Goal: Task Accomplishment & Management: Manage account settings

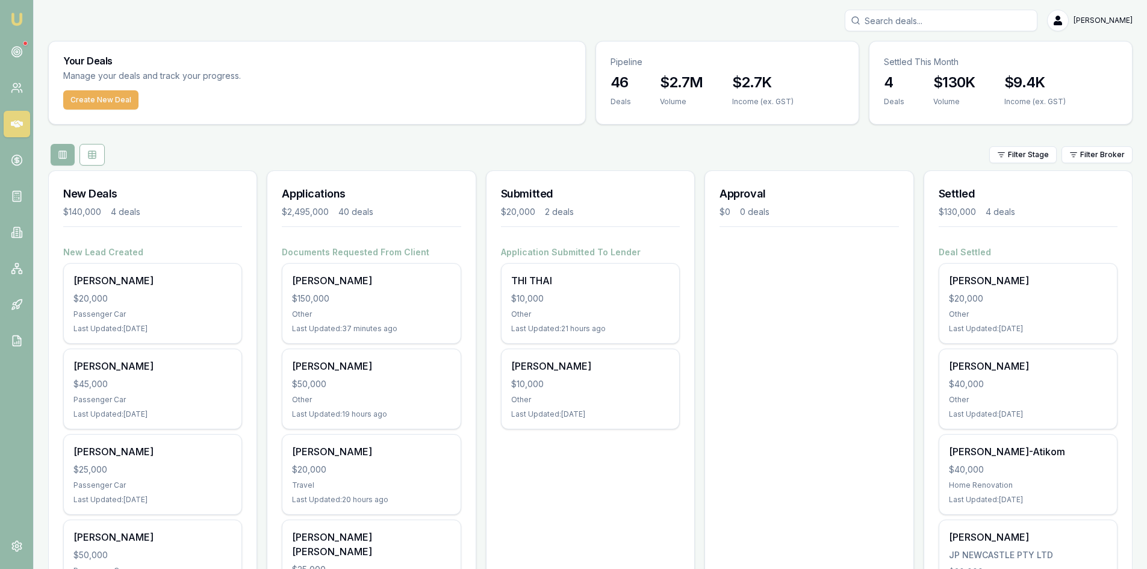
drag, startPoint x: 0, startPoint y: 0, endPoint x: 56, endPoint y: 268, distance: 273.8
click at [56, 268] on div "New Lead Created Ashlea Farrugia $20,000 Passenger Car Last Updated: 7 days ago…" at bounding box center [153, 435] width 208 height 378
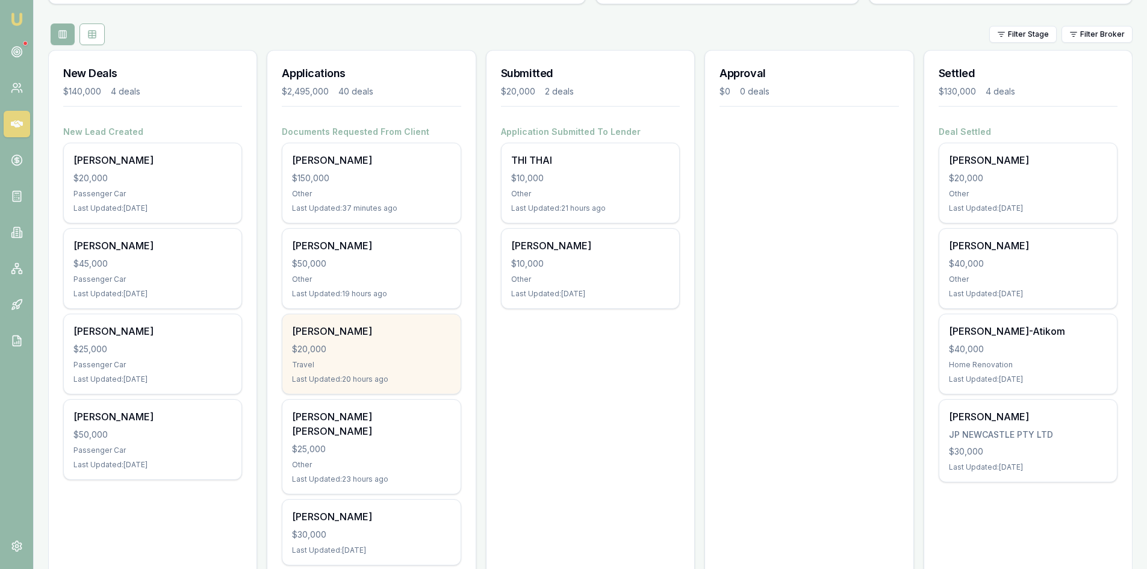
scroll to position [181, 0]
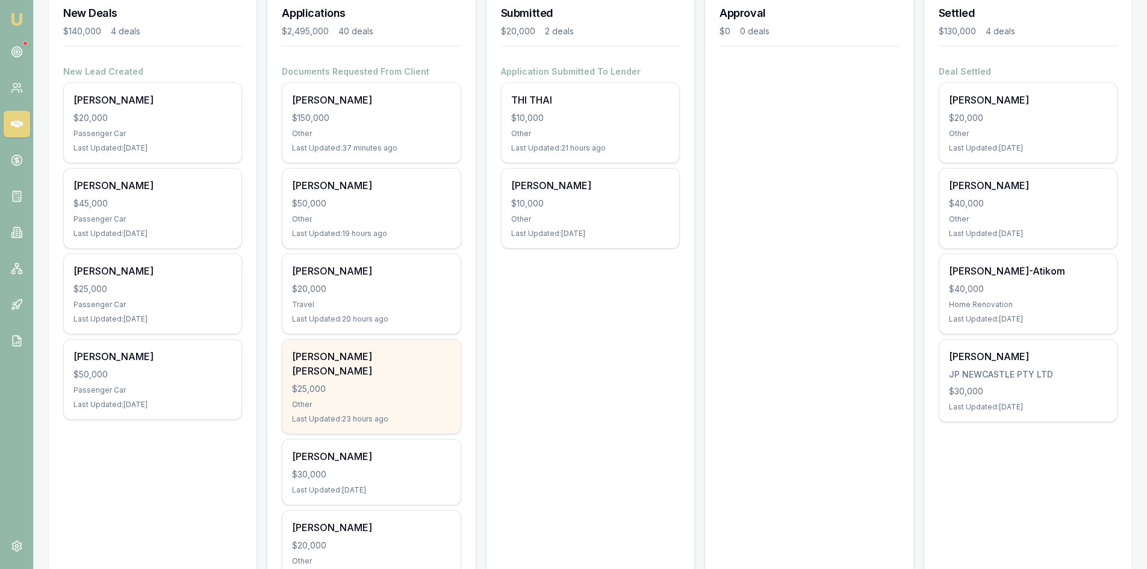
click at [351, 395] on div "Ngoc Phuong Vy Nguyen $25,000 Other Last Updated: 23 hours ago" at bounding box center [371, 387] width 178 height 94
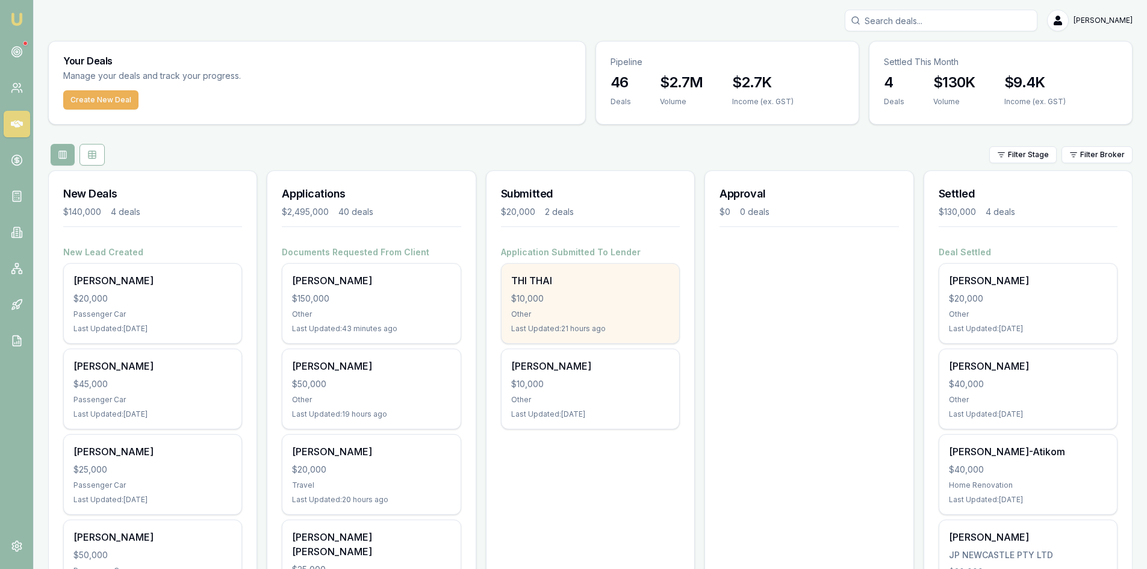
click at [578, 305] on div "THI THAI $10,000 Other Last Updated: 21 hours ago" at bounding box center [591, 304] width 178 height 80
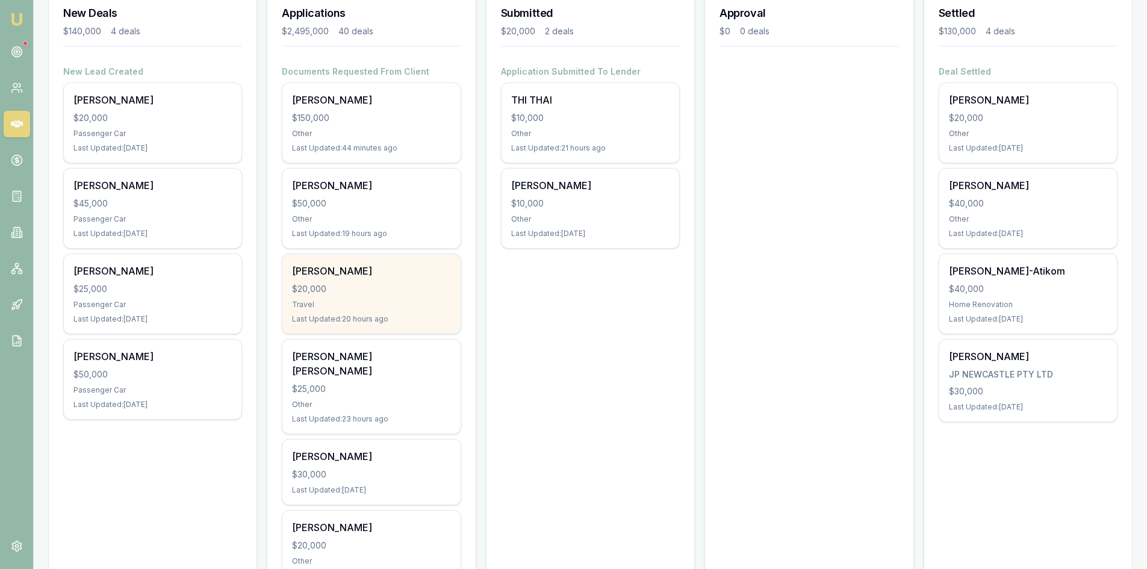
scroll to position [241, 0]
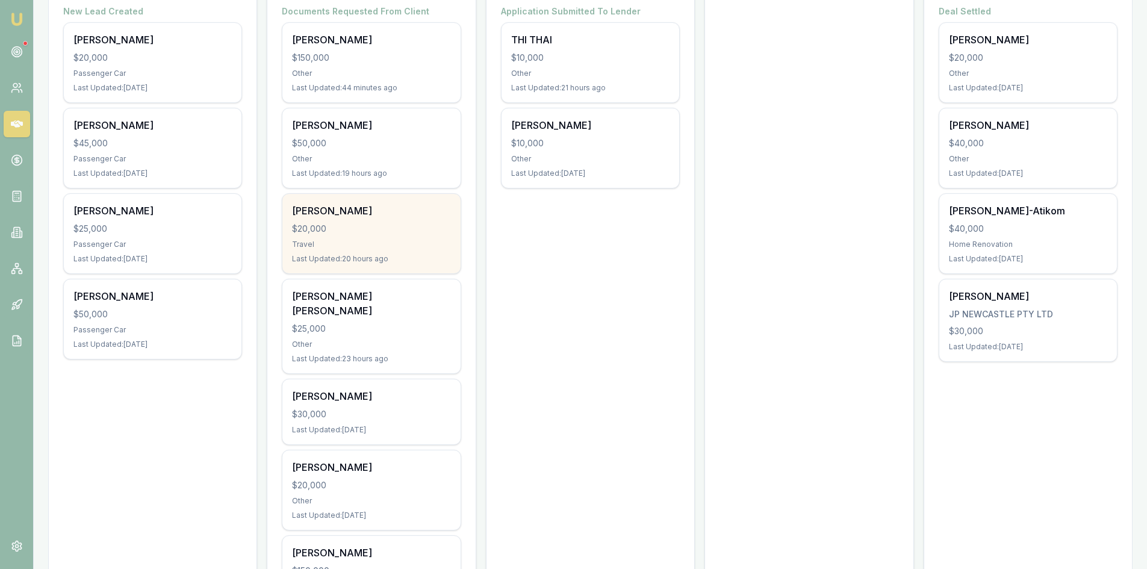
click at [393, 215] on div "Thanh nguyen" at bounding box center [371, 211] width 158 height 14
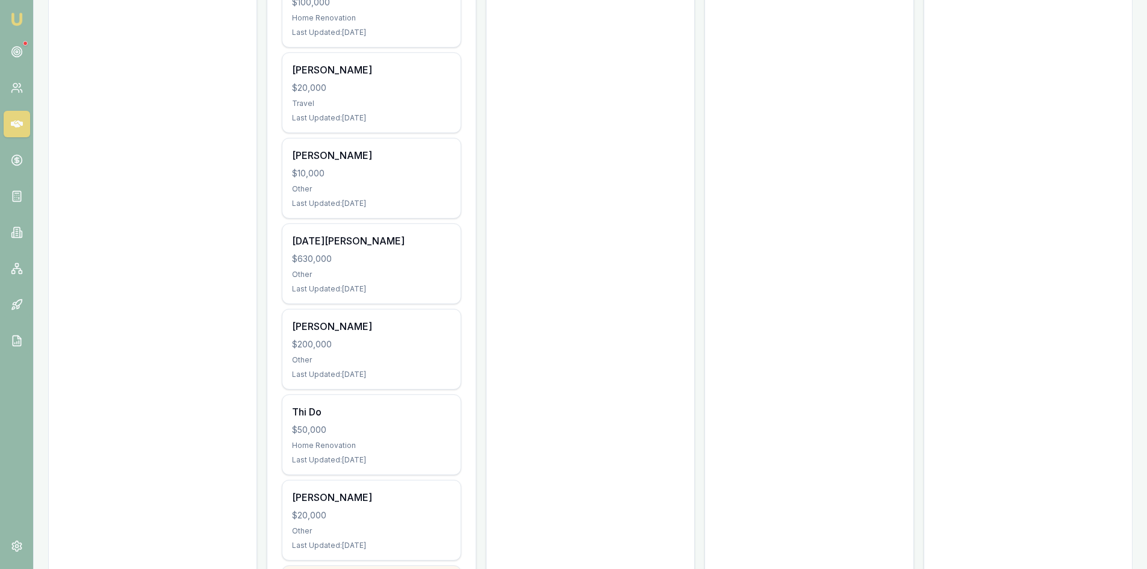
scroll to position [2469, 0]
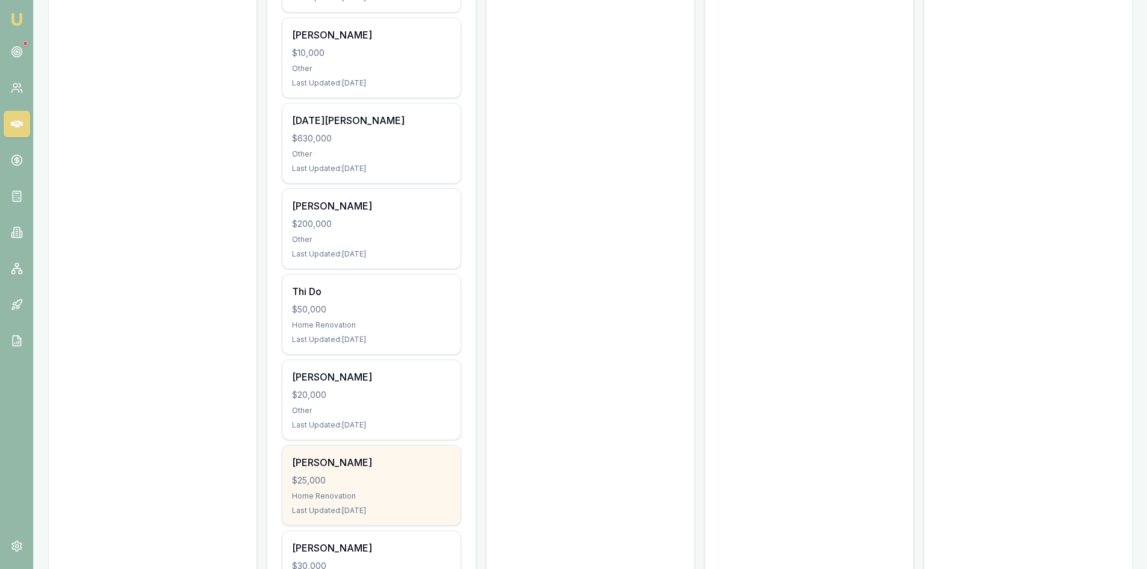
click at [369, 455] on div "[PERSON_NAME]" at bounding box center [371, 462] width 158 height 14
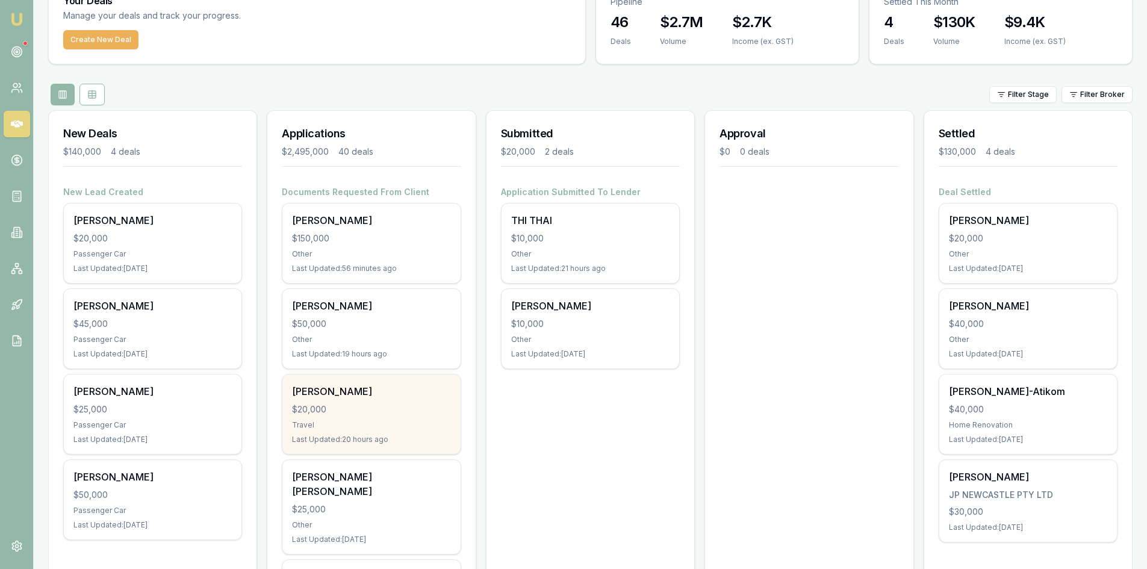
scroll to position [0, 0]
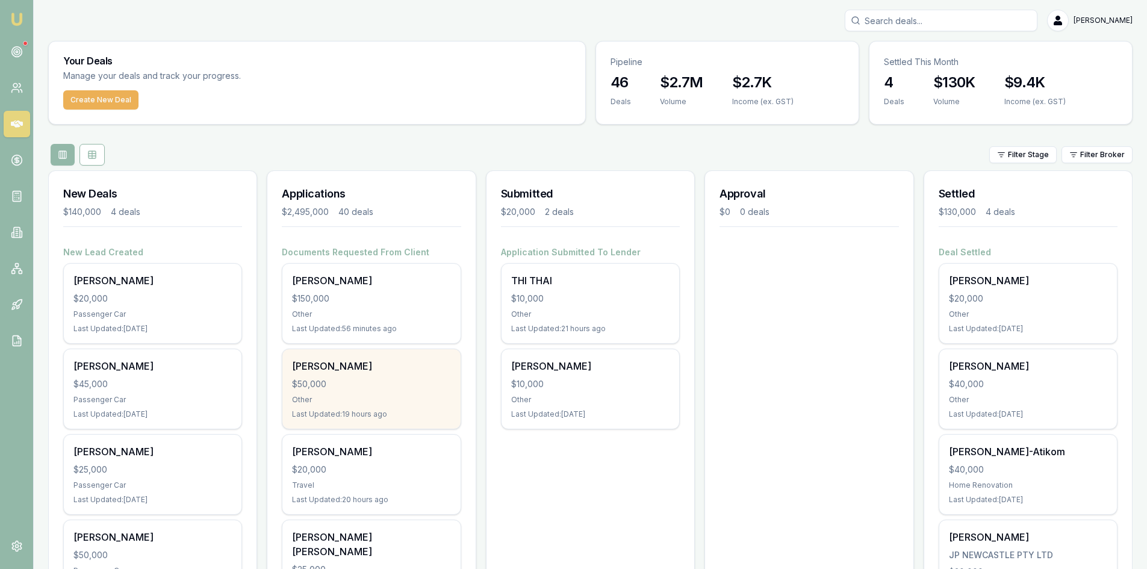
click at [368, 393] on div "Liam Dalton $50,000 Other Last Updated: 19 hours ago" at bounding box center [371, 389] width 178 height 80
click at [319, 373] on div "Liam Dalton" at bounding box center [371, 366] width 158 height 14
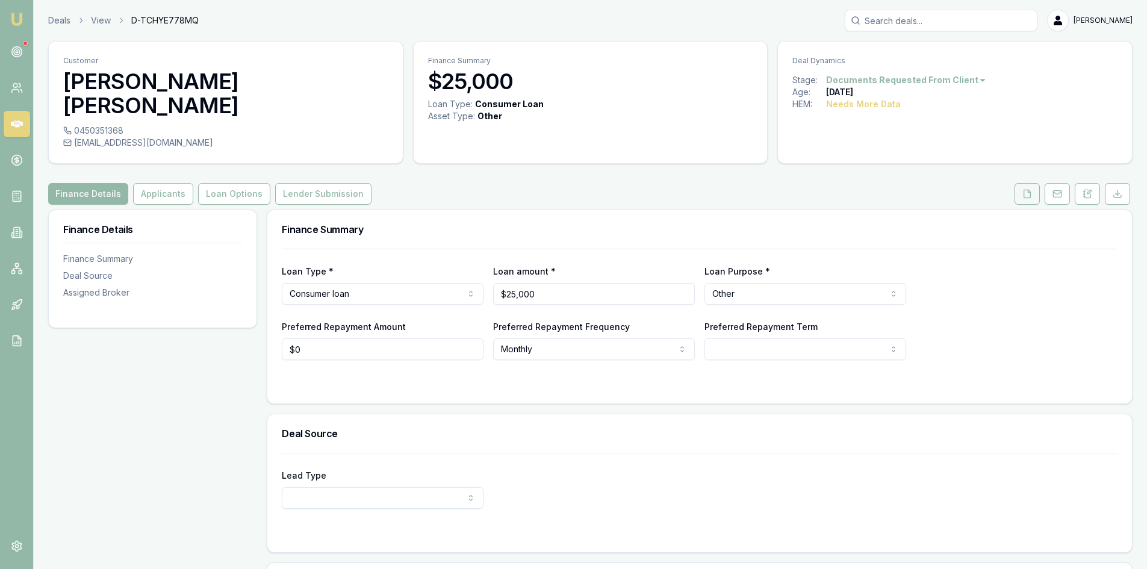
click at [1025, 190] on icon at bounding box center [1028, 194] width 7 height 8
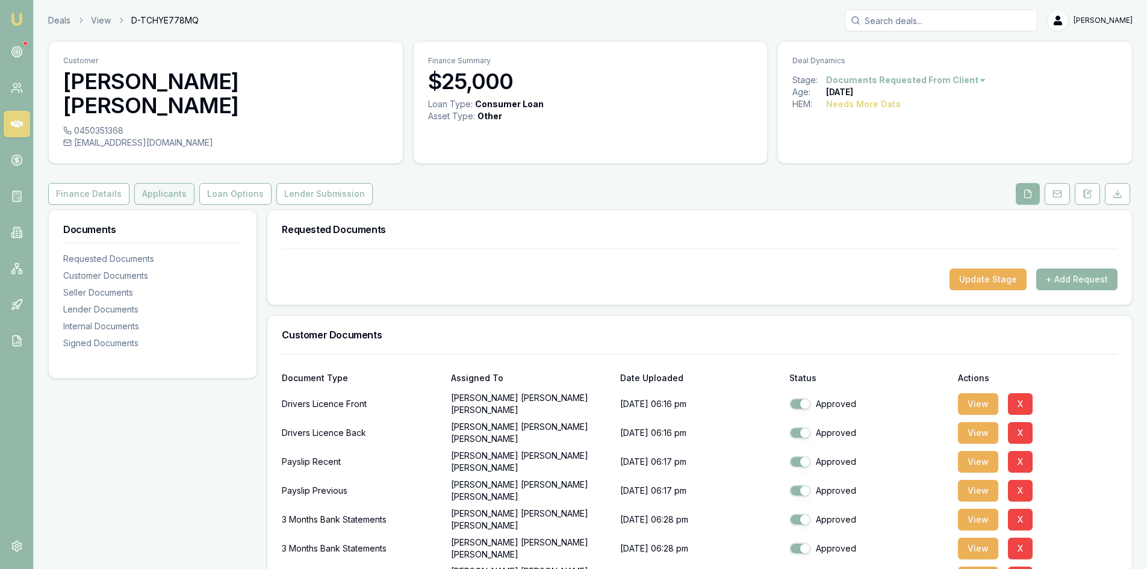
click at [174, 183] on button "Applicants" at bounding box center [164, 194] width 60 height 22
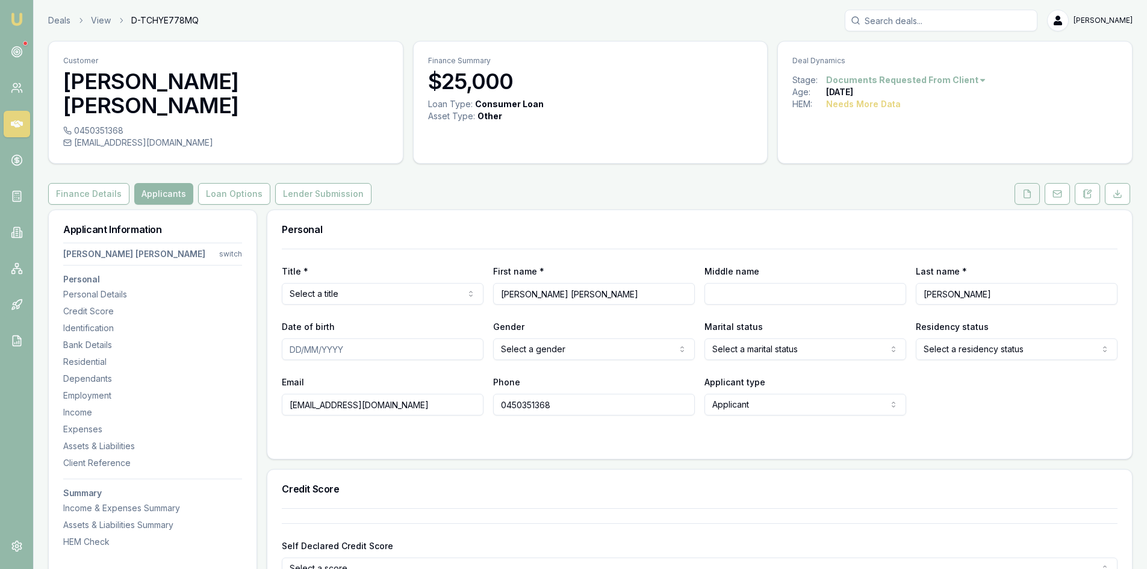
click at [1024, 189] on icon at bounding box center [1028, 194] width 10 height 10
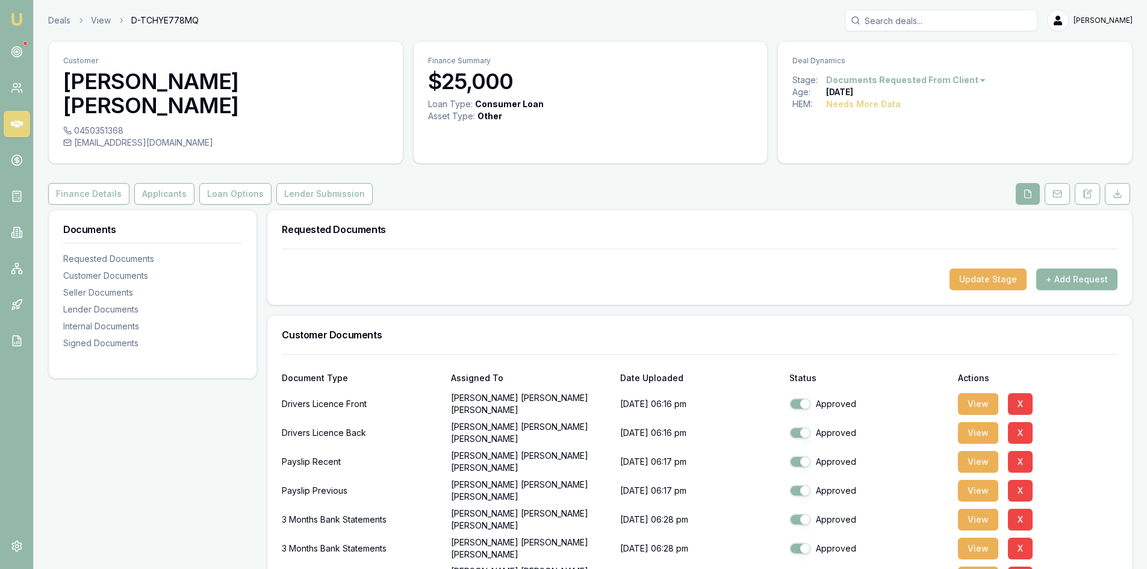
scroll to position [181, 0]
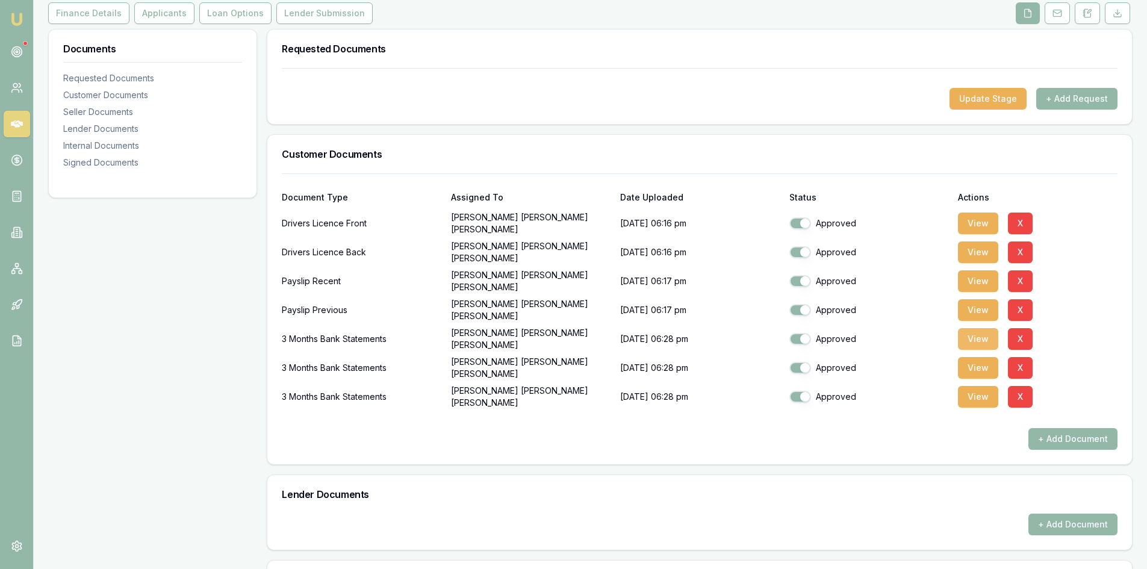
click at [973, 328] on button "View" at bounding box center [978, 339] width 40 height 22
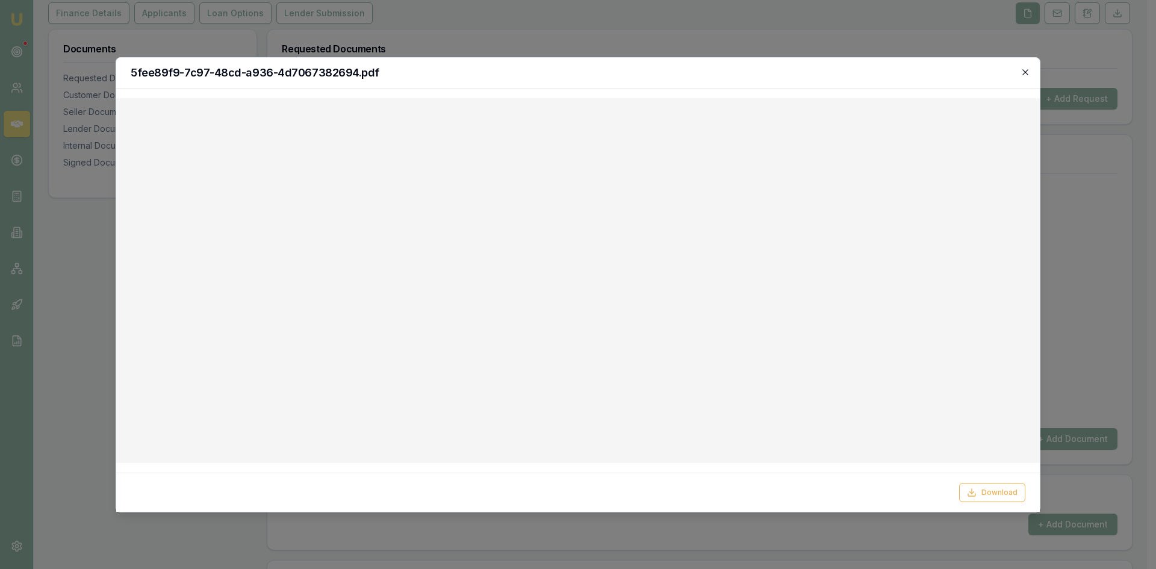
click at [1023, 71] on icon "button" at bounding box center [1026, 72] width 10 height 10
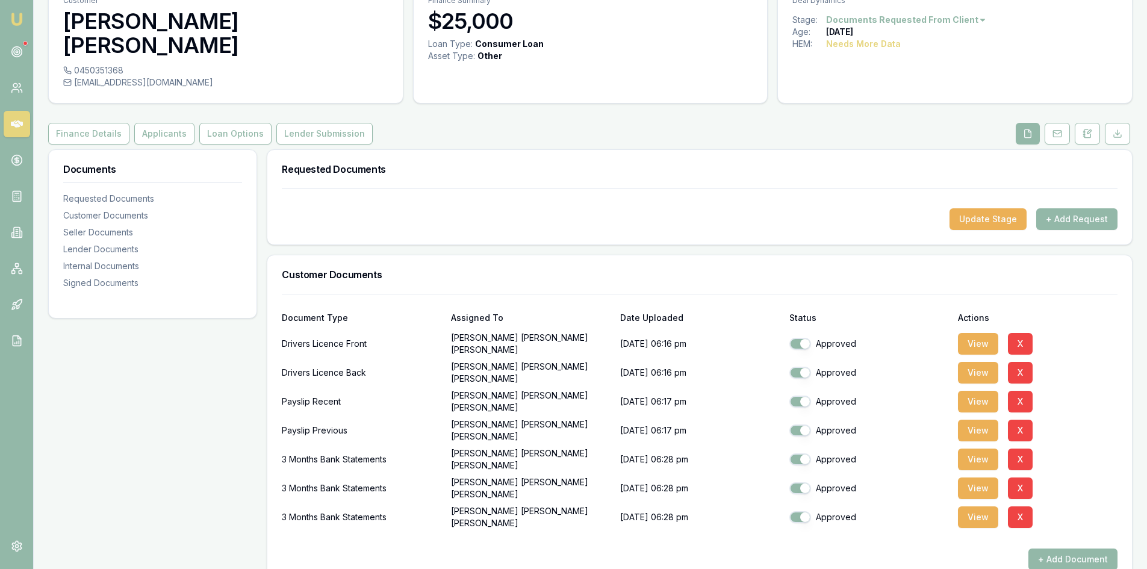
scroll to position [0, 0]
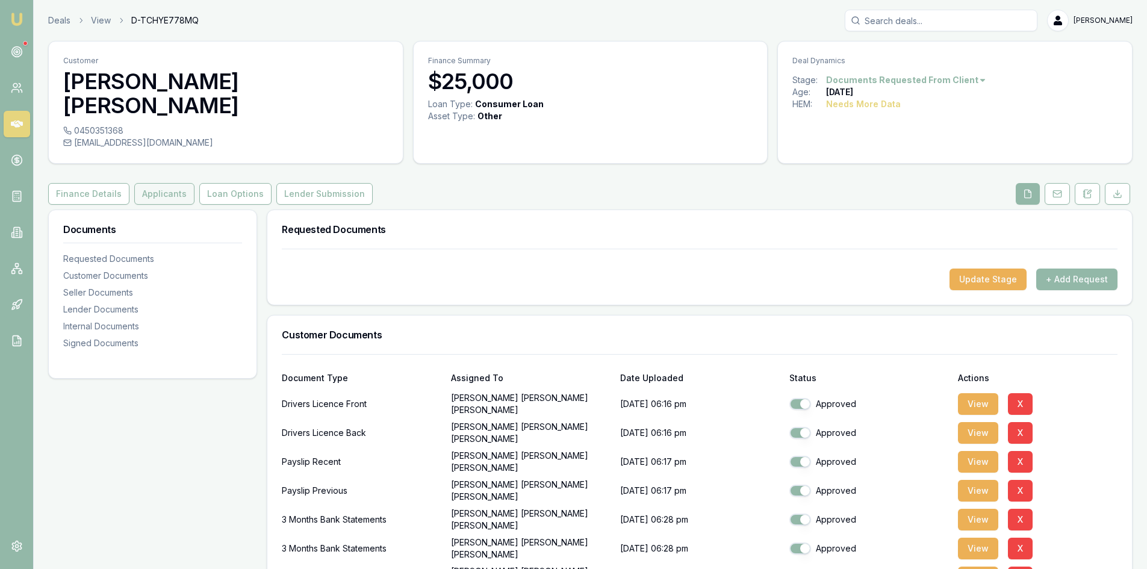
click at [166, 183] on button "Applicants" at bounding box center [164, 194] width 60 height 22
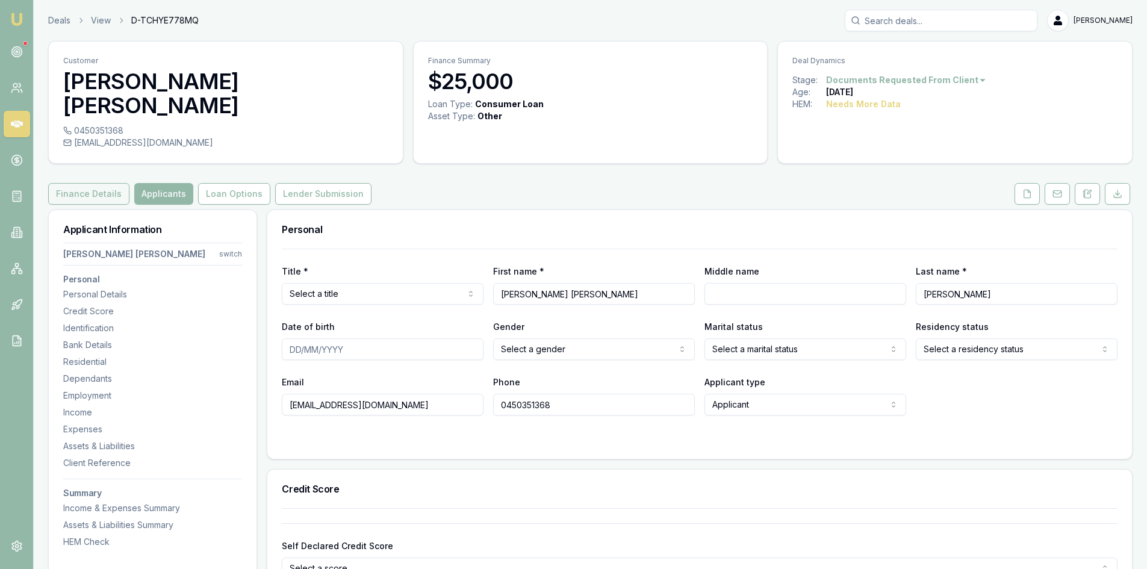
click at [79, 183] on button "Finance Details" at bounding box center [88, 194] width 81 height 22
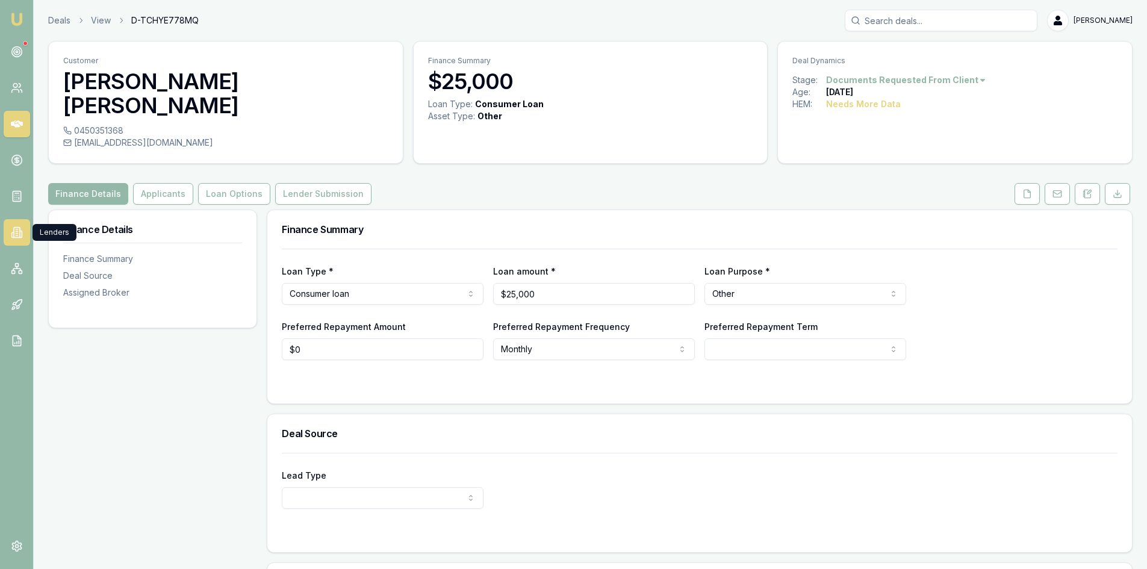
click at [16, 230] on icon at bounding box center [17, 232] width 12 height 12
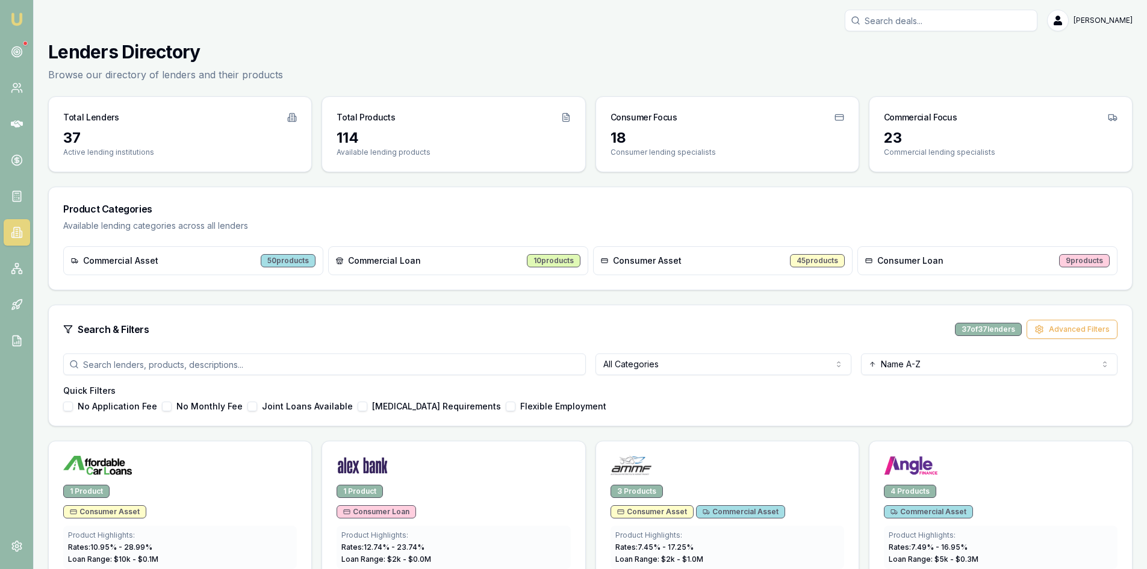
click at [740, 369] on html "Emu Broker Steven Nguyen Toggle Menu Lenders Directory Browse our directory of …" at bounding box center [573, 284] width 1147 height 569
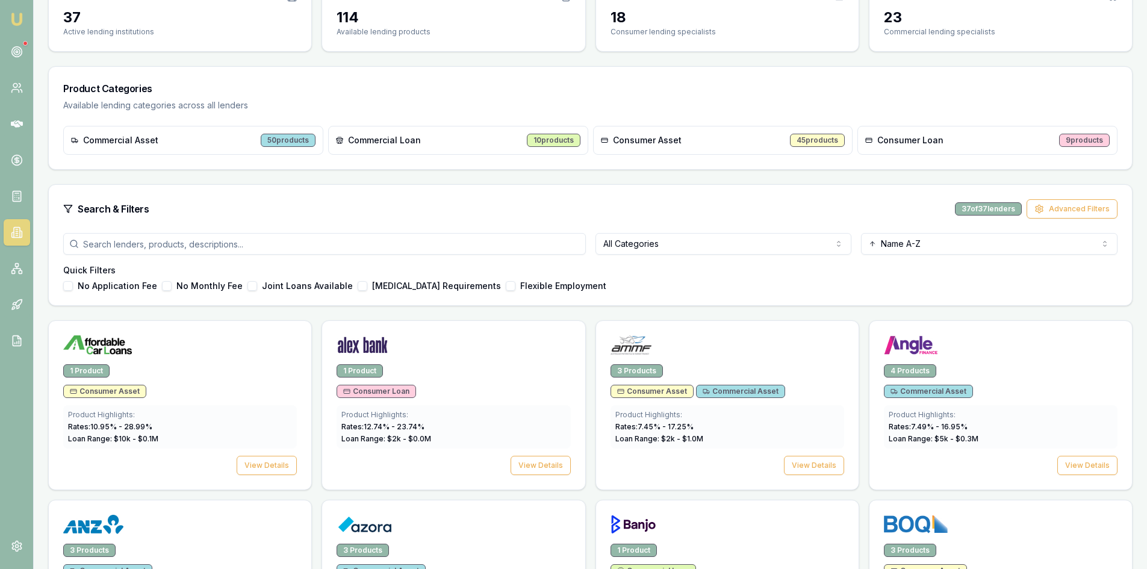
click at [677, 240] on html "Emu Broker Steven Nguyen Toggle Menu Lenders Directory Browse our directory of …" at bounding box center [573, 164] width 1147 height 569
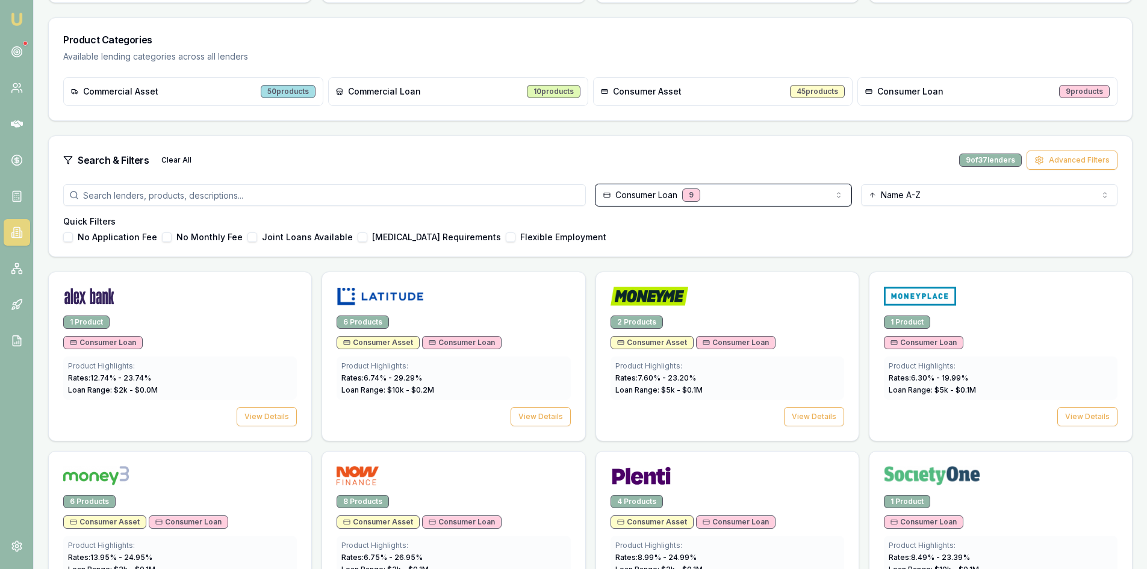
scroll to position [49, 0]
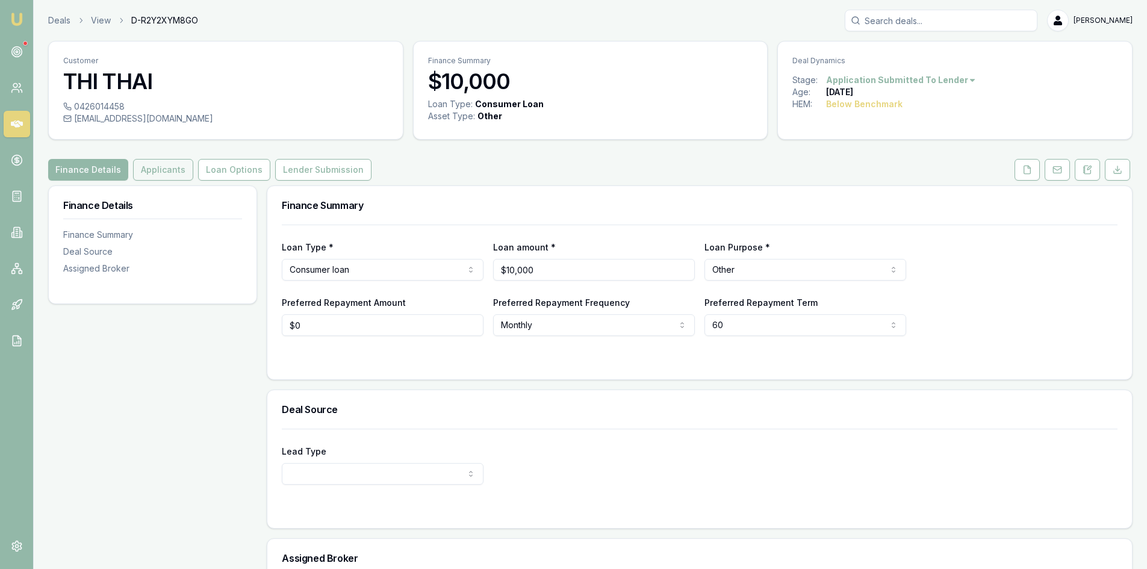
click at [155, 176] on button "Applicants" at bounding box center [163, 170] width 60 height 22
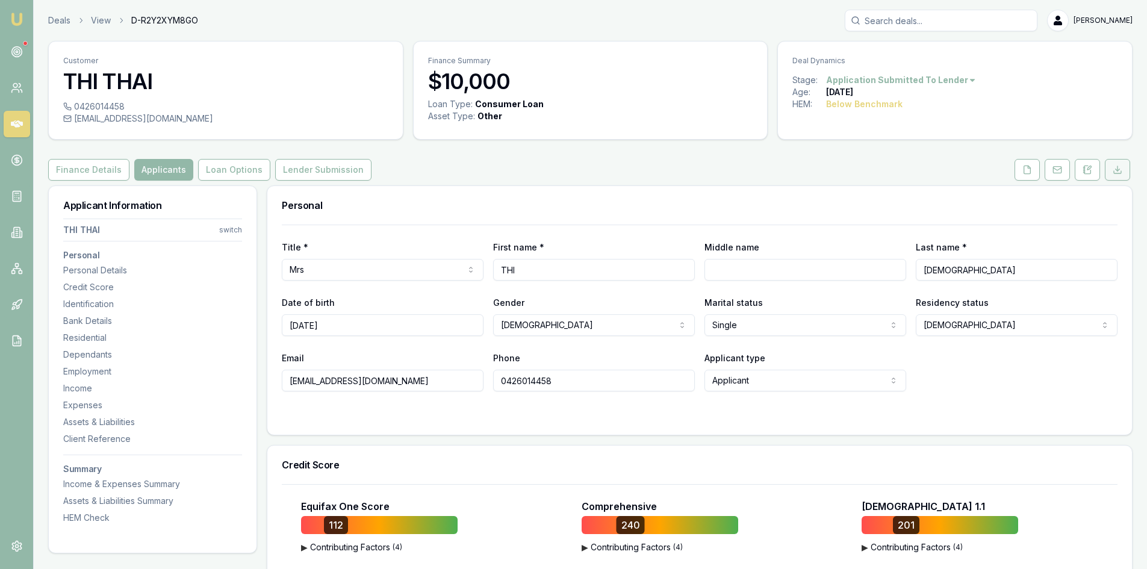
click at [1120, 175] on button at bounding box center [1117, 170] width 25 height 22
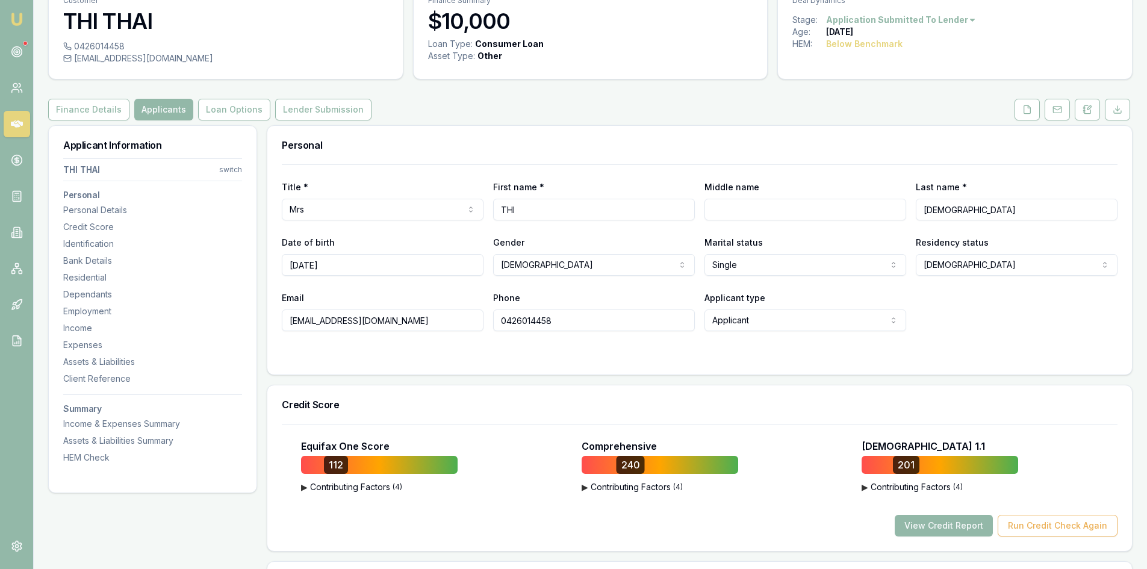
scroll to position [120, 0]
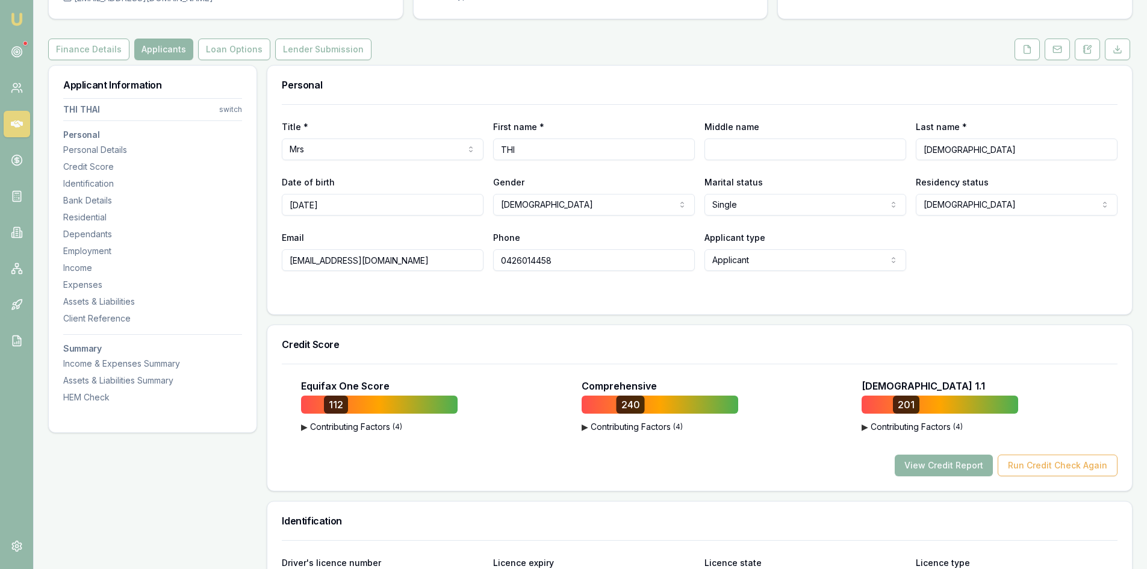
click at [949, 467] on button "View Credit Report" at bounding box center [944, 466] width 98 height 22
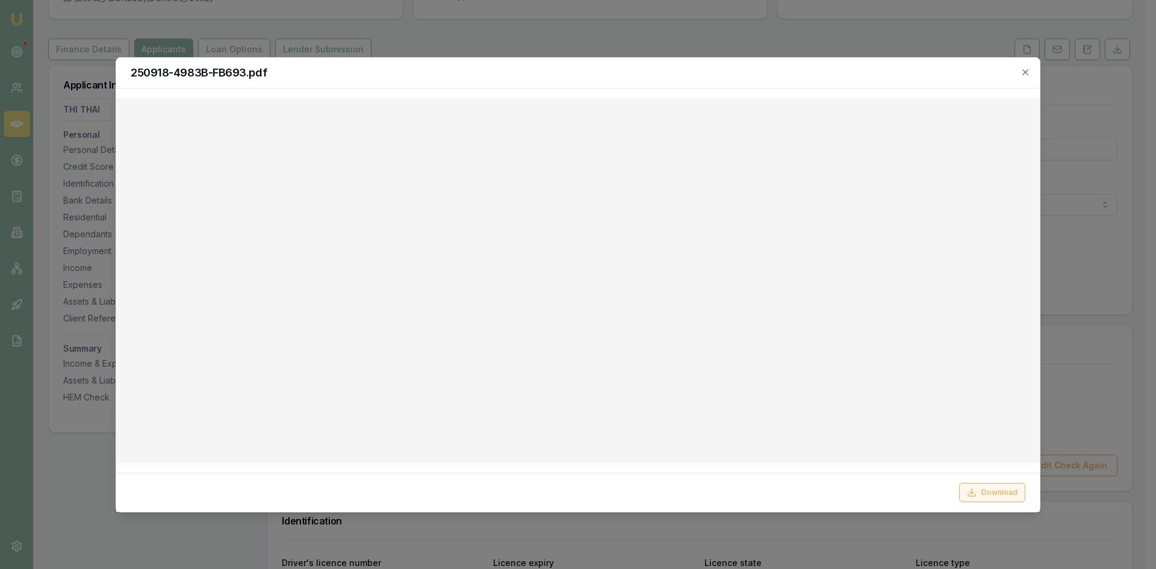
click at [991, 496] on button "Download" at bounding box center [992, 492] width 66 height 19
click at [1097, 140] on div at bounding box center [578, 284] width 1156 height 569
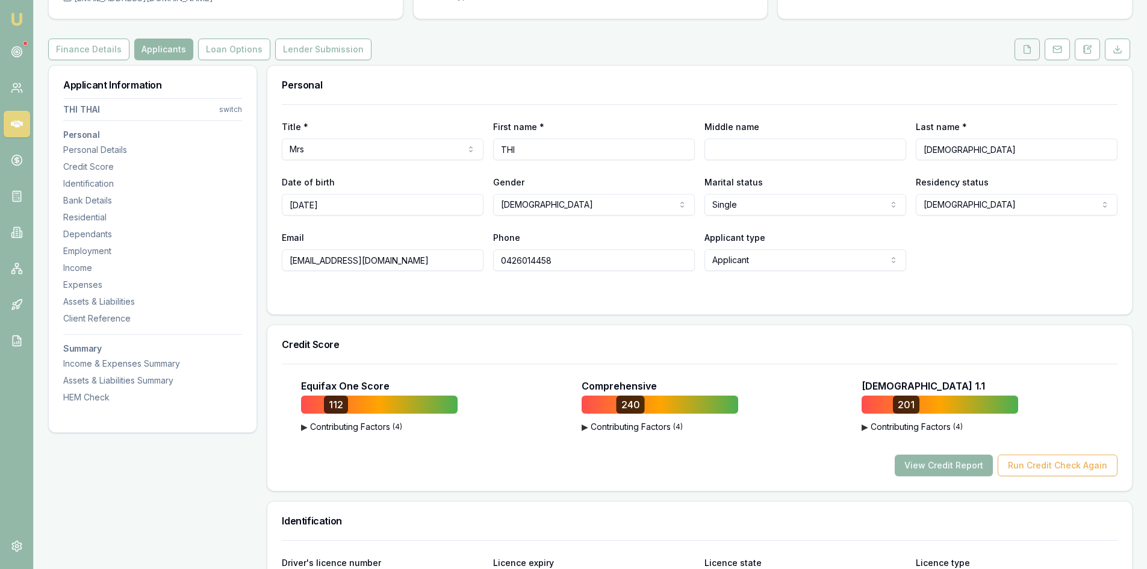
click at [1025, 46] on icon at bounding box center [1028, 49] width 7 height 8
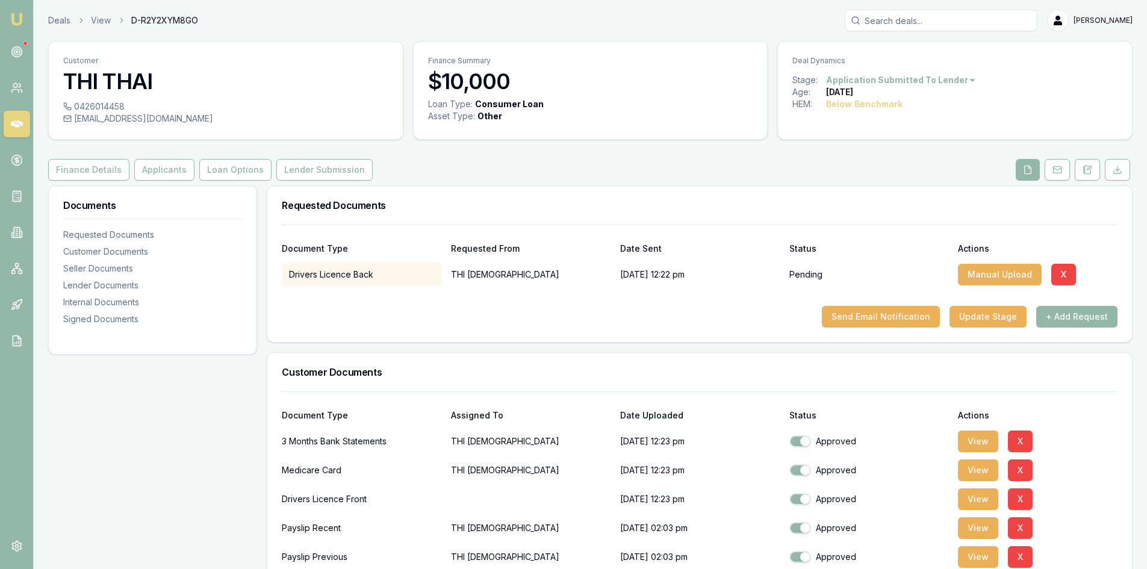
scroll to position [181, 0]
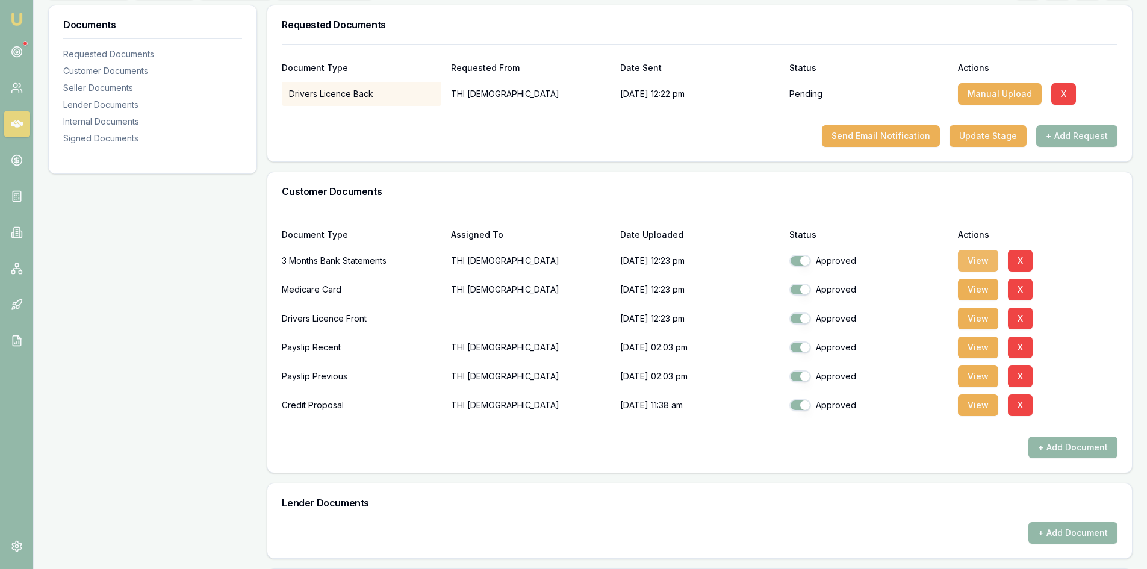
click at [976, 264] on button "View" at bounding box center [978, 261] width 40 height 22
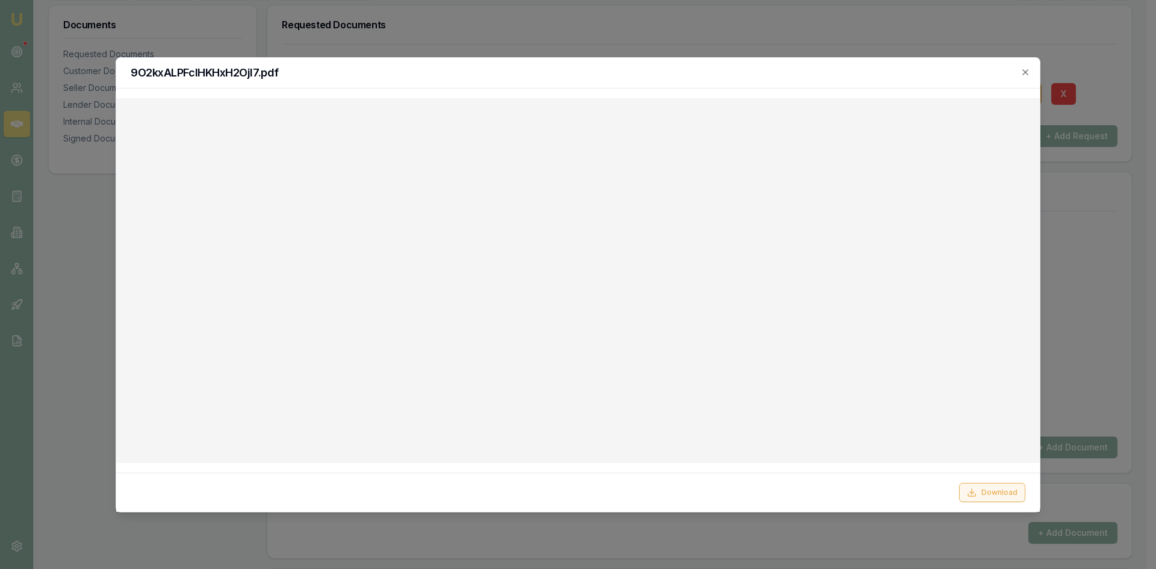
click at [1000, 493] on button "Download" at bounding box center [992, 492] width 66 height 19
click at [1025, 73] on icon "button" at bounding box center [1026, 72] width 10 height 10
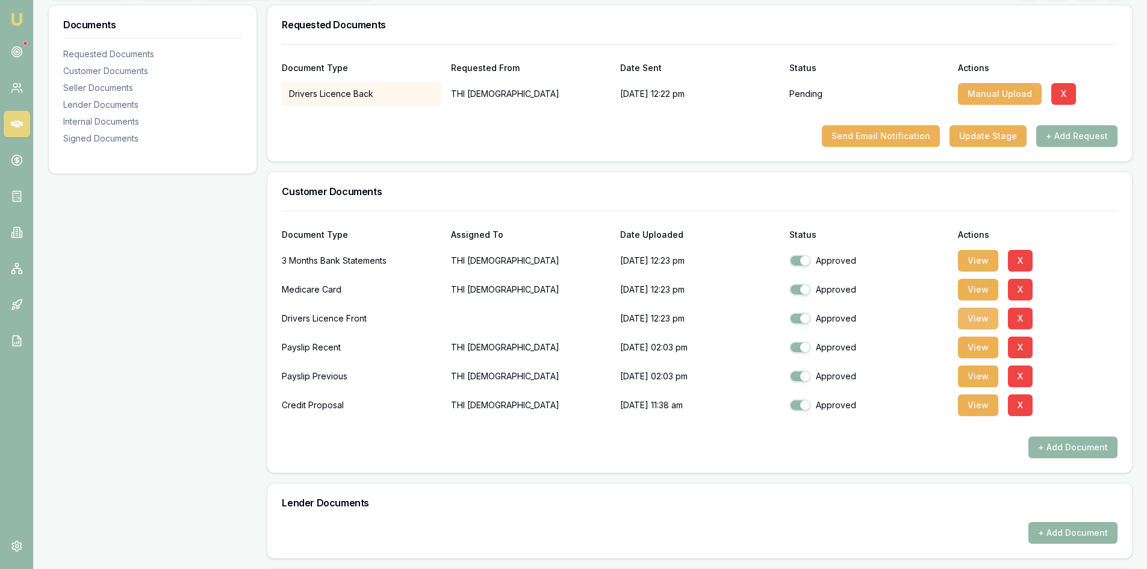
click at [978, 317] on button "View" at bounding box center [978, 319] width 40 height 22
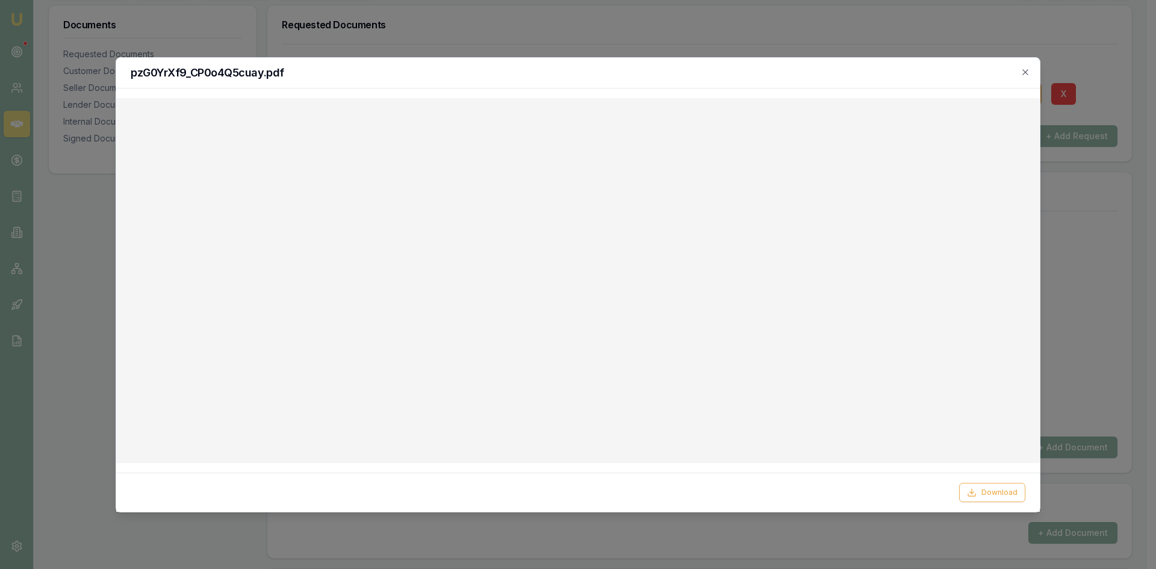
drag, startPoint x: 1001, startPoint y: 491, endPoint x: 994, endPoint y: 442, distance: 49.2
click at [1000, 491] on button "Download" at bounding box center [992, 492] width 66 height 19
click at [1027, 72] on icon "button" at bounding box center [1026, 72] width 10 height 10
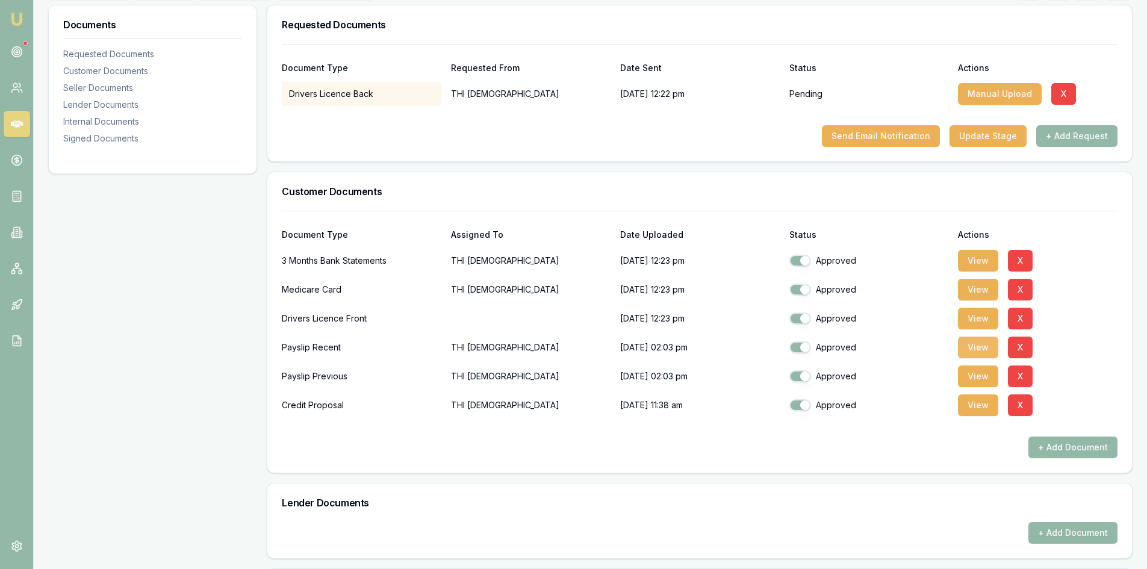
click at [987, 350] on button "View" at bounding box center [978, 348] width 40 height 22
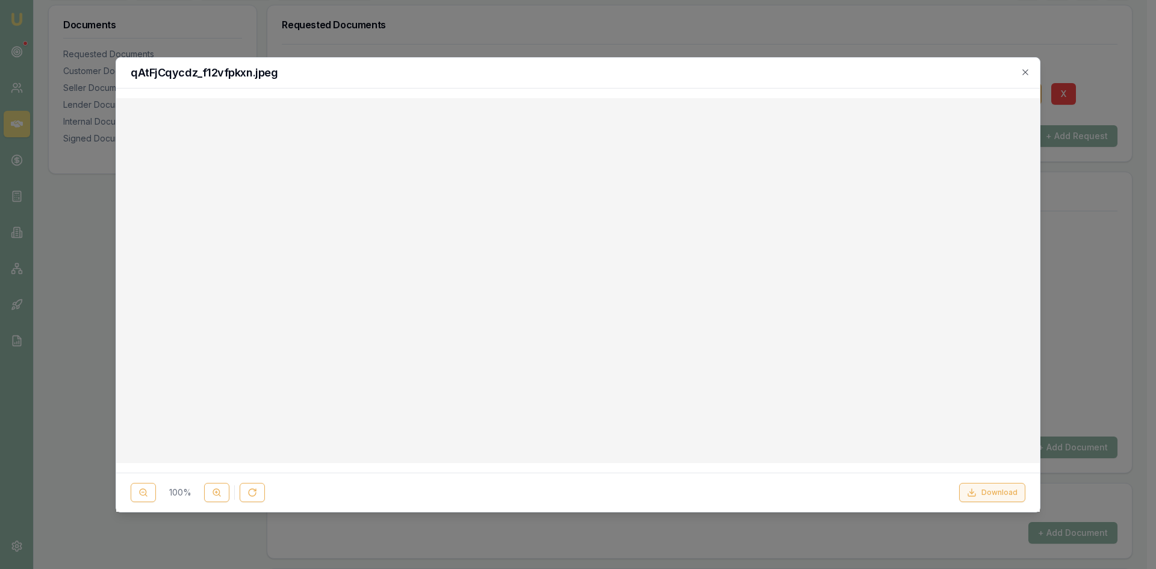
click at [985, 492] on button "Download" at bounding box center [992, 492] width 66 height 19
drag, startPoint x: 1027, startPoint y: 72, endPoint x: 1020, endPoint y: 69, distance: 8.1
click at [1026, 72] on icon "button" at bounding box center [1026, 72] width 10 height 10
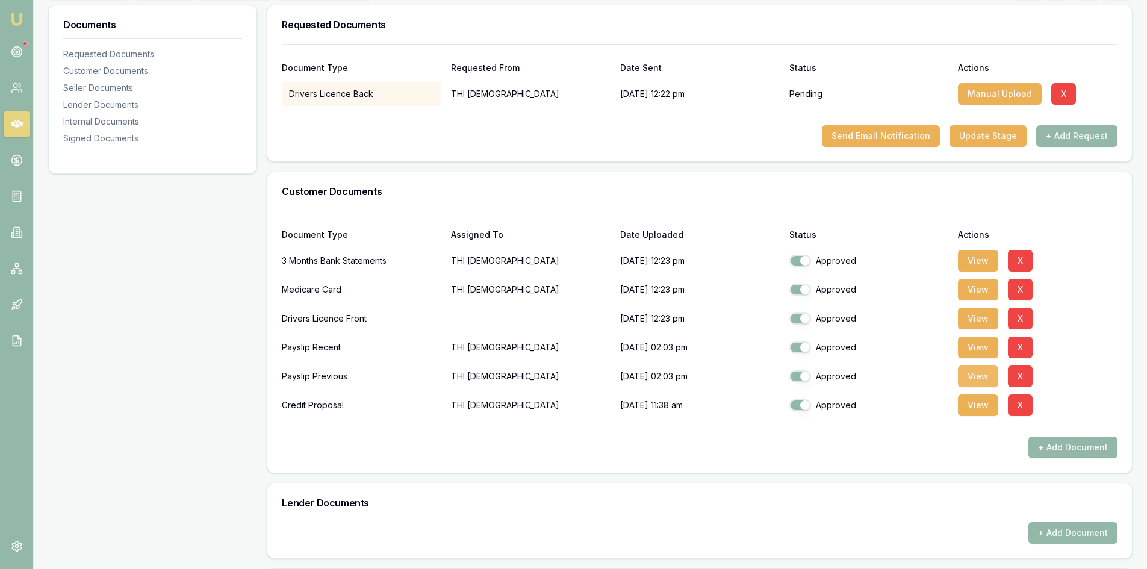
click at [978, 381] on button "View" at bounding box center [978, 377] width 40 height 22
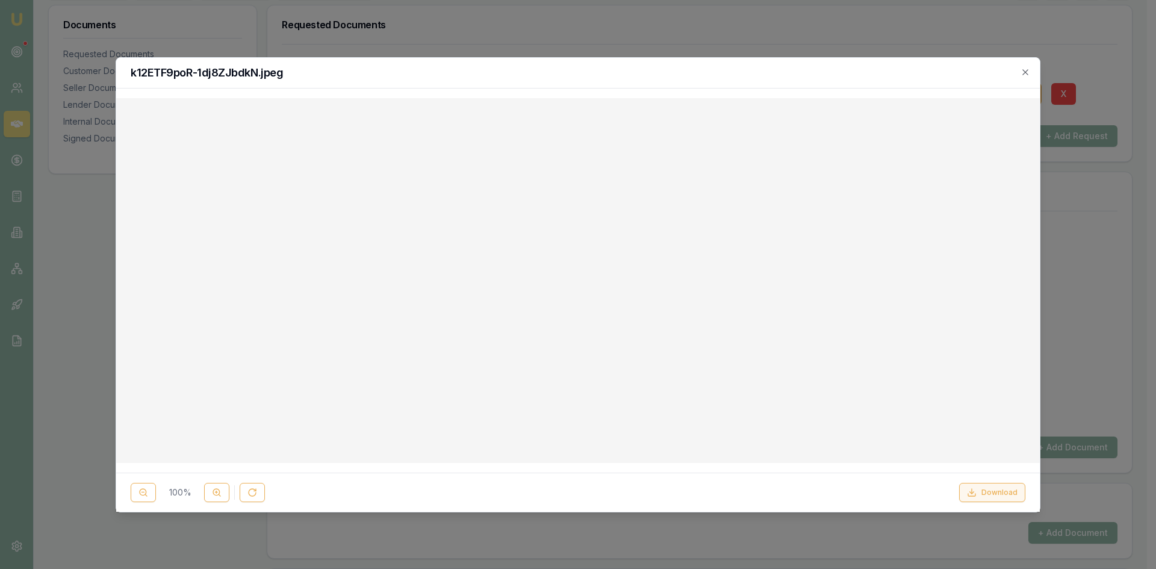
click at [981, 485] on button "Download" at bounding box center [992, 492] width 66 height 19
click at [1025, 72] on icon "button" at bounding box center [1025, 71] width 5 height 5
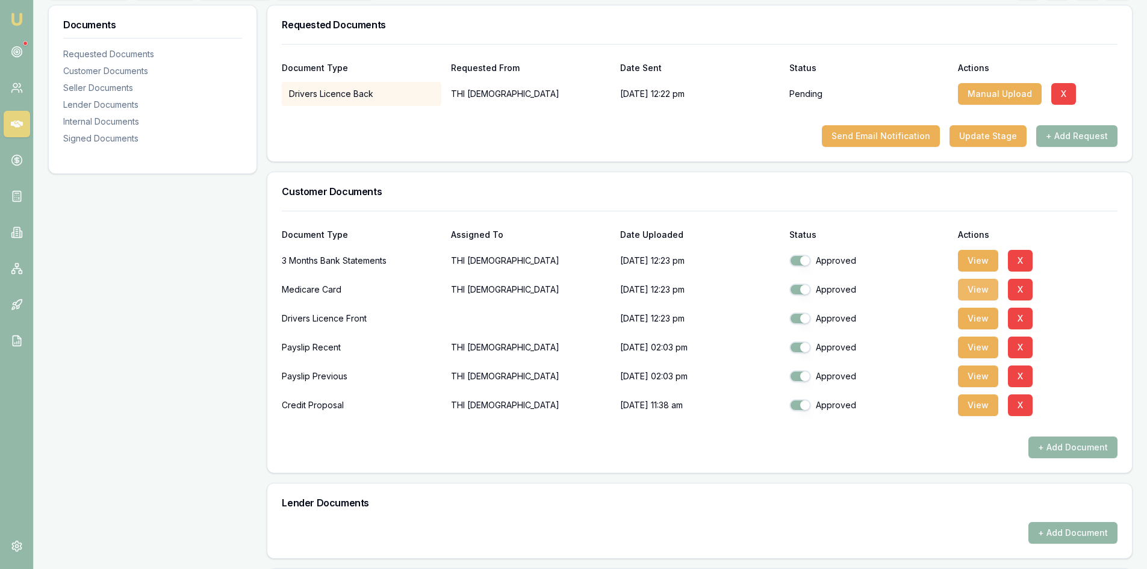
click at [987, 292] on button "View" at bounding box center [978, 290] width 40 height 22
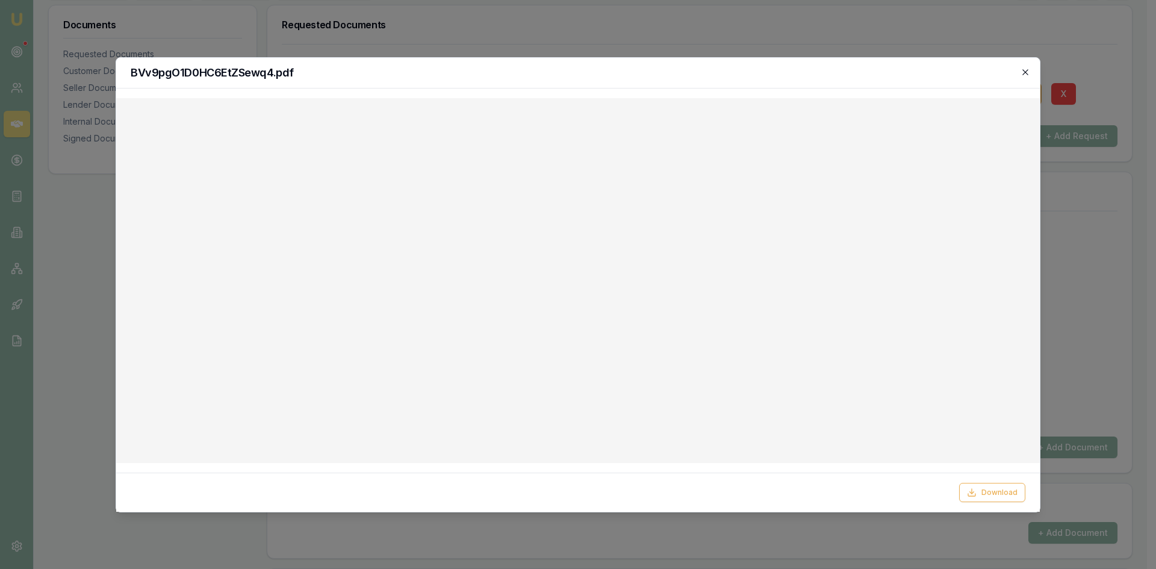
click at [1021, 72] on icon "button" at bounding box center [1026, 72] width 10 height 10
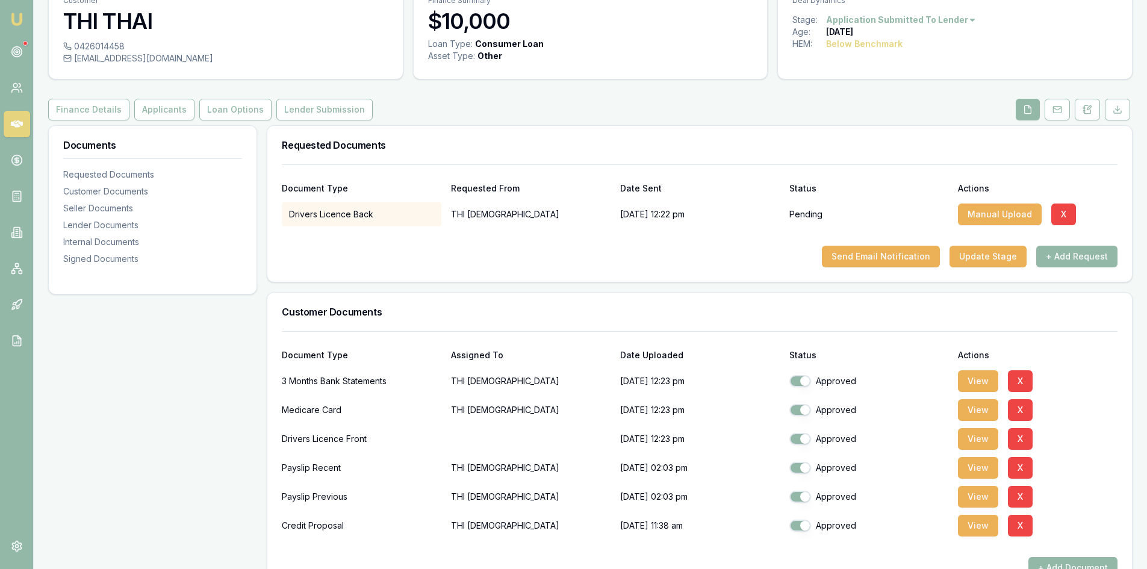
scroll to position [0, 0]
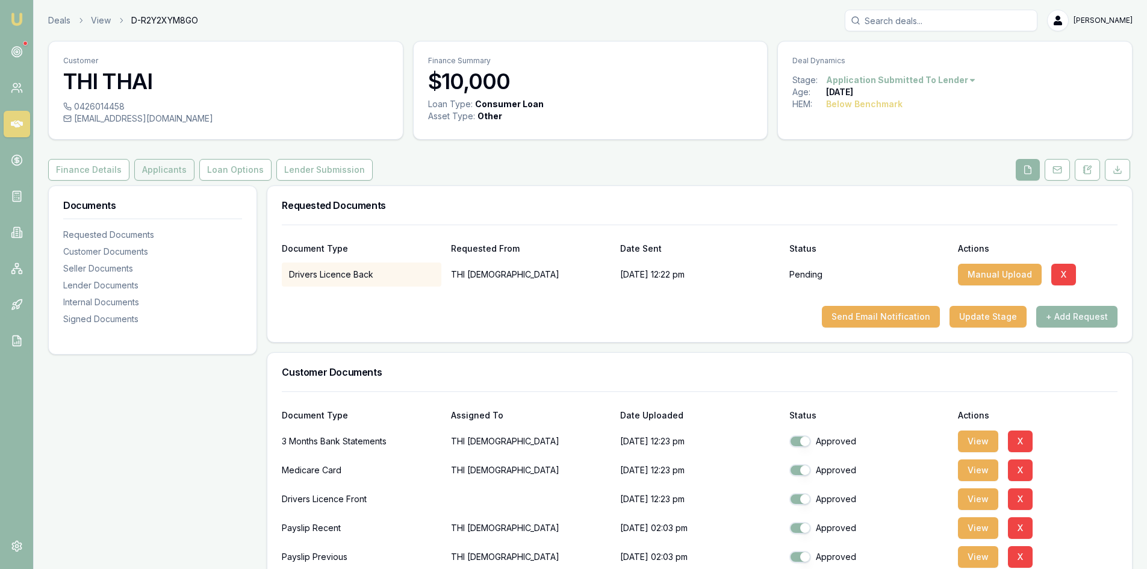
click at [177, 173] on button "Applicants" at bounding box center [164, 170] width 60 height 22
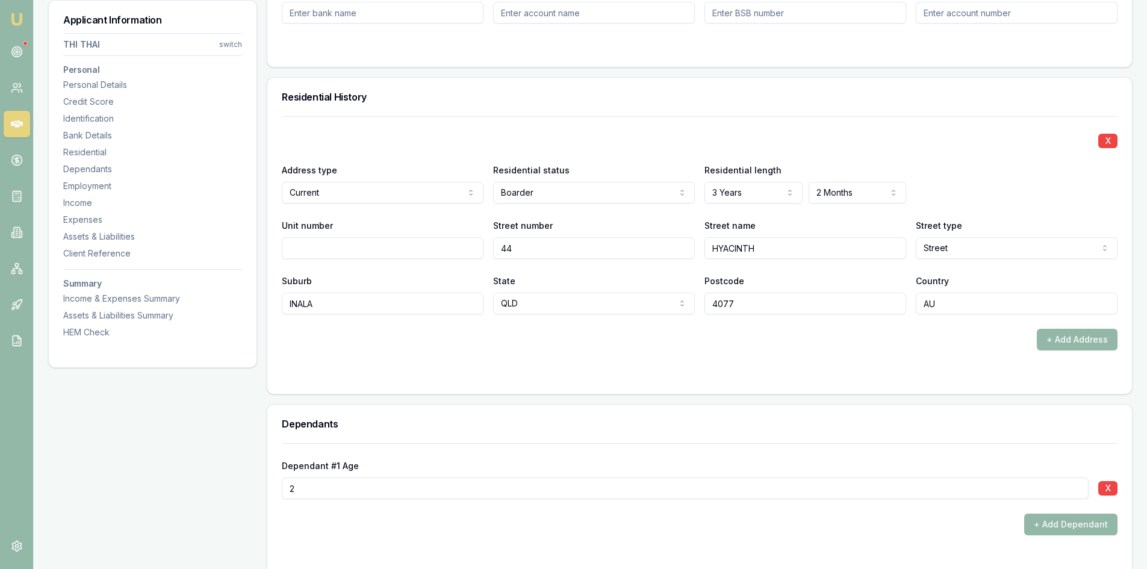
scroll to position [1205, 0]
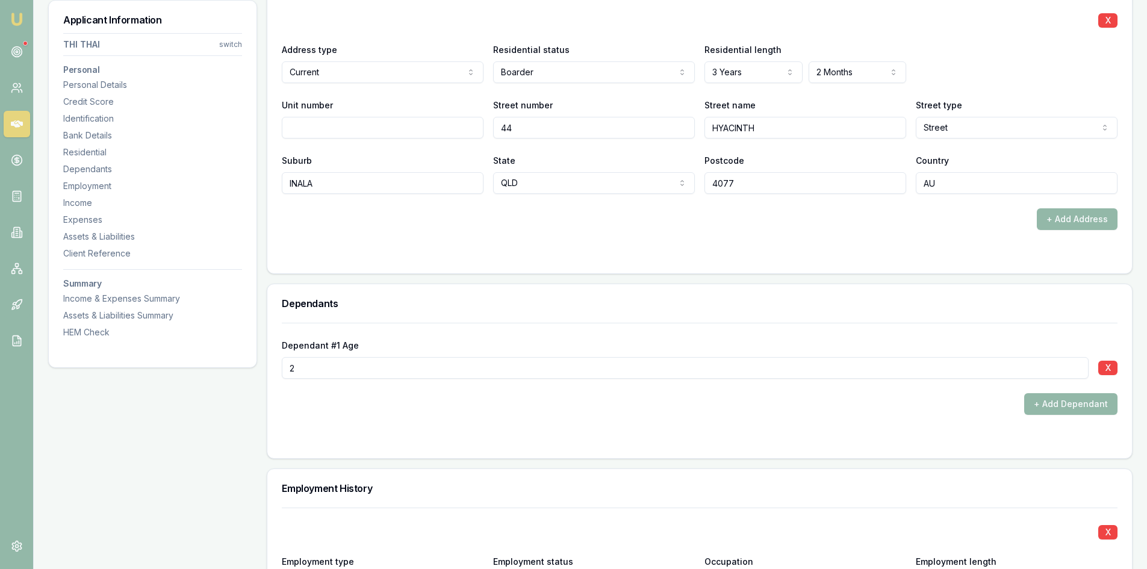
click at [368, 382] on div "Dependant #1 Age 2 X + Add Dependant" at bounding box center [700, 369] width 836 height 92
click at [325, 373] on input "2" at bounding box center [685, 368] width 807 height 22
type input "03"
click at [413, 434] on form "Dependant #1 Age 03 X + Add Dependant" at bounding box center [700, 383] width 836 height 121
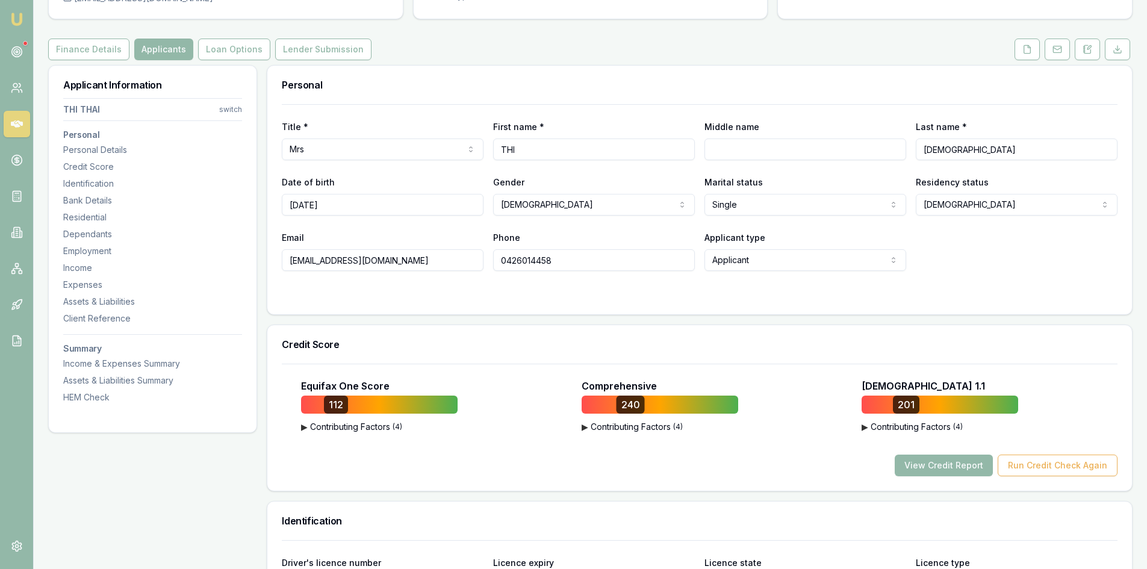
scroll to position [0, 0]
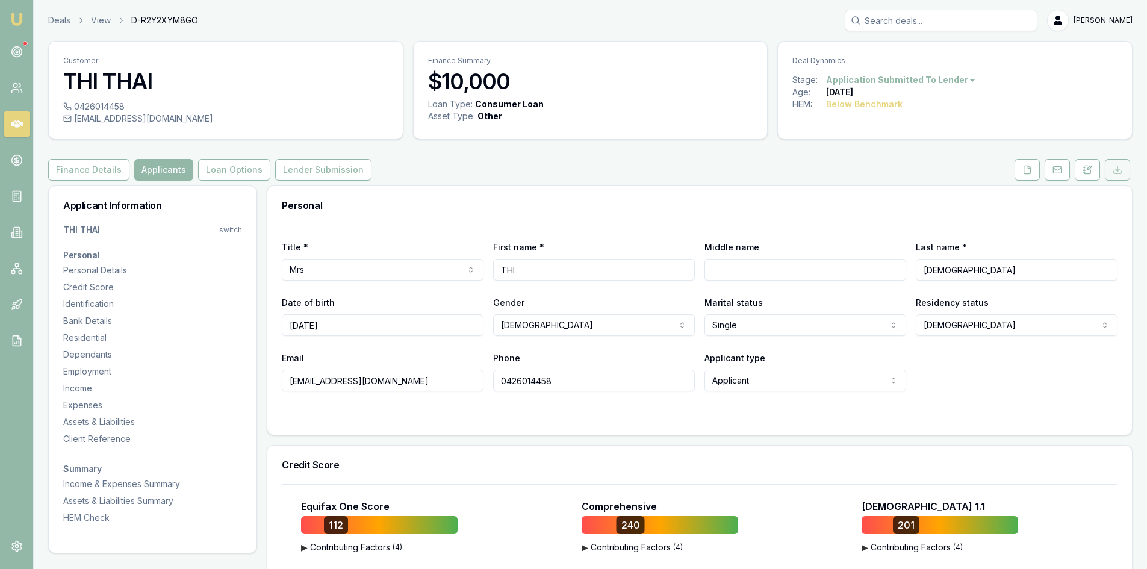
click at [1130, 169] on button at bounding box center [1117, 170] width 25 height 22
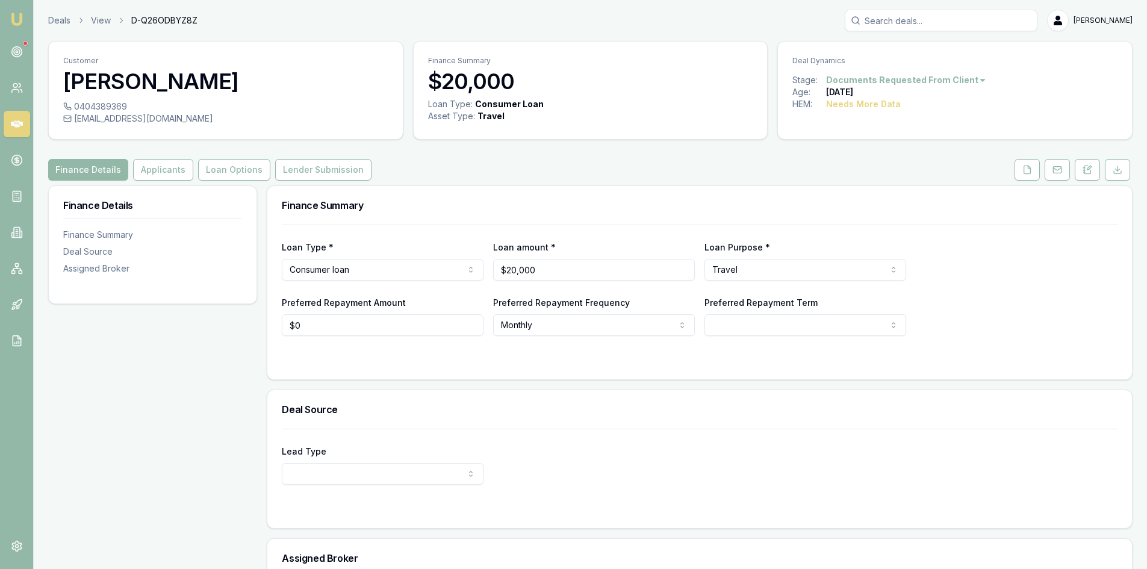
drag, startPoint x: 1019, startPoint y: 174, endPoint x: 992, endPoint y: 176, distance: 27.2
click at [1019, 173] on button at bounding box center [1027, 170] width 25 height 22
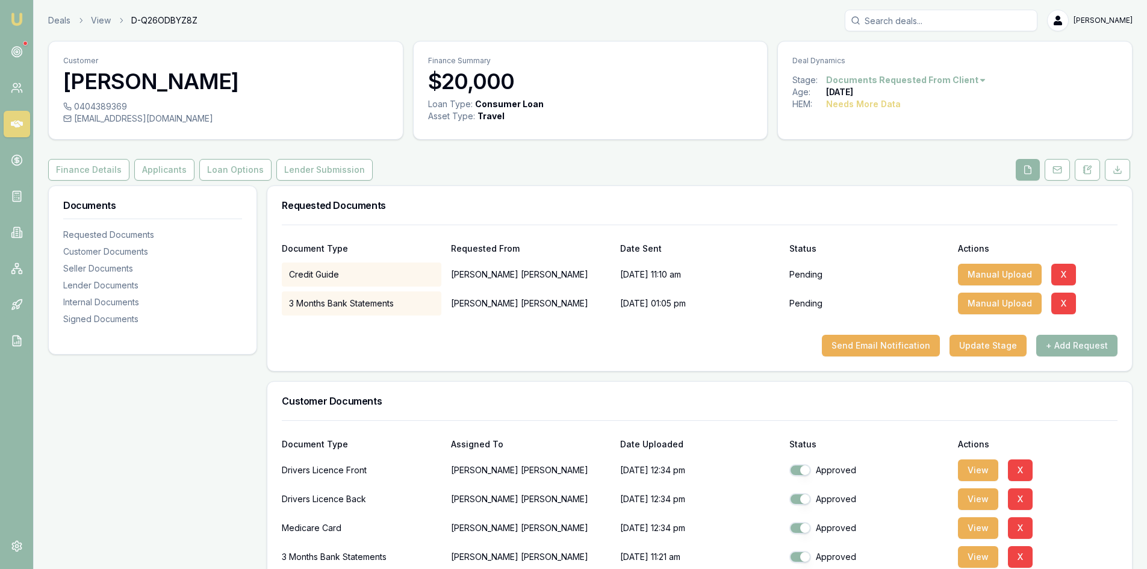
scroll to position [181, 0]
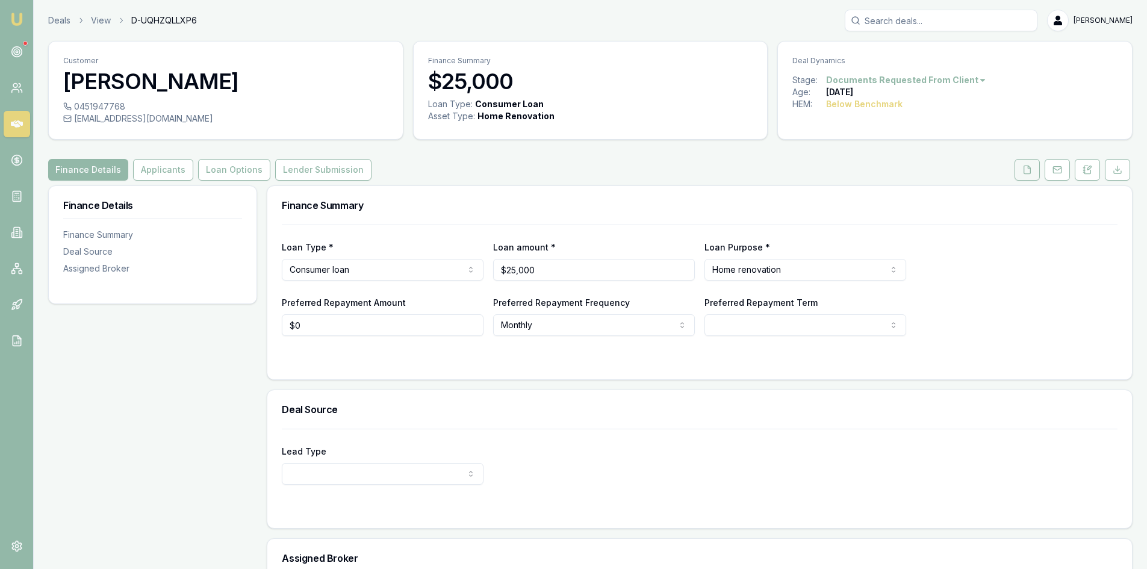
click at [1029, 175] on button at bounding box center [1027, 170] width 25 height 22
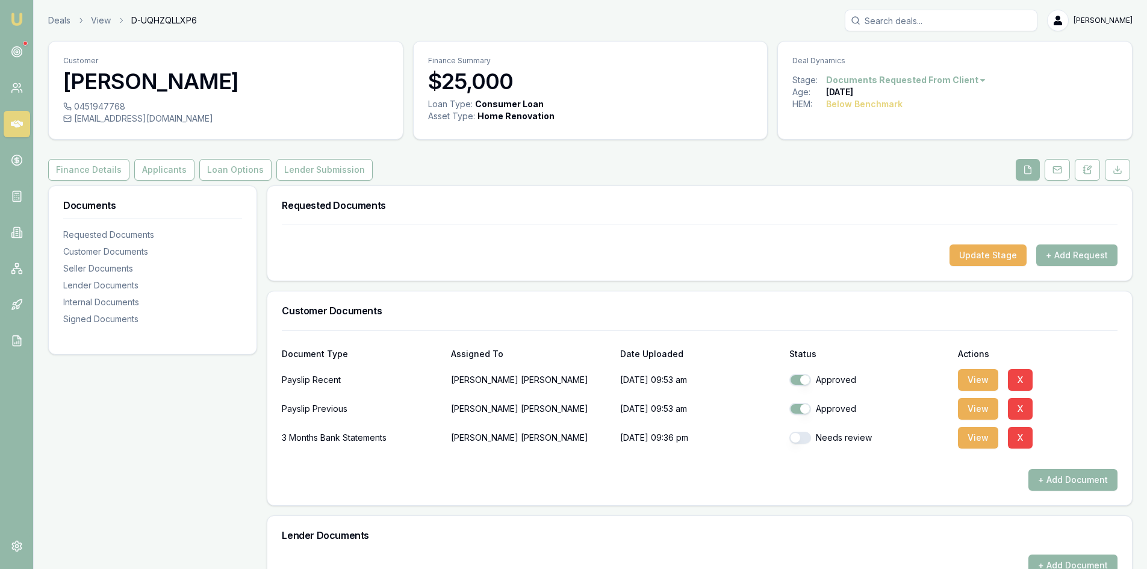
scroll to position [241, 0]
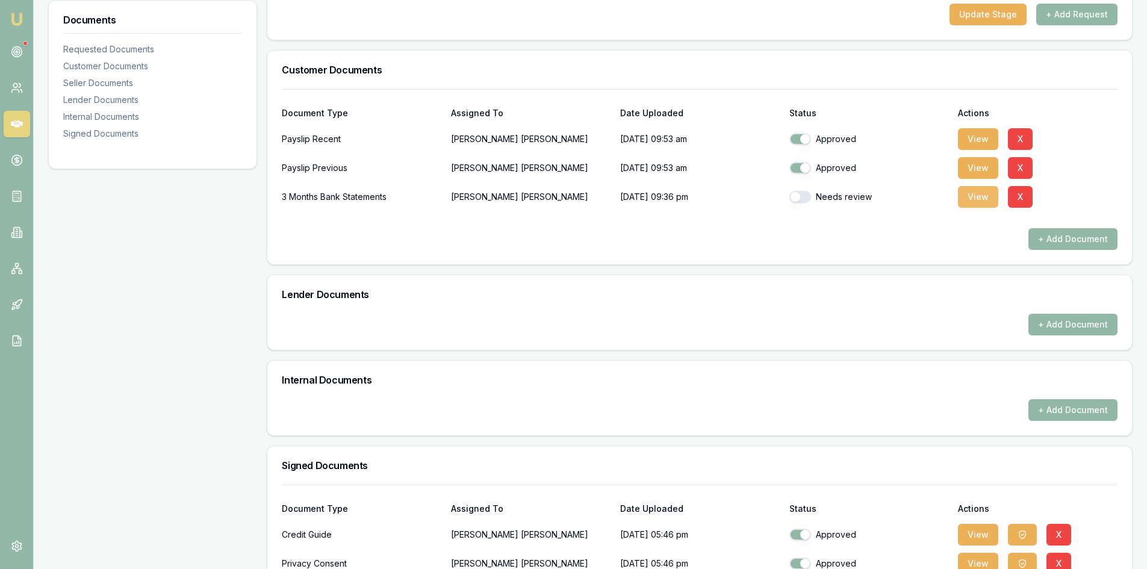
click at [979, 197] on button "View" at bounding box center [978, 197] width 40 height 22
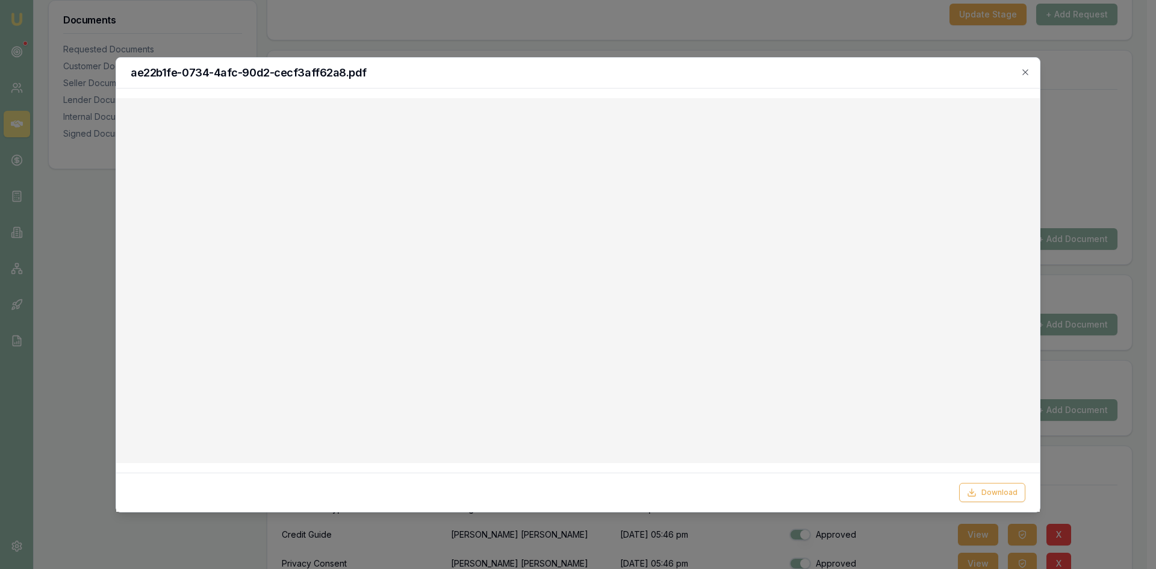
click at [1020, 68] on h2 "ae22b1fe-0734-4afc-90d2-cecf3aff62a8.pdf" at bounding box center [578, 72] width 895 height 11
click at [1026, 72] on icon "button" at bounding box center [1025, 71] width 5 height 5
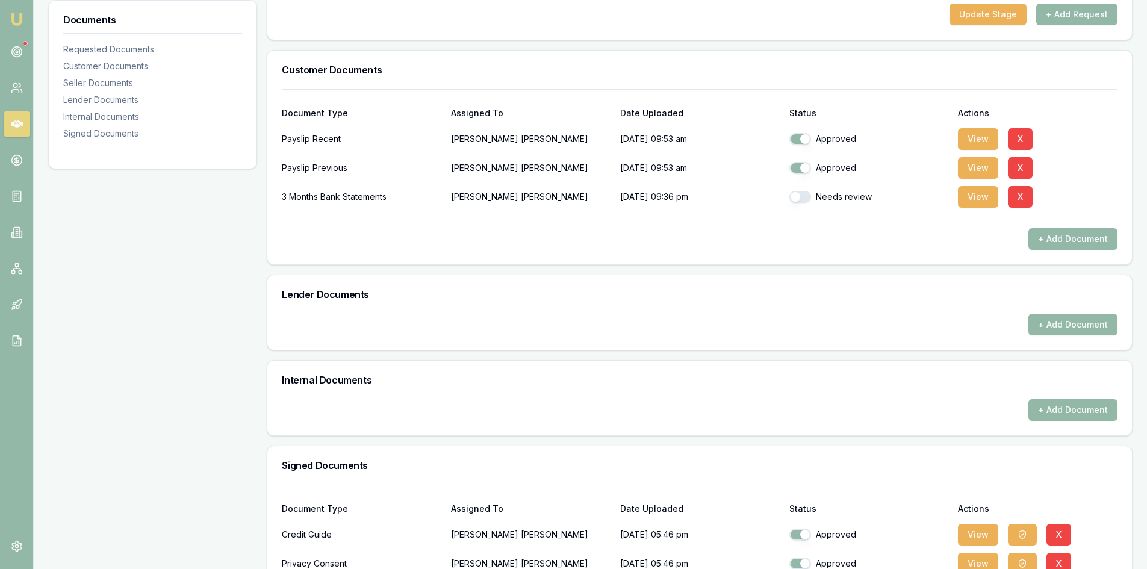
scroll to position [313, 0]
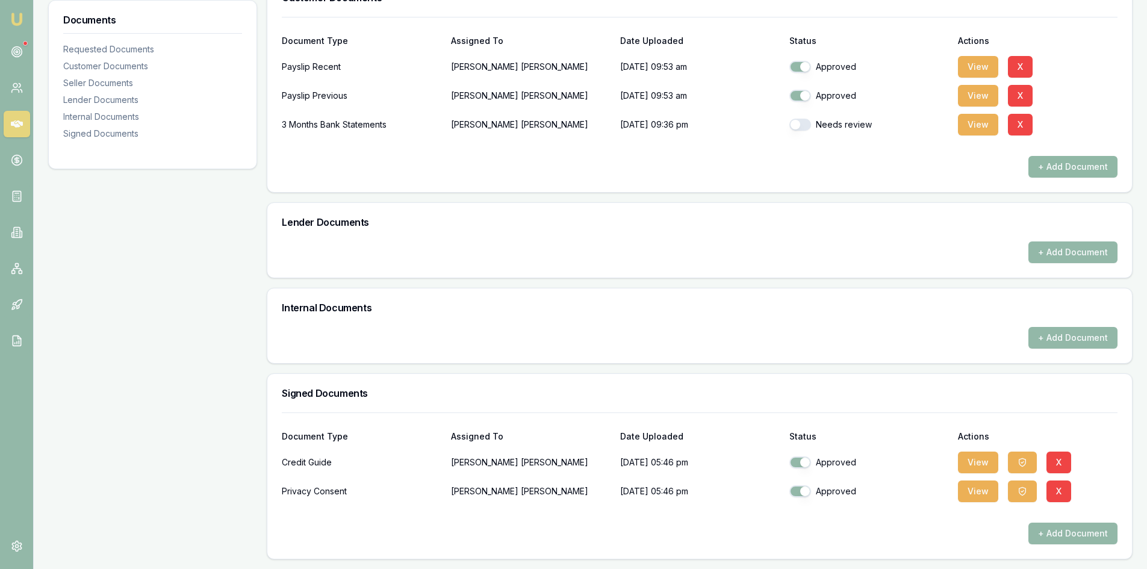
click at [1087, 166] on button "+ Add Document" at bounding box center [1073, 167] width 89 height 22
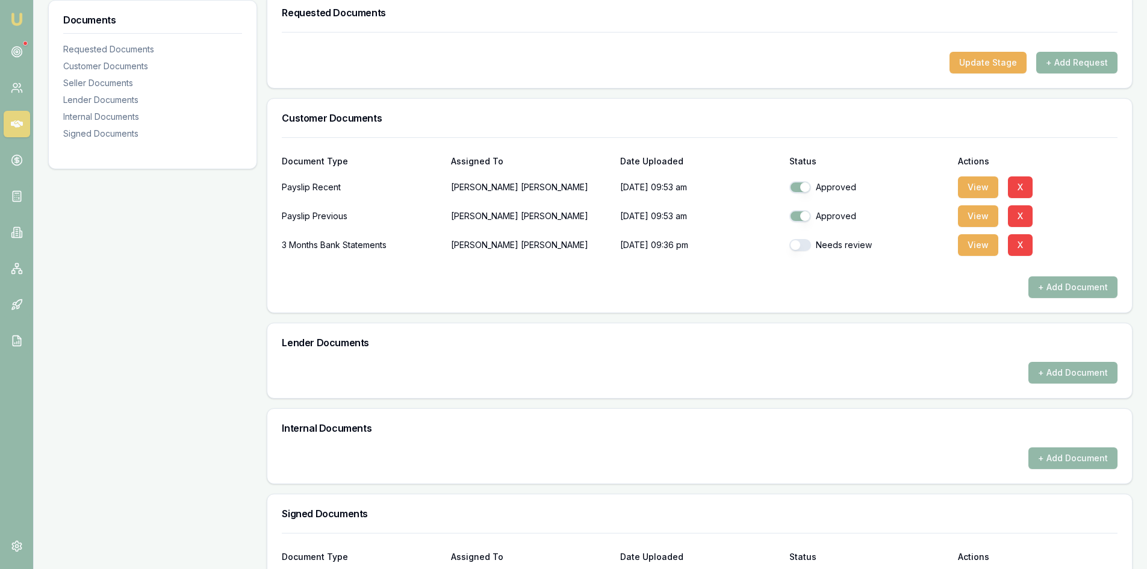
click at [1088, 55] on button "+ Add Request" at bounding box center [1077, 63] width 81 height 22
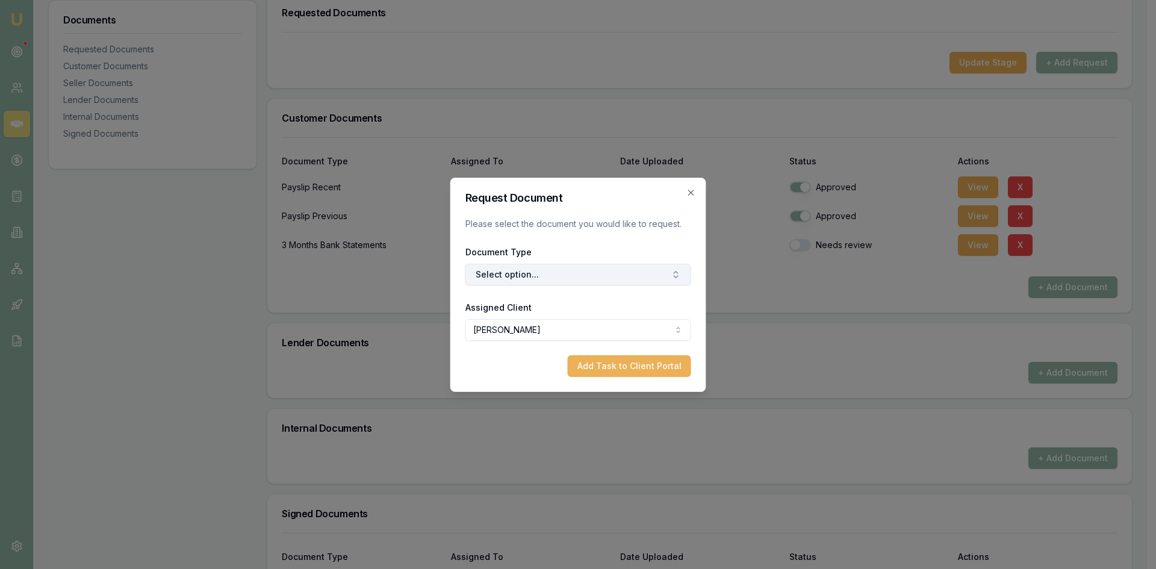
click at [531, 272] on button "Select option..." at bounding box center [579, 275] width 226 height 22
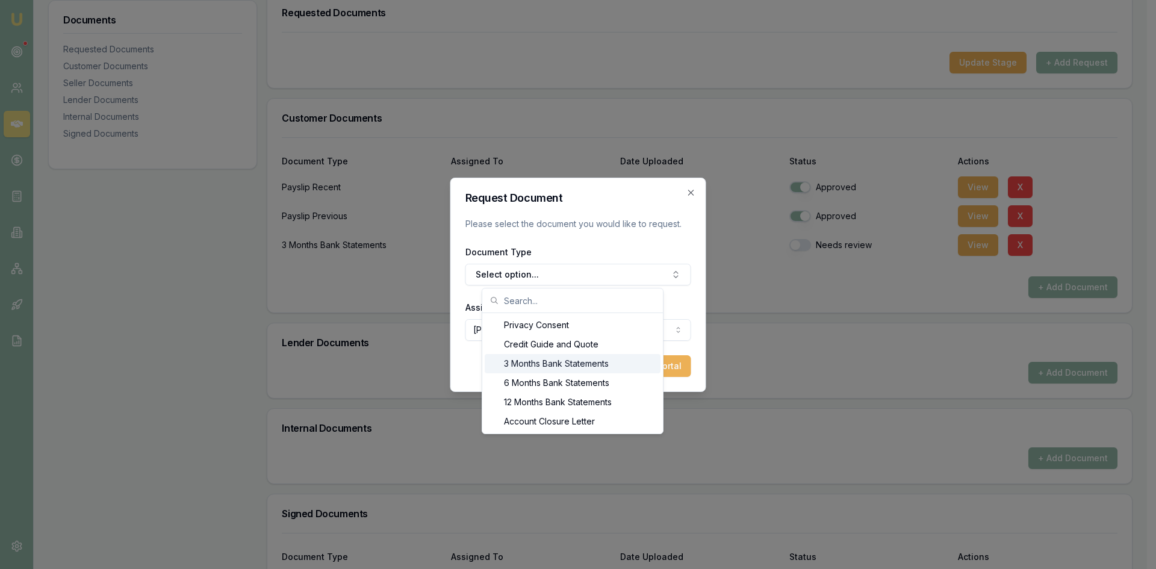
click at [525, 368] on div "3 Months Bank Statements" at bounding box center [573, 363] width 176 height 19
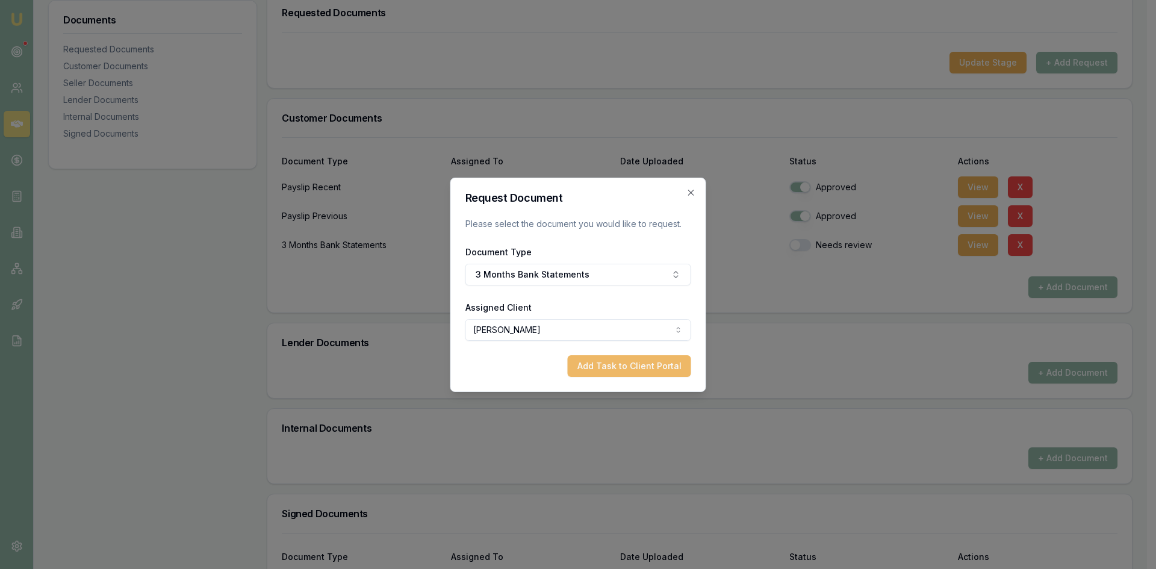
click at [674, 366] on button "Add Task to Client Portal" at bounding box center [629, 366] width 123 height 22
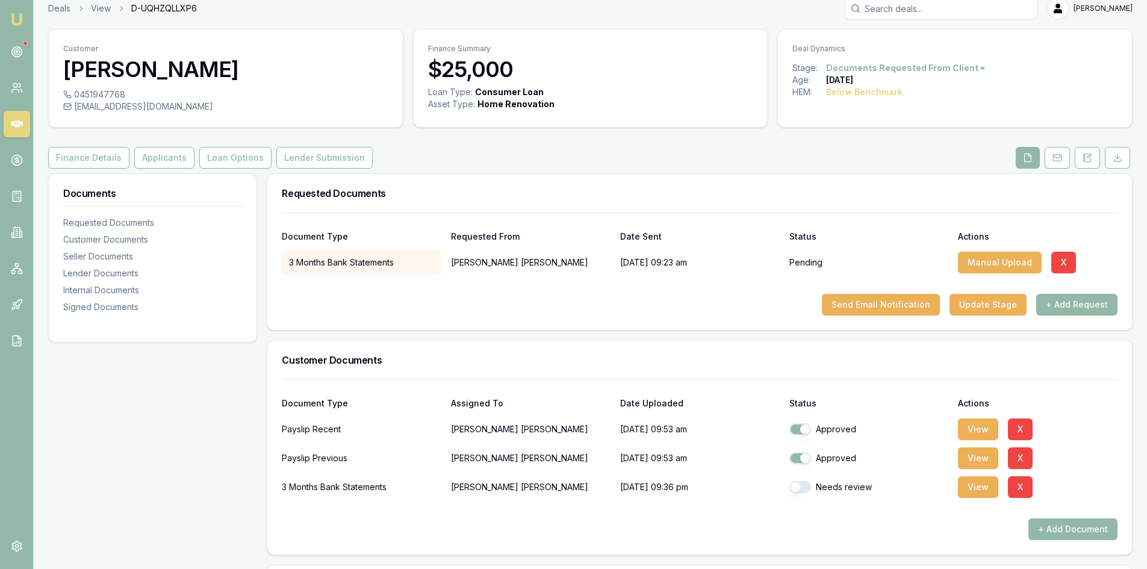
scroll to position [0, 0]
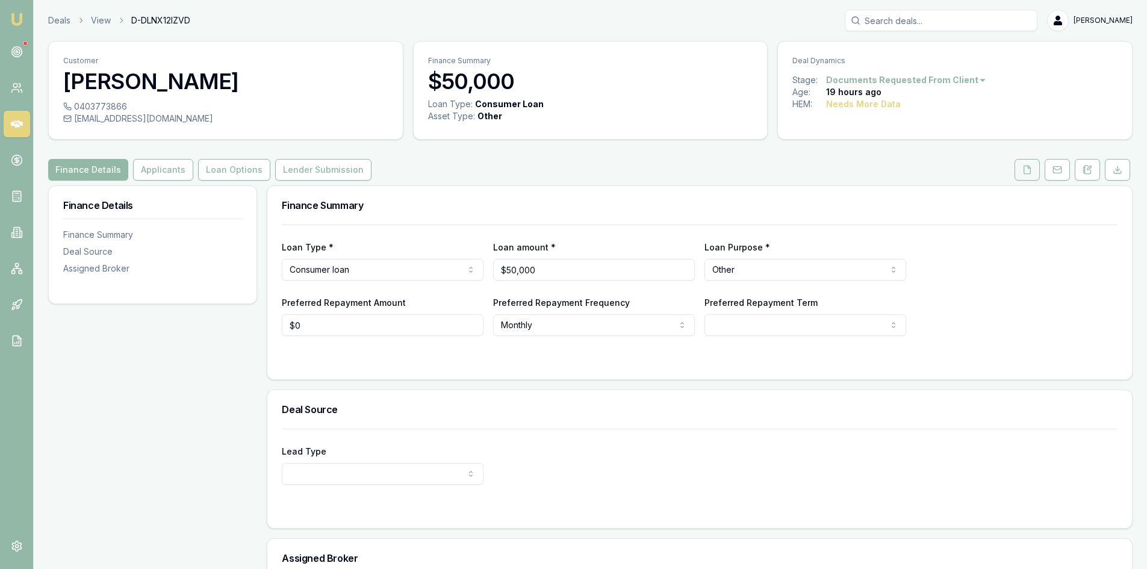
click at [1030, 172] on icon at bounding box center [1028, 170] width 10 height 10
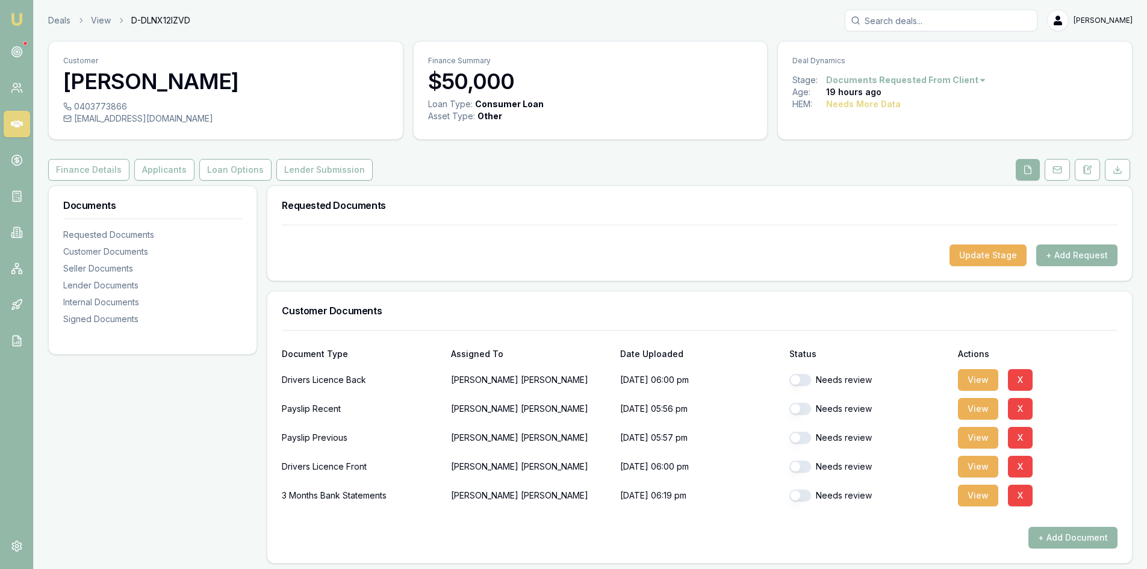
scroll to position [60, 0]
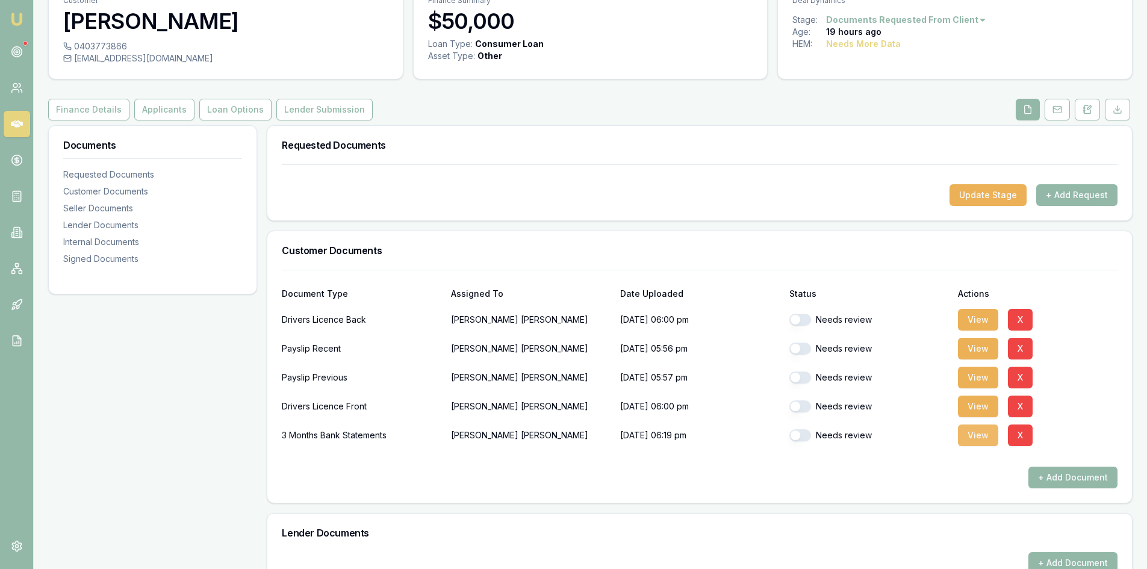
click at [973, 444] on button "View" at bounding box center [978, 436] width 40 height 22
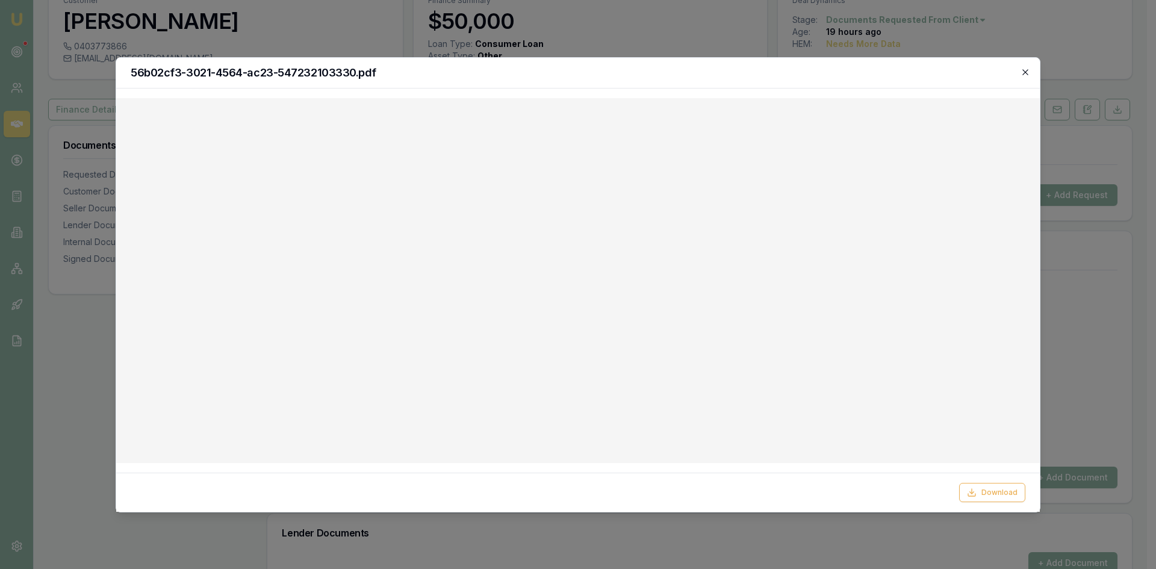
click at [1028, 73] on icon "button" at bounding box center [1026, 72] width 10 height 10
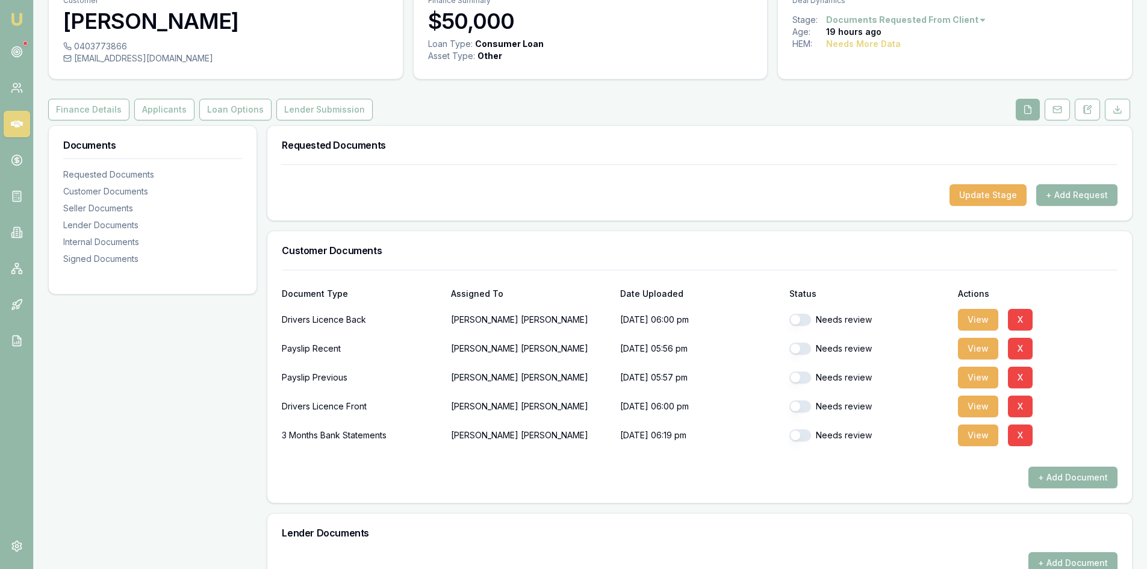
click at [806, 322] on button "button" at bounding box center [801, 320] width 22 height 12
checkbox input "true"
click at [806, 348] on button "button" at bounding box center [801, 349] width 22 height 12
checkbox input "true"
drag, startPoint x: 801, startPoint y: 380, endPoint x: 806, endPoint y: 404, distance: 24.7
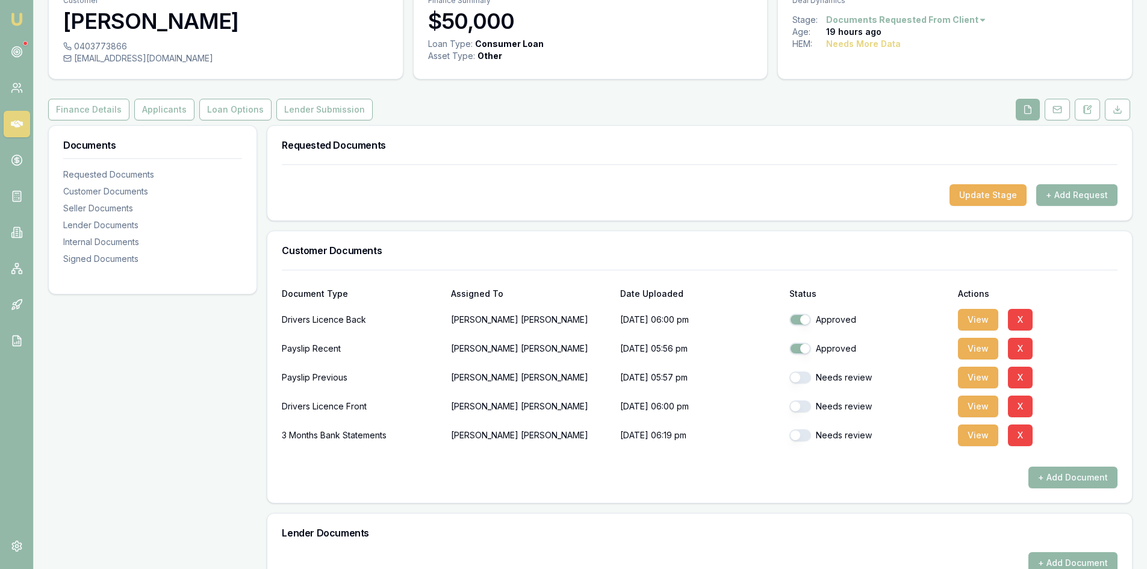
click at [802, 383] on button "button" at bounding box center [801, 378] width 22 height 12
checkbox input "true"
drag, startPoint x: 806, startPoint y: 405, endPoint x: 807, endPoint y: 440, distance: 34.9
click at [806, 405] on button "button" at bounding box center [801, 407] width 22 height 12
checkbox input "true"
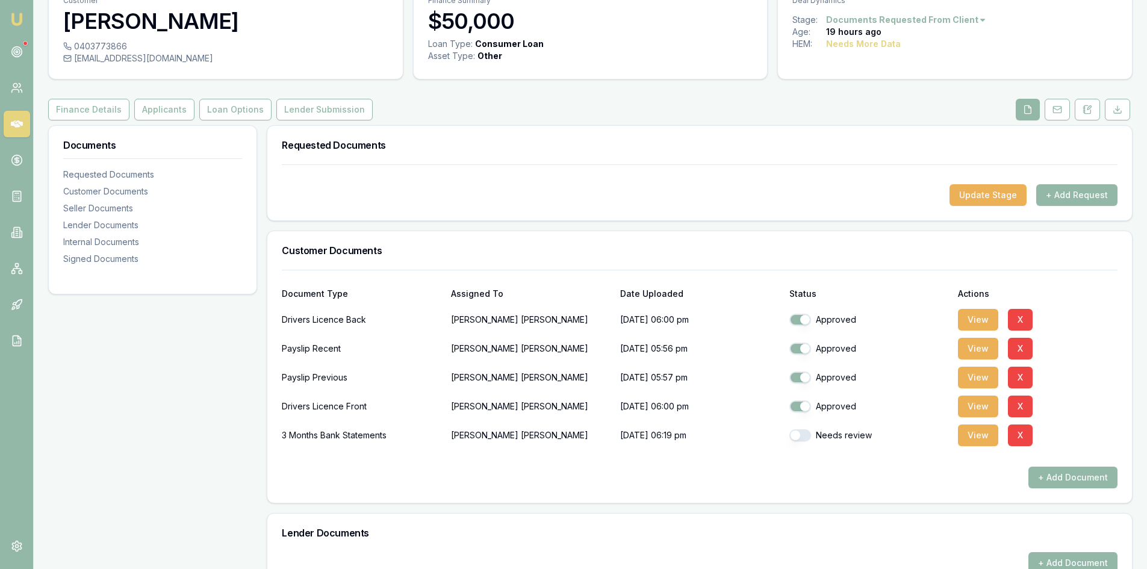
click at [804, 438] on button "button" at bounding box center [801, 435] width 22 height 12
checkbox input "true"
click at [981, 349] on button "View" at bounding box center [978, 349] width 40 height 22
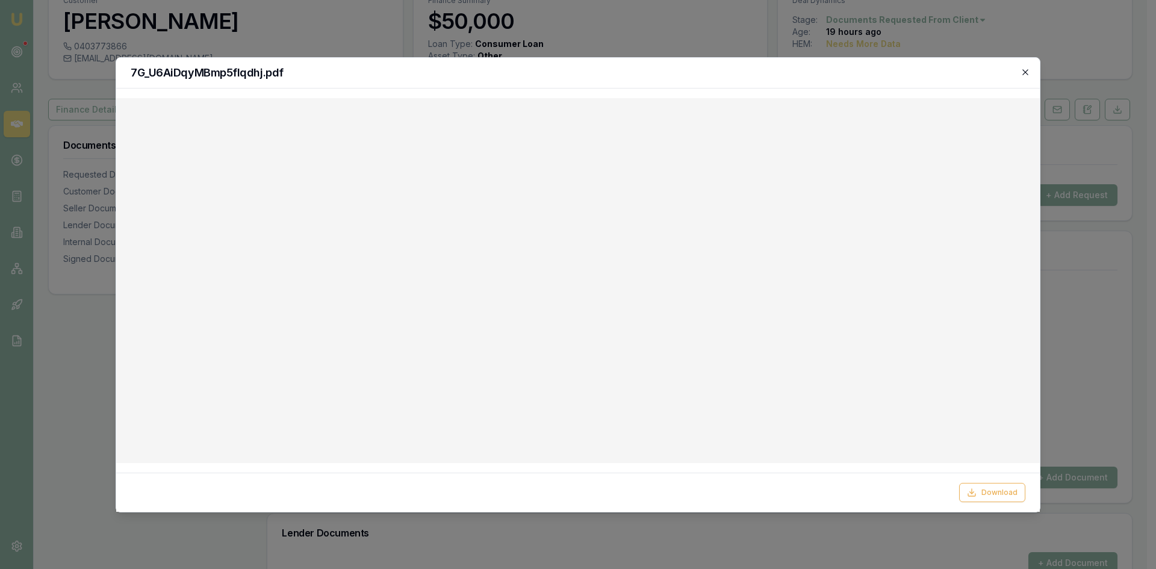
click at [1027, 70] on icon "button" at bounding box center [1025, 71] width 5 height 5
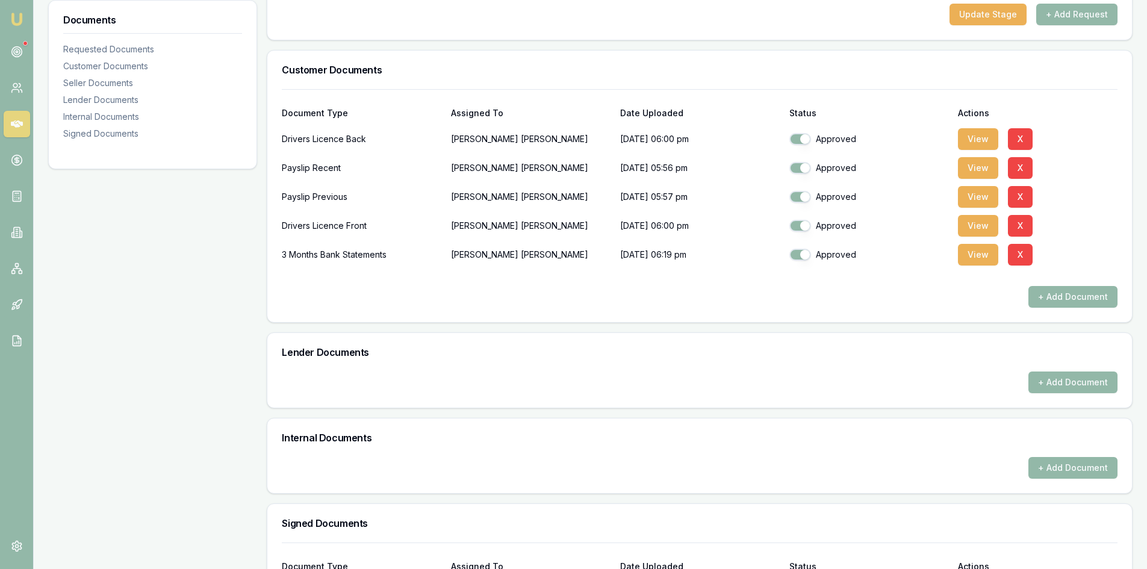
scroll to position [371, 0]
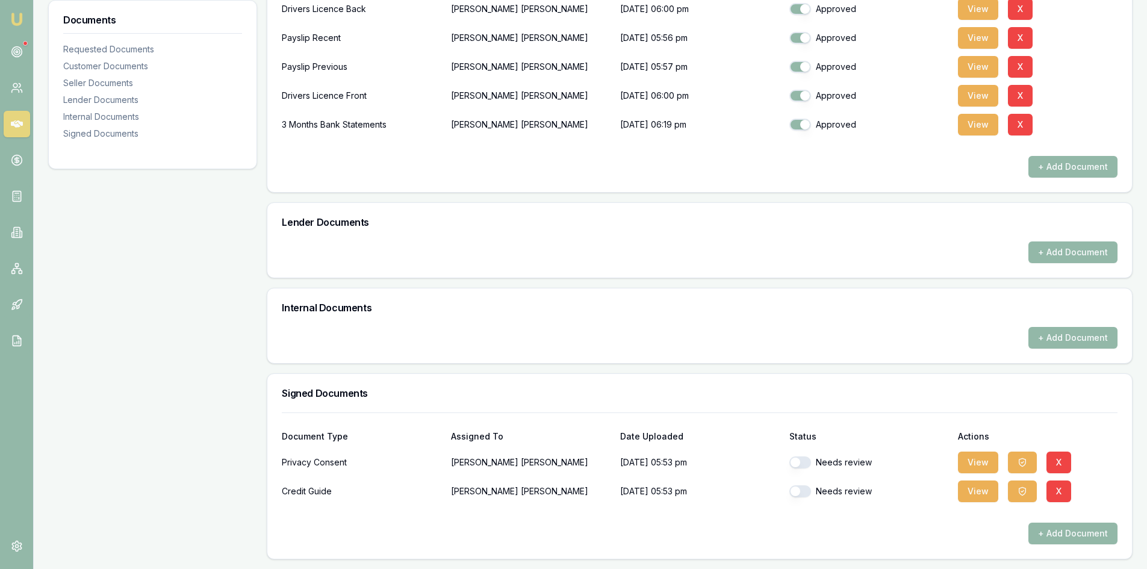
click at [802, 461] on button "button" at bounding box center [801, 463] width 22 height 12
checkbox input "true"
click at [805, 490] on button "button" at bounding box center [801, 491] width 22 height 12
checkbox input "true"
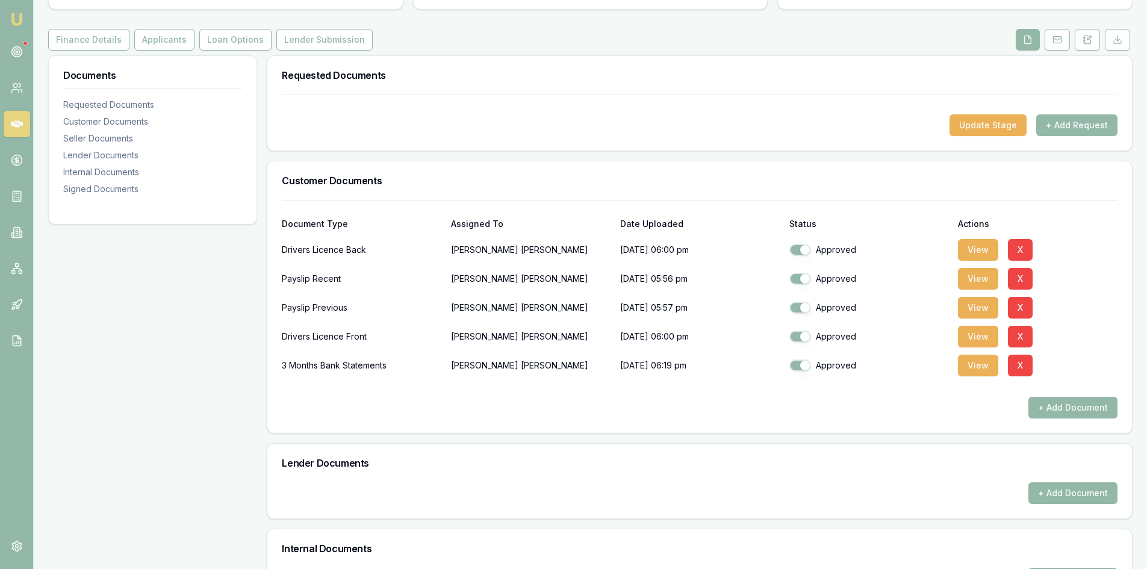
scroll to position [0, 0]
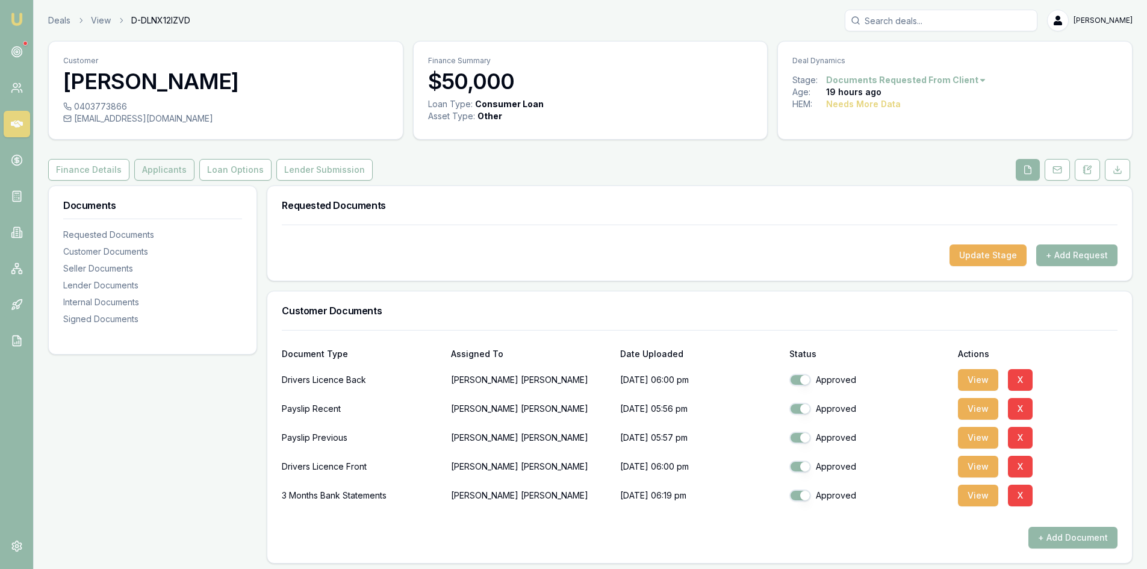
click at [152, 178] on button "Applicants" at bounding box center [164, 170] width 60 height 22
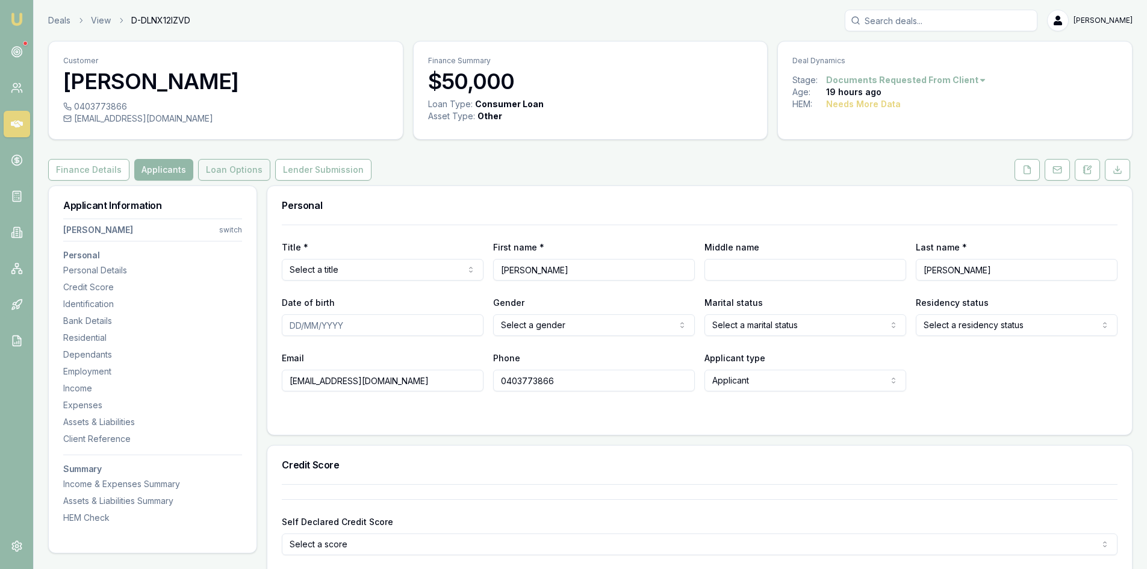
click at [225, 172] on button "Loan Options" at bounding box center [234, 170] width 72 height 22
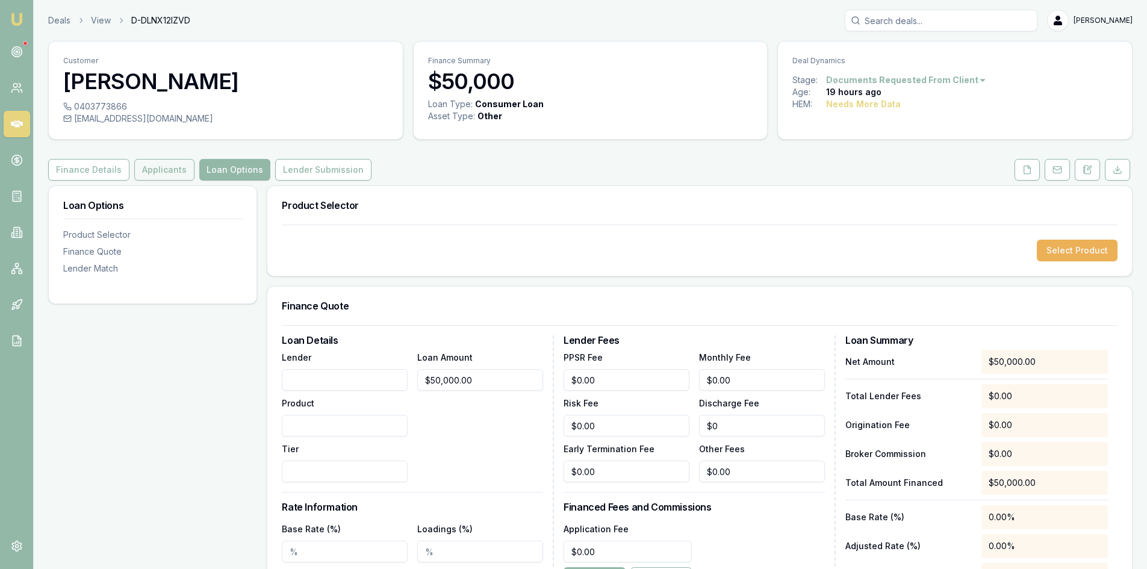
click at [179, 172] on button "Applicants" at bounding box center [164, 170] width 60 height 22
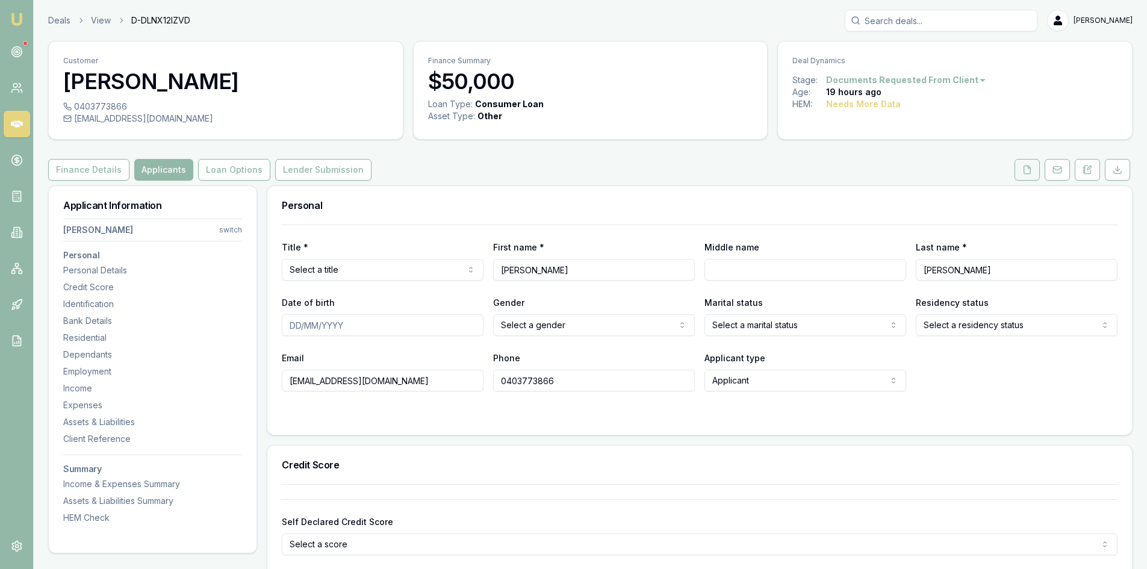
click at [1025, 173] on icon at bounding box center [1028, 170] width 7 height 8
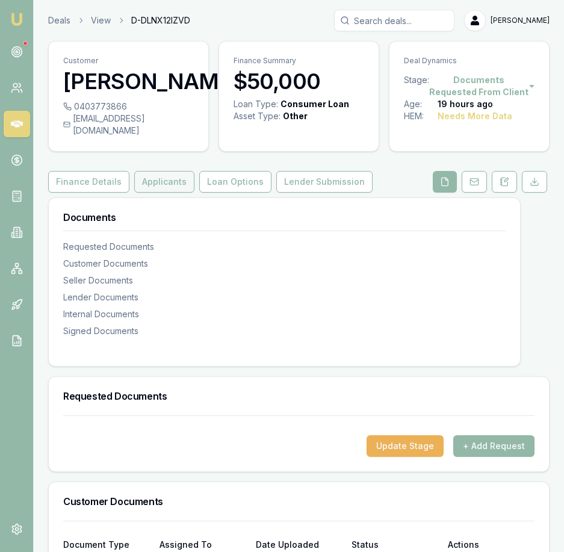
click at [165, 171] on button "Applicants" at bounding box center [164, 182] width 60 height 22
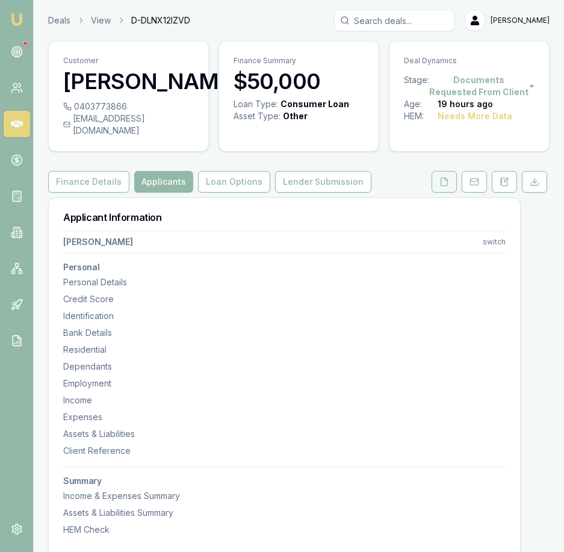
click at [446, 178] on icon at bounding box center [444, 182] width 7 height 8
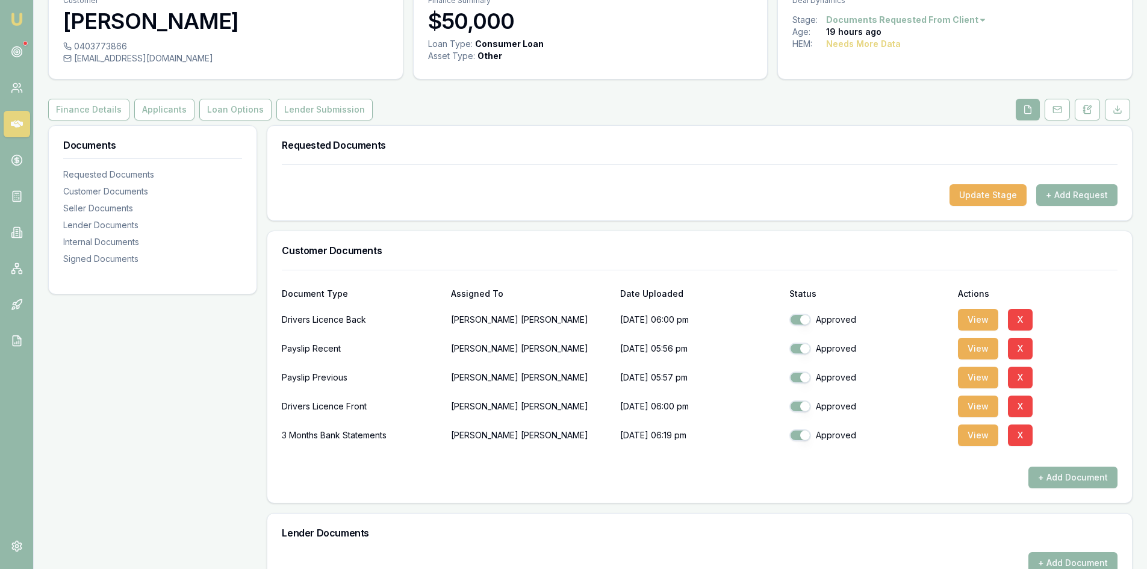
scroll to position [120, 0]
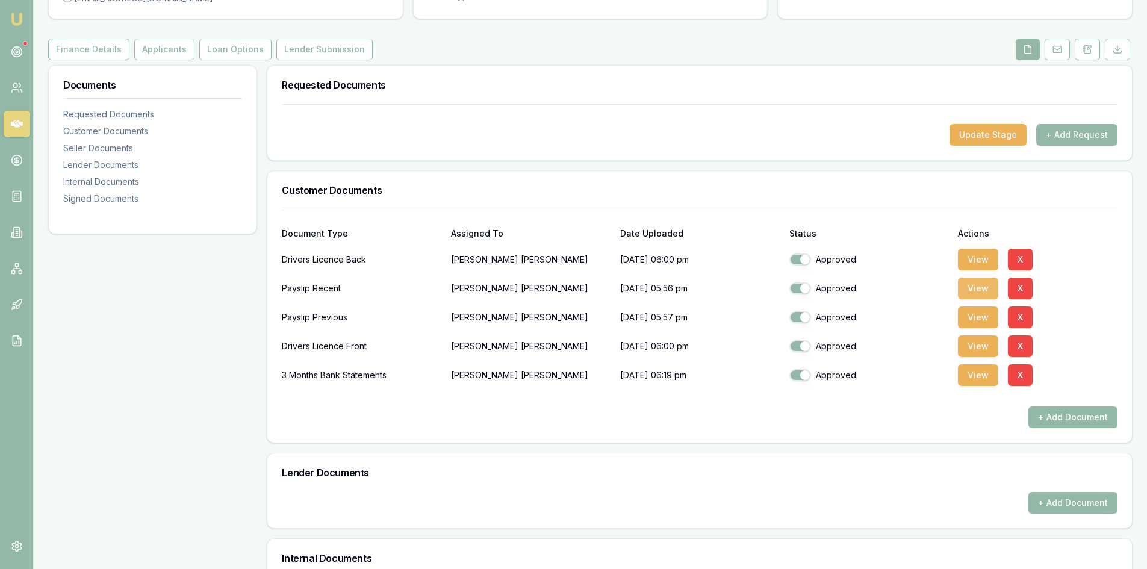
click at [977, 295] on button "View" at bounding box center [978, 289] width 40 height 22
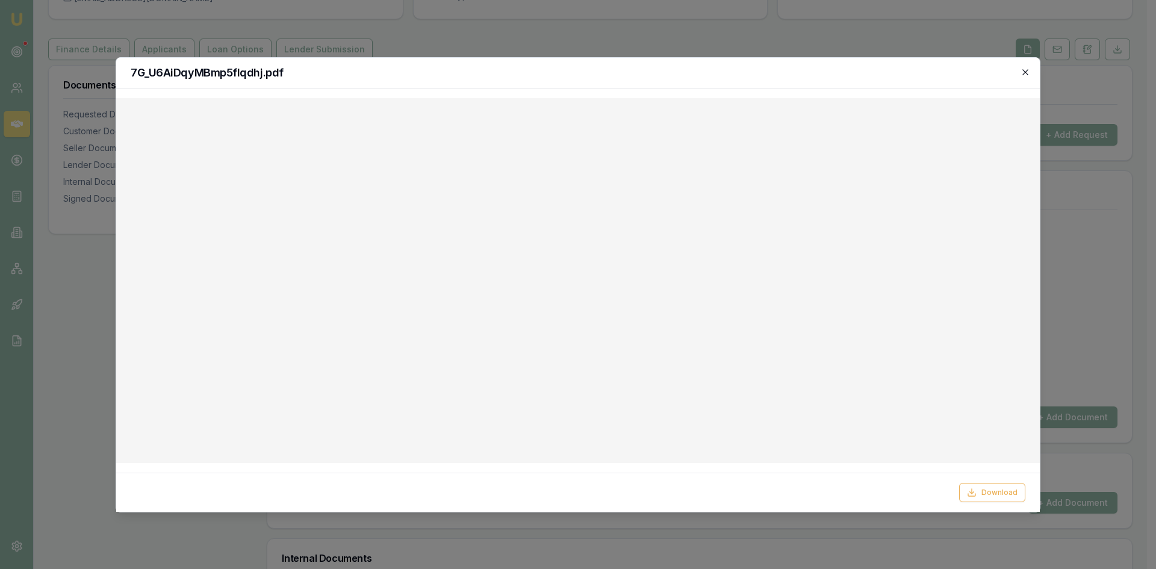
click at [1025, 72] on icon "button" at bounding box center [1026, 72] width 10 height 10
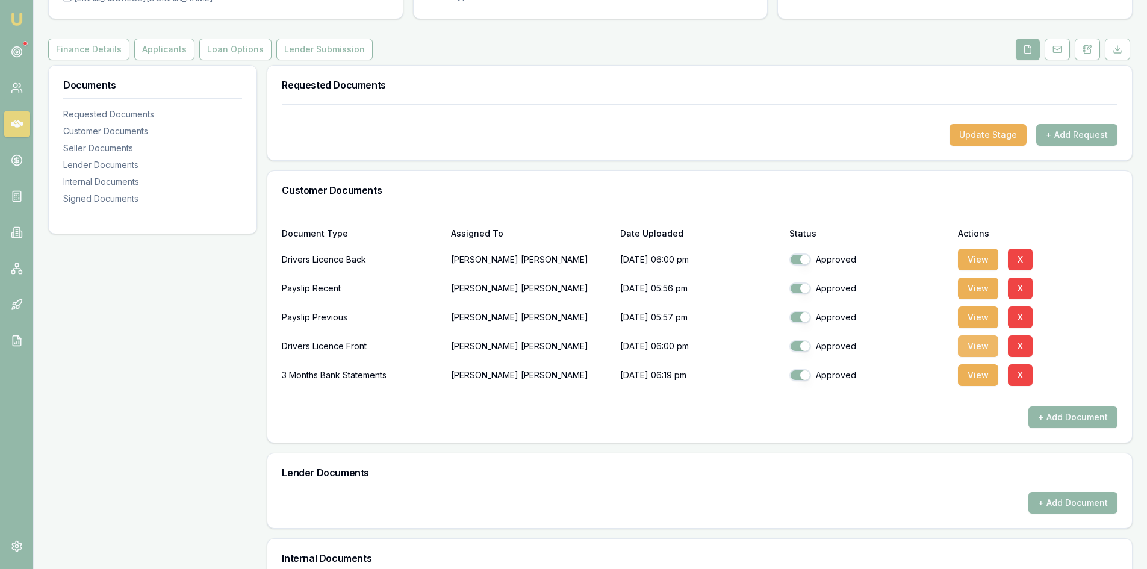
click at [972, 350] on button "View" at bounding box center [978, 346] width 40 height 22
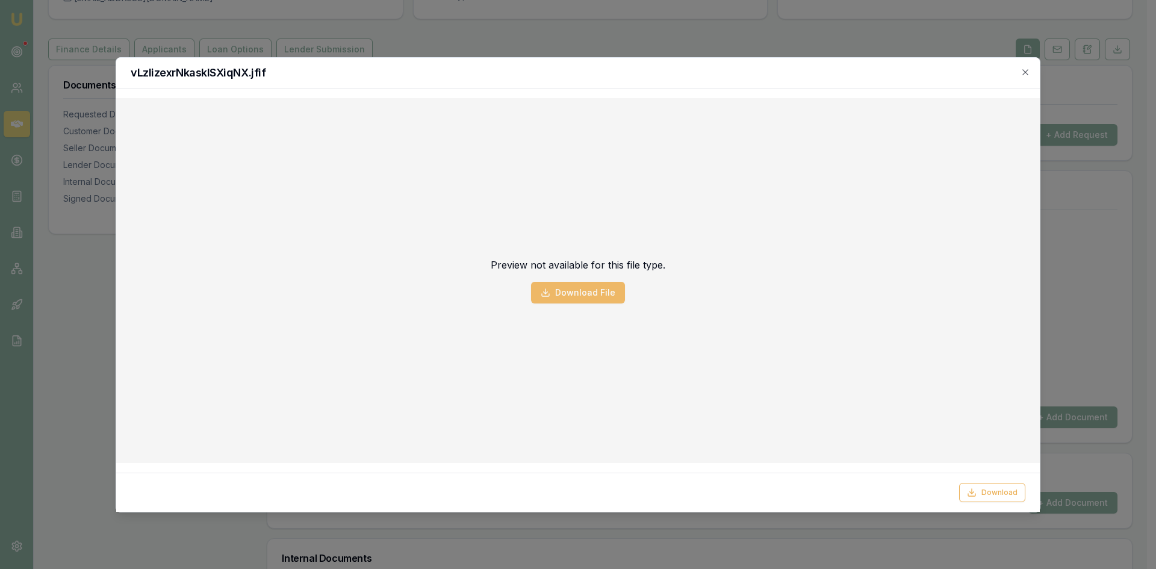
click at [591, 298] on button "Download File" at bounding box center [578, 293] width 94 height 22
click at [562, 295] on button "Download File" at bounding box center [578, 293] width 94 height 22
click at [1029, 75] on icon "button" at bounding box center [1026, 72] width 10 height 10
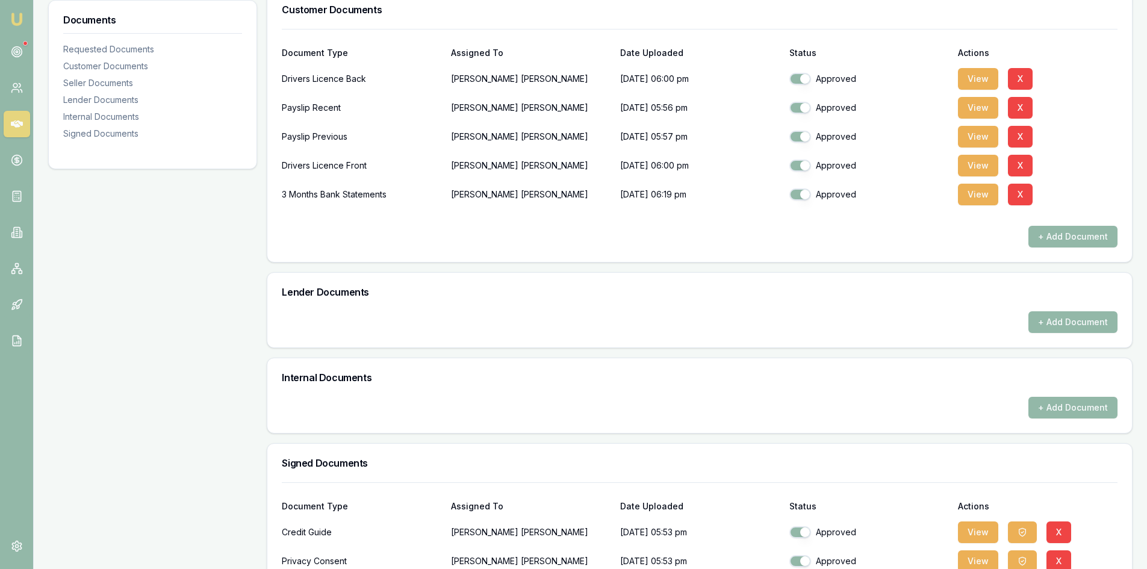
scroll to position [241, 0]
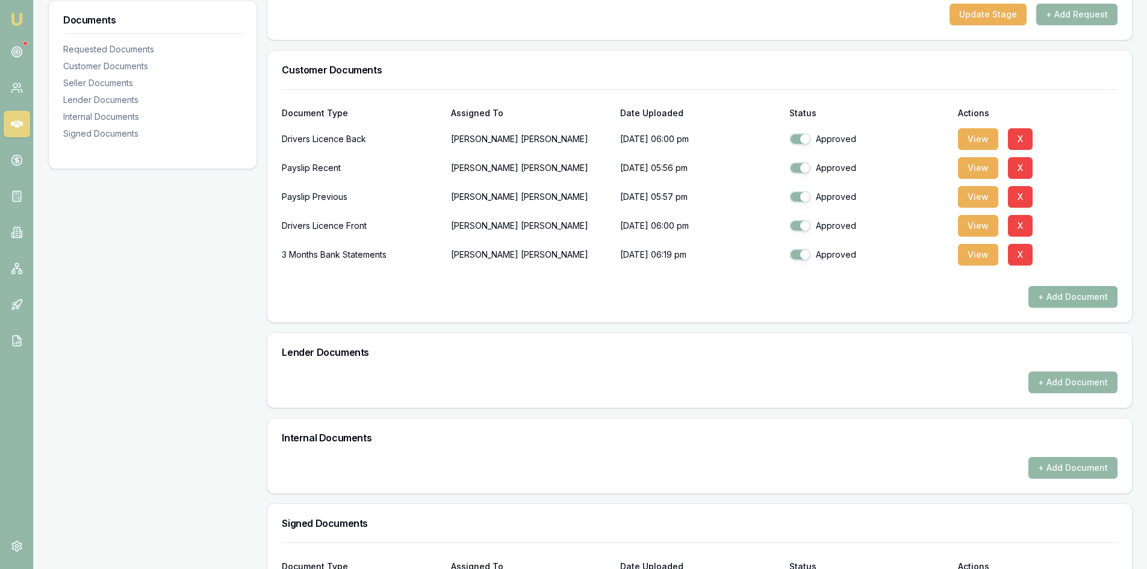
click at [1058, 300] on button "+ Add Document" at bounding box center [1073, 297] width 89 height 22
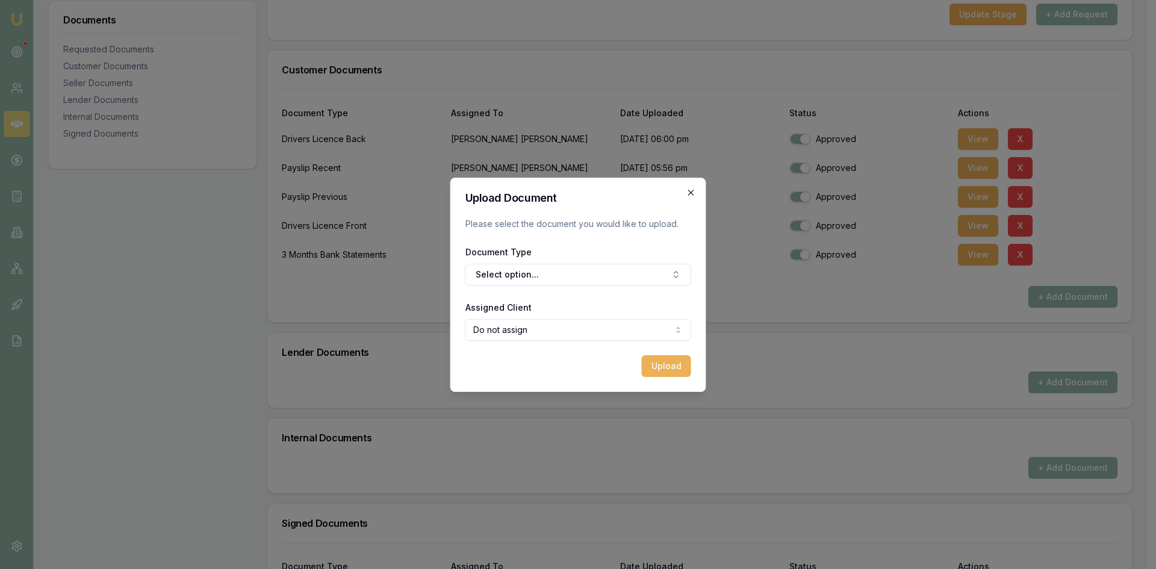
click at [694, 193] on icon "button" at bounding box center [692, 193] width 10 height 10
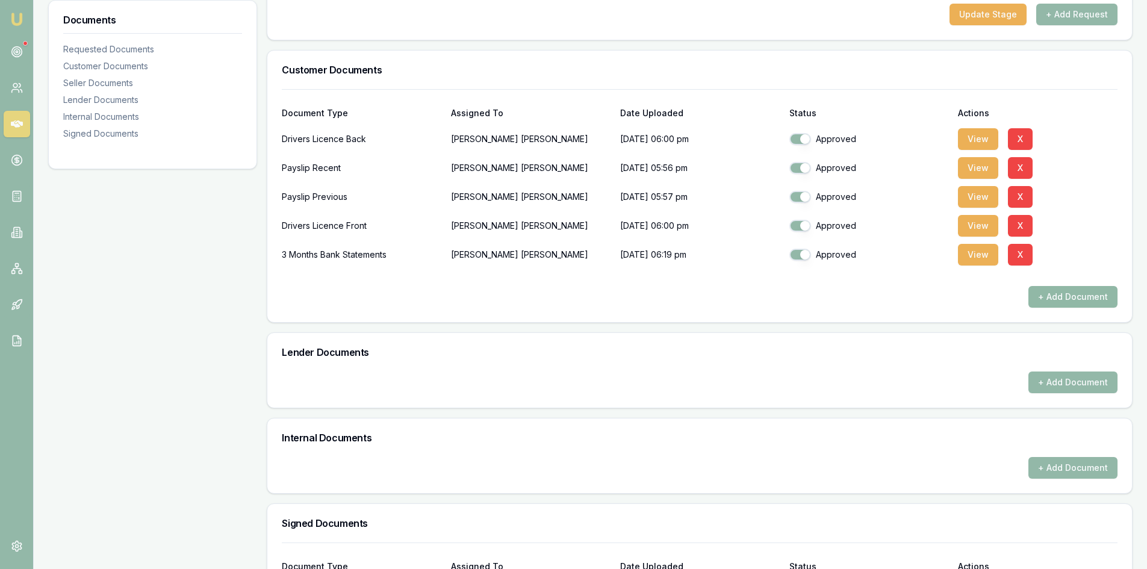
click at [1070, 300] on button "+ Add Document" at bounding box center [1073, 297] width 89 height 22
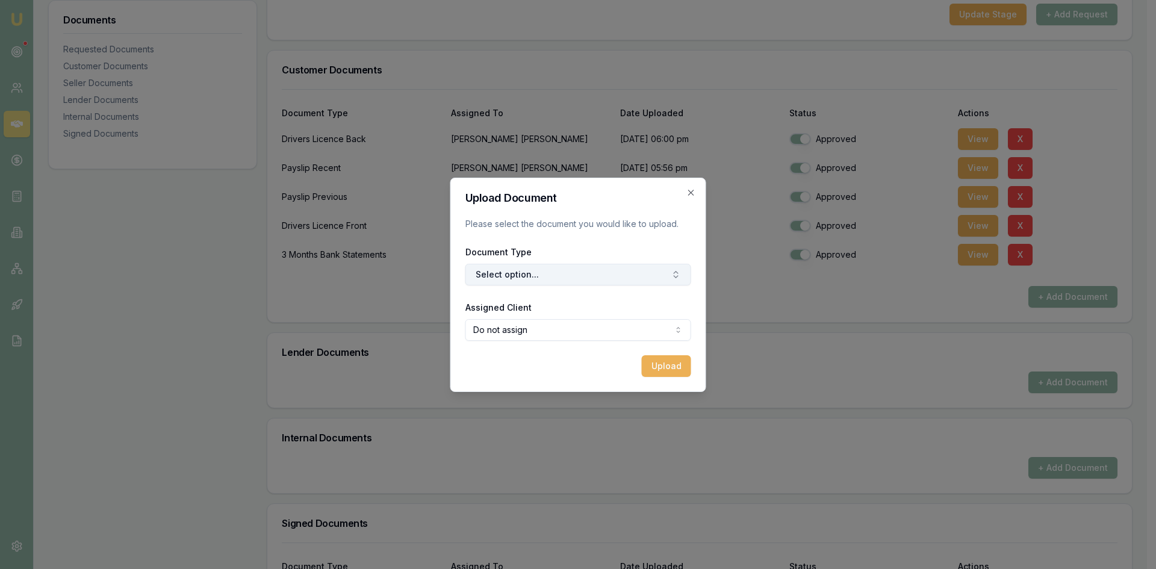
click at [549, 275] on button "Select option..." at bounding box center [579, 275] width 226 height 22
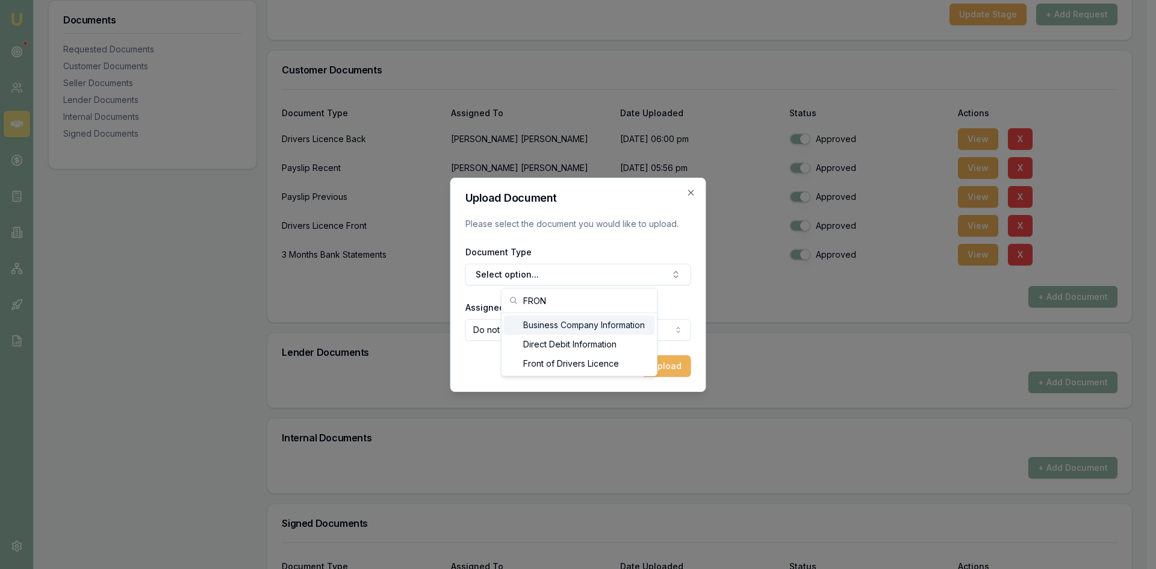
type input "FRON"
click at [566, 357] on div "Front of Drivers Licence" at bounding box center [579, 363] width 151 height 19
click at [608, 328] on body "Emu Broker Deals View D-DLNX12IZVD Steven Nguyen Toggle Menu Customer Liam Dalt…" at bounding box center [573, 43] width 1147 height 569
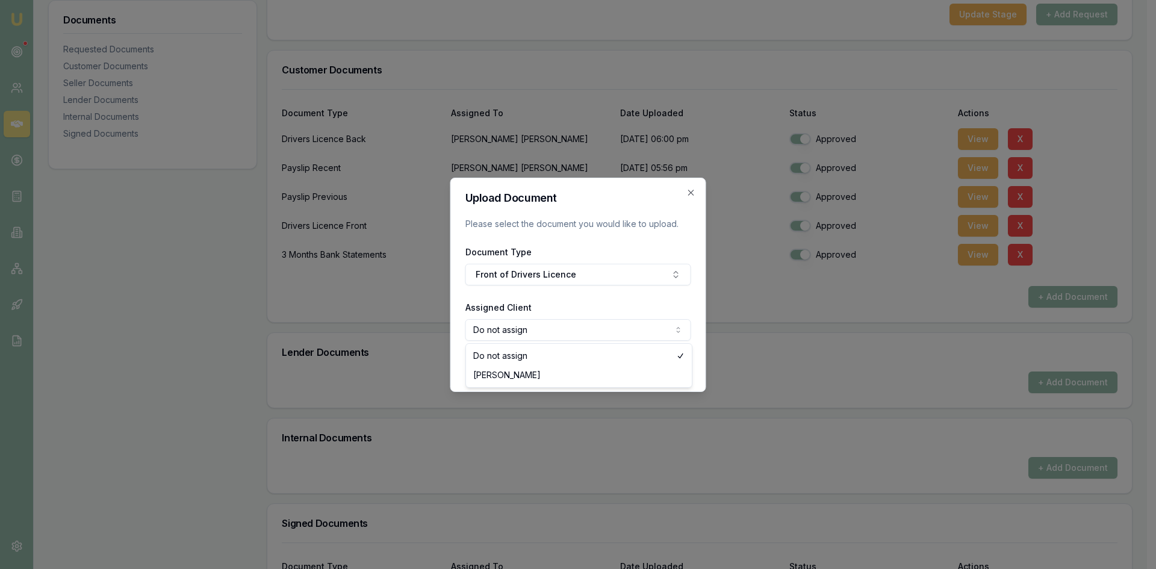
select select "U-PMN0901TOF"
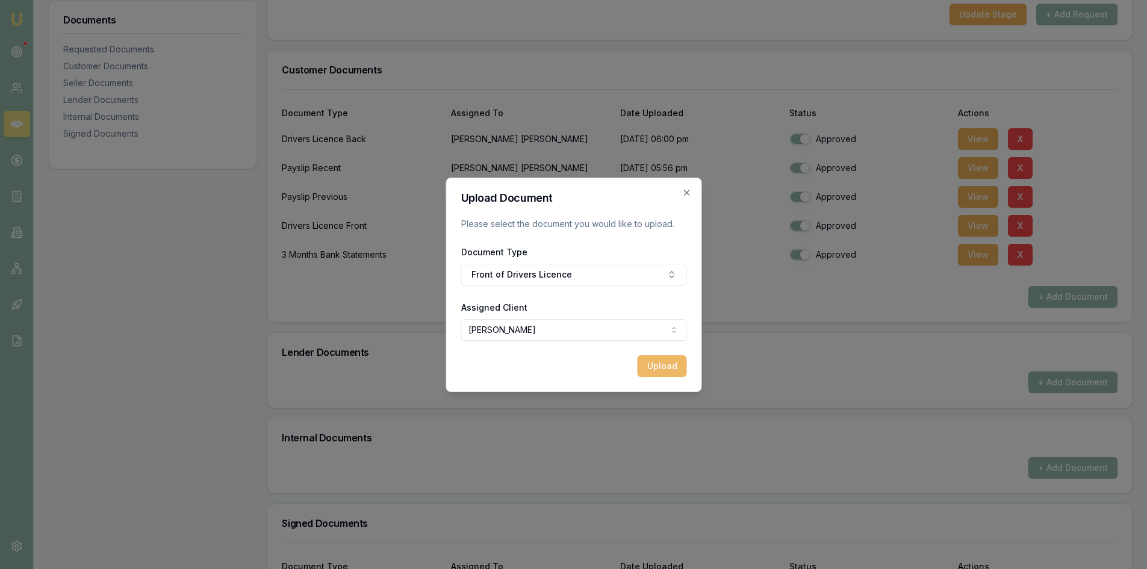
click at [672, 369] on button "Upload" at bounding box center [661, 366] width 49 height 22
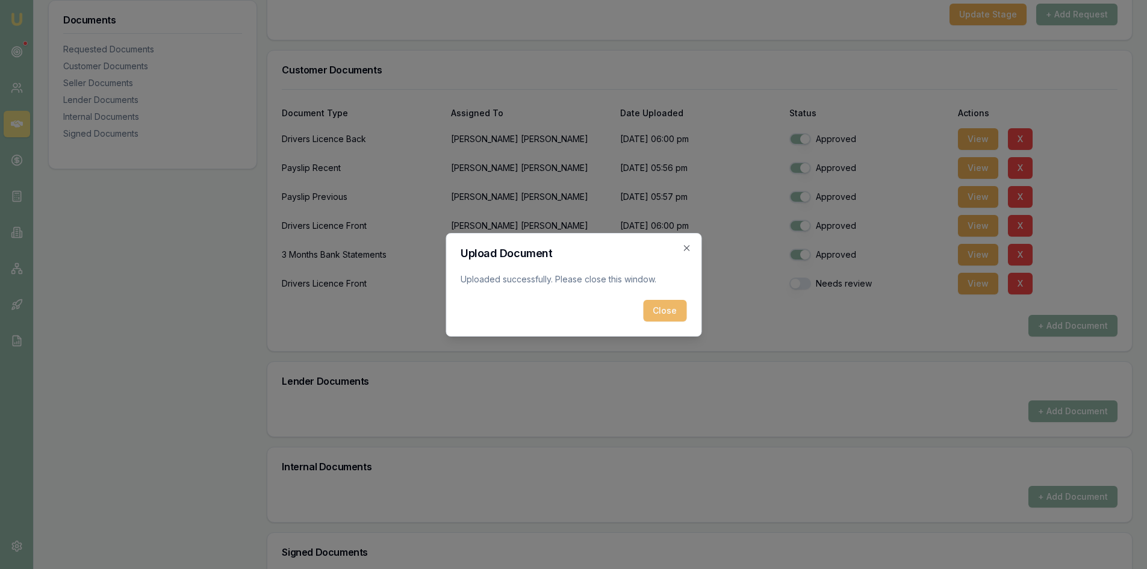
click at [671, 312] on button "Close" at bounding box center [664, 311] width 43 height 22
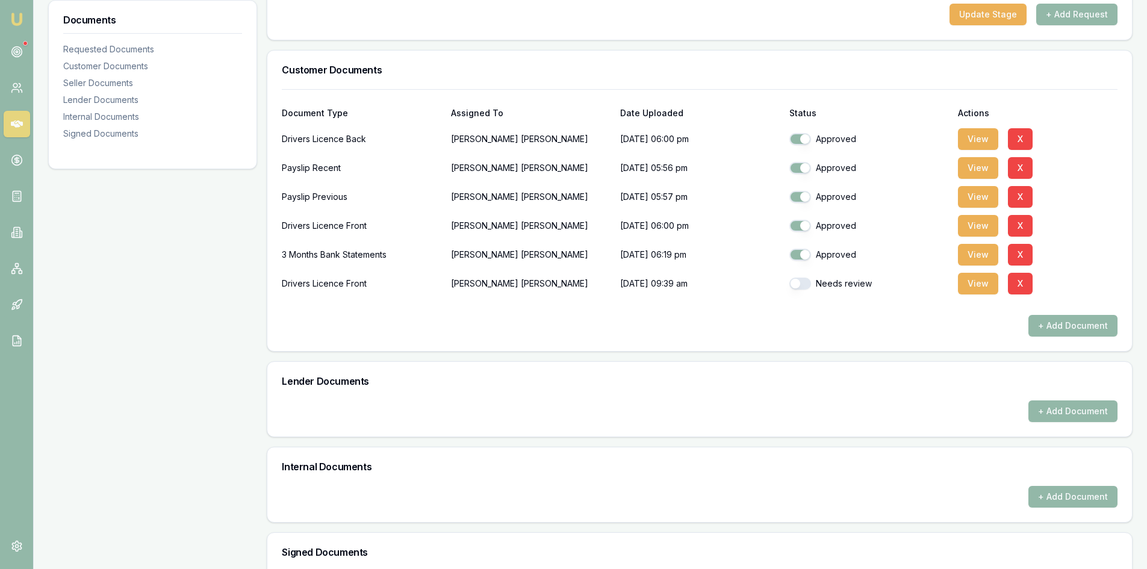
click at [805, 287] on button "button" at bounding box center [801, 284] width 22 height 12
checkbox input "true"
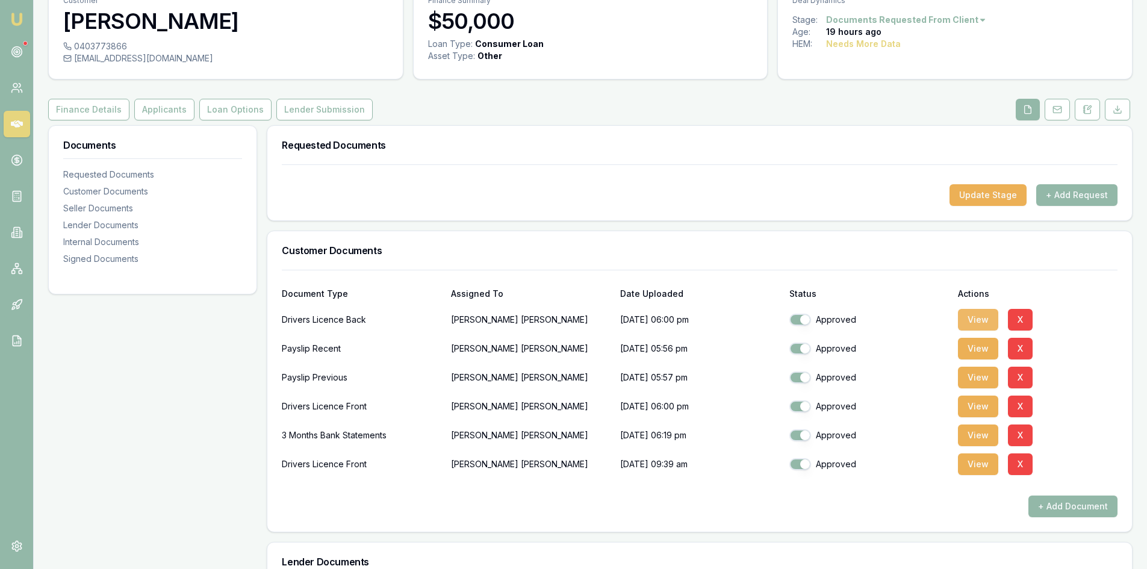
click at [976, 324] on button "View" at bounding box center [978, 320] width 40 height 22
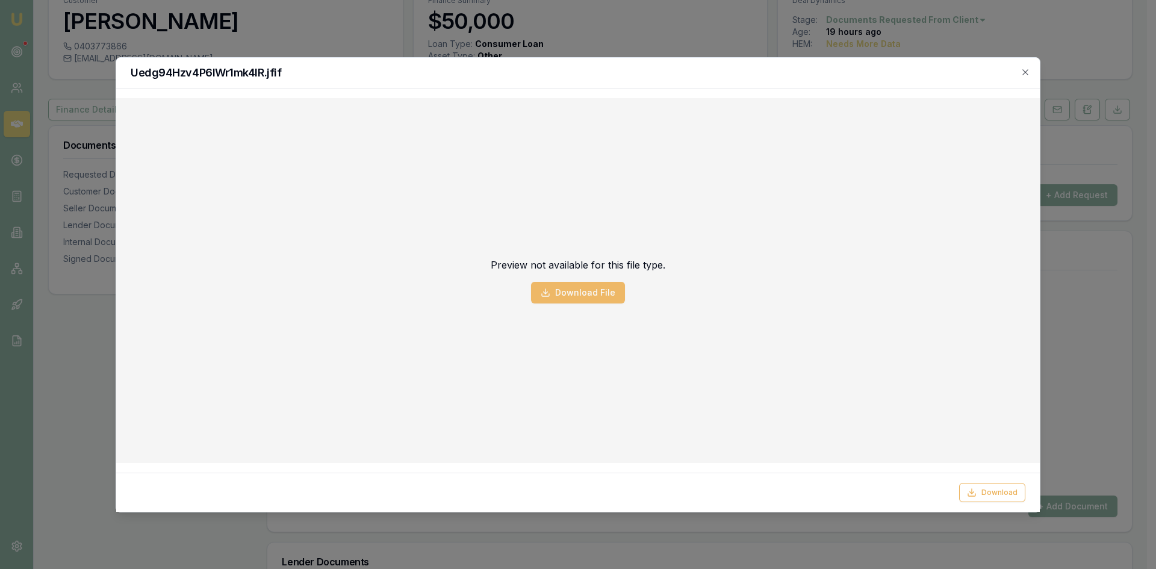
click at [609, 293] on button "Download File" at bounding box center [578, 293] width 94 height 22
click at [1026, 72] on icon "button" at bounding box center [1025, 71] width 5 height 5
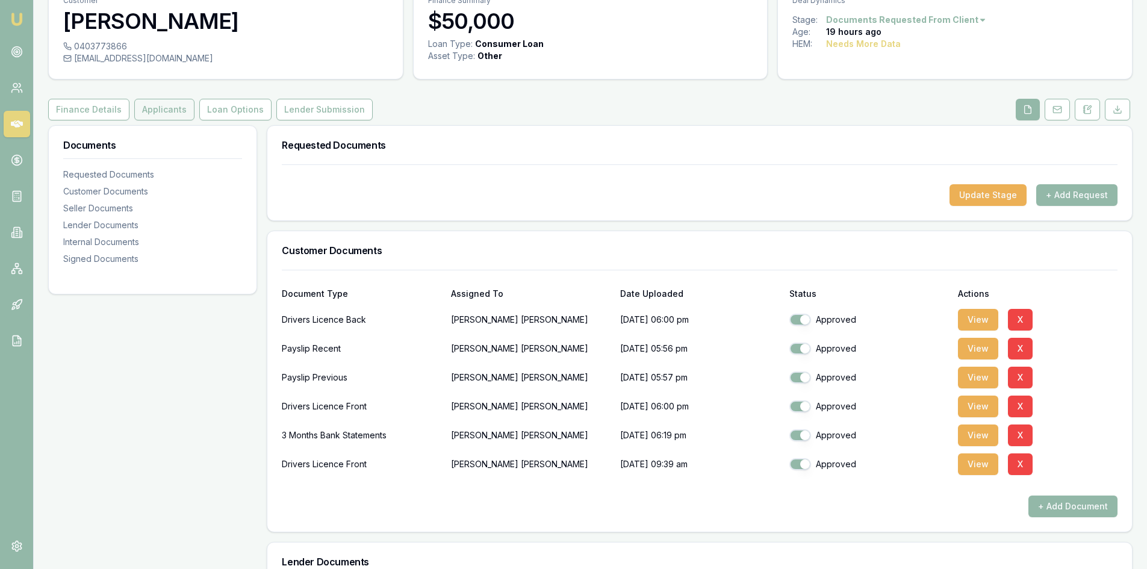
click at [145, 109] on button "Applicants" at bounding box center [164, 110] width 60 height 22
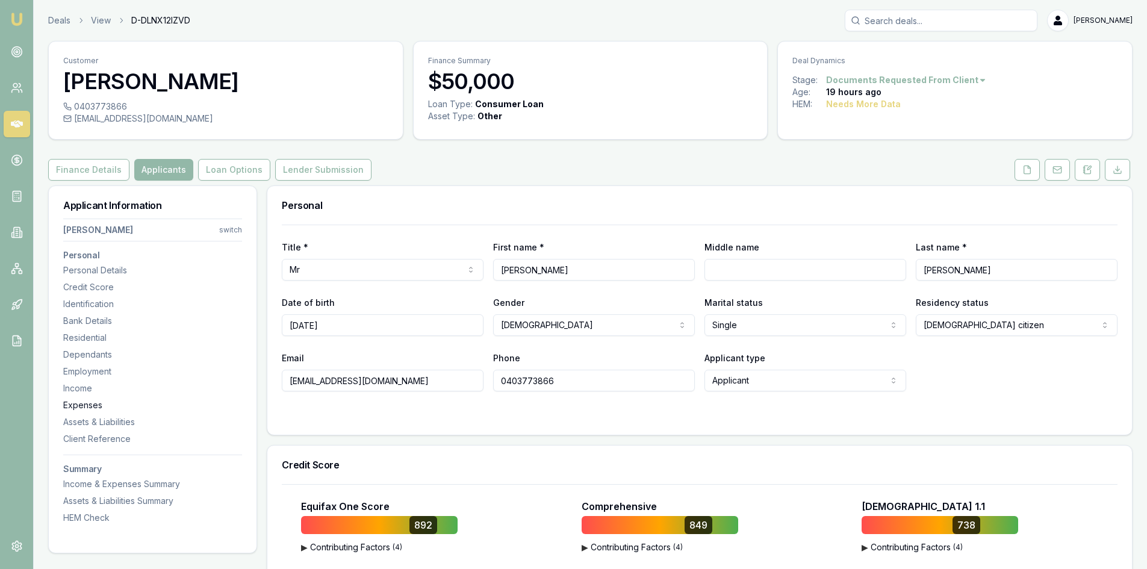
drag, startPoint x: 385, startPoint y: 382, endPoint x: 188, endPoint y: 399, distance: 197.7
click at [526, 382] on input "0403773866" at bounding box center [594, 381] width 202 height 22
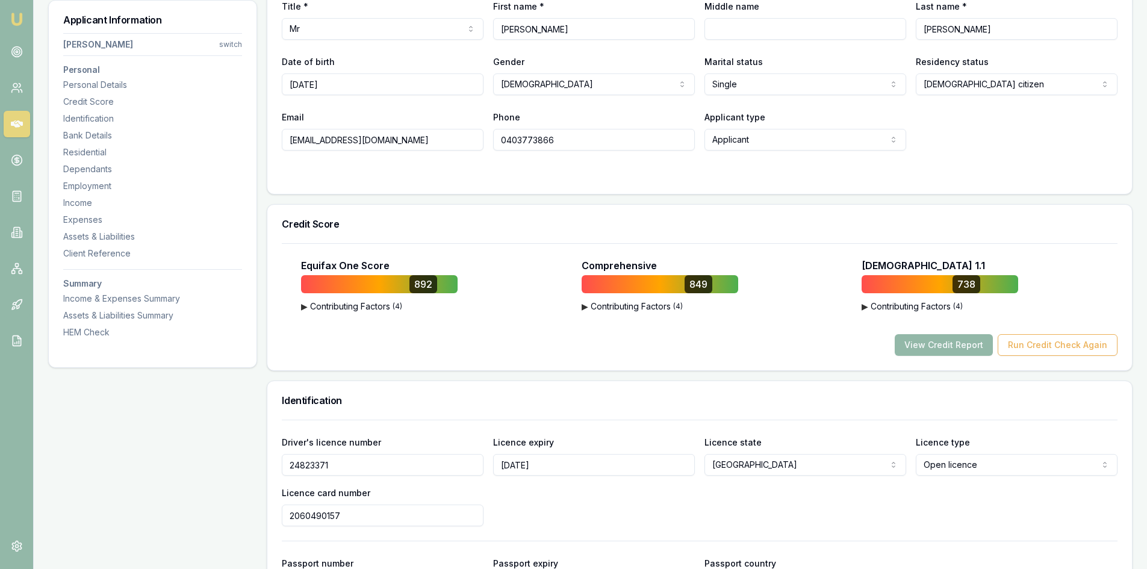
scroll to position [361, 0]
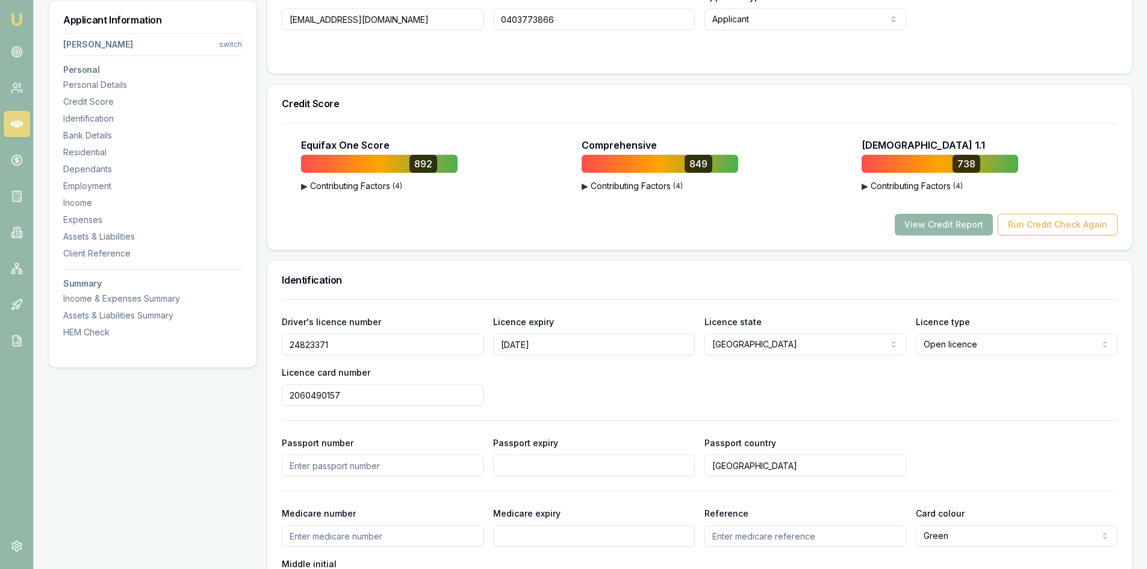
click at [301, 346] on input "24823371" at bounding box center [383, 345] width 202 height 22
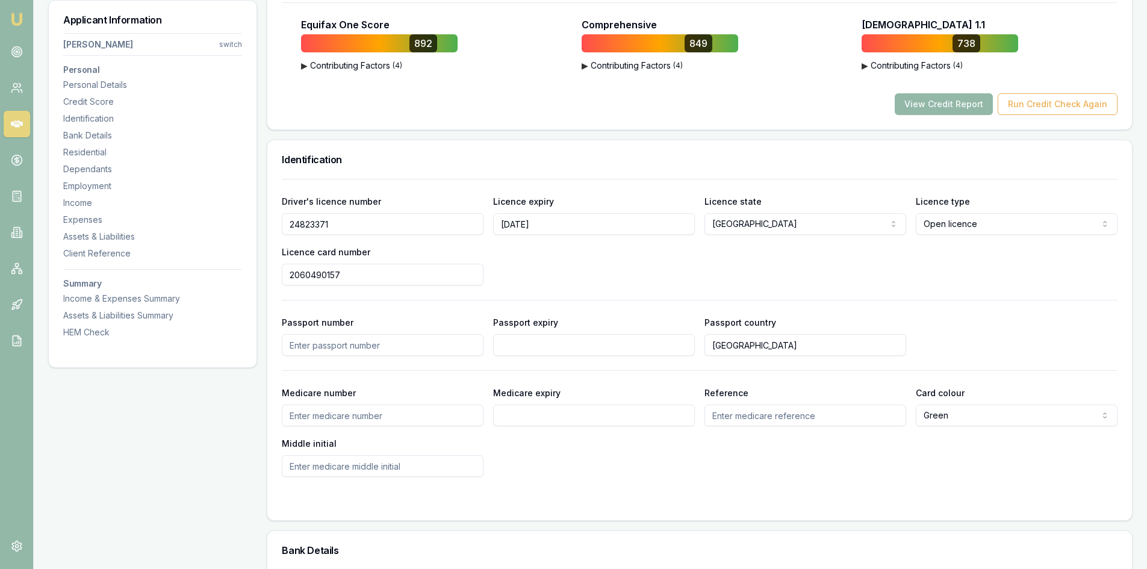
click at [307, 278] on input "2060490157" at bounding box center [383, 275] width 202 height 22
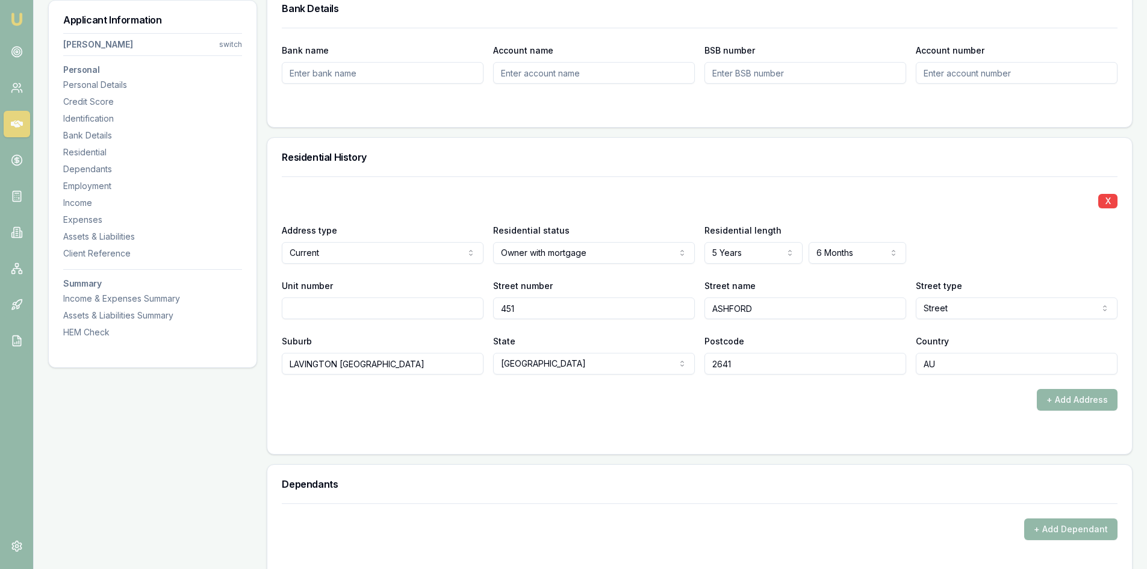
scroll to position [1205, 0]
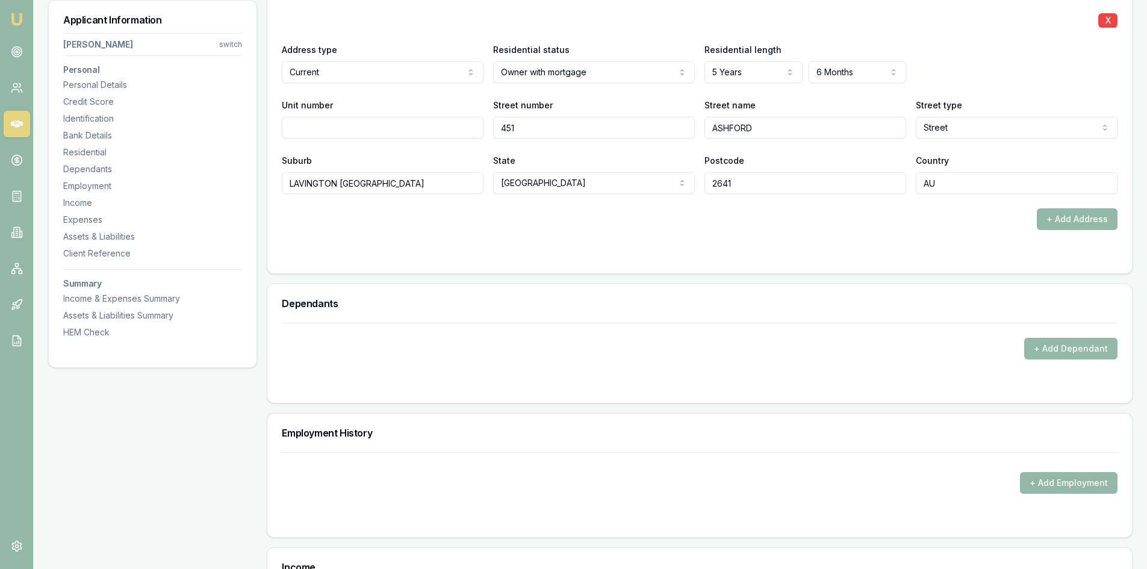
click at [421, 186] on input "LAVINGTON NSW" at bounding box center [383, 183] width 202 height 22
type input "LAVINGTON"
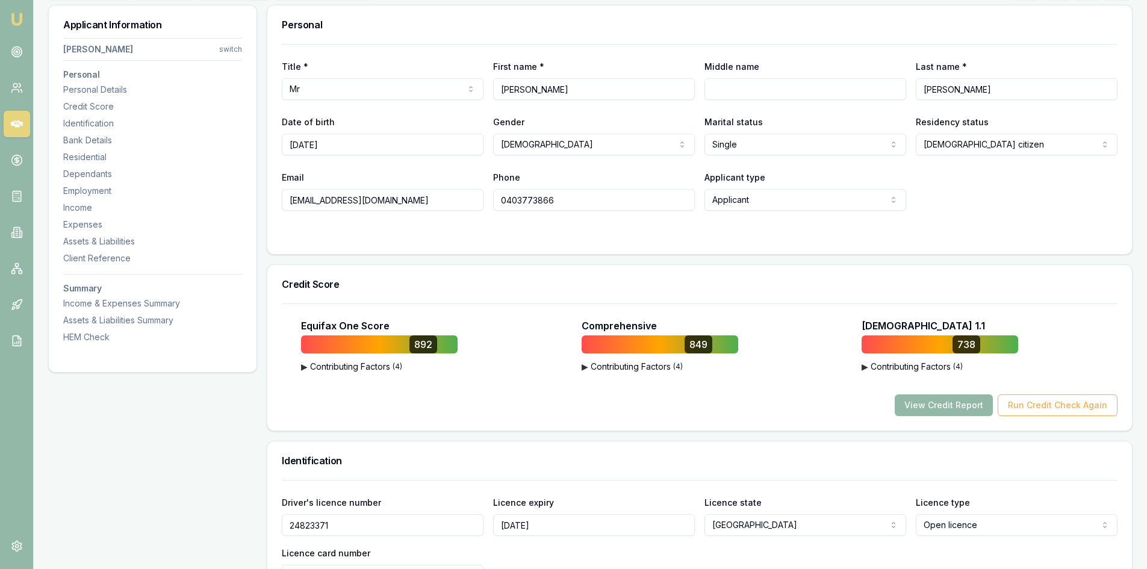
scroll to position [0, 0]
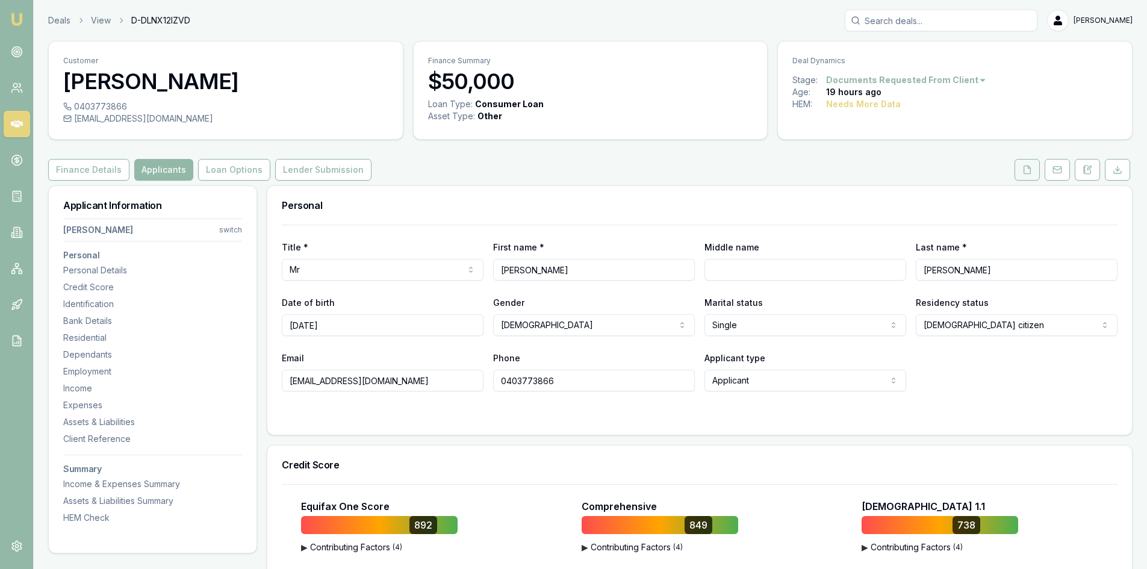
click at [1020, 172] on button at bounding box center [1027, 170] width 25 height 22
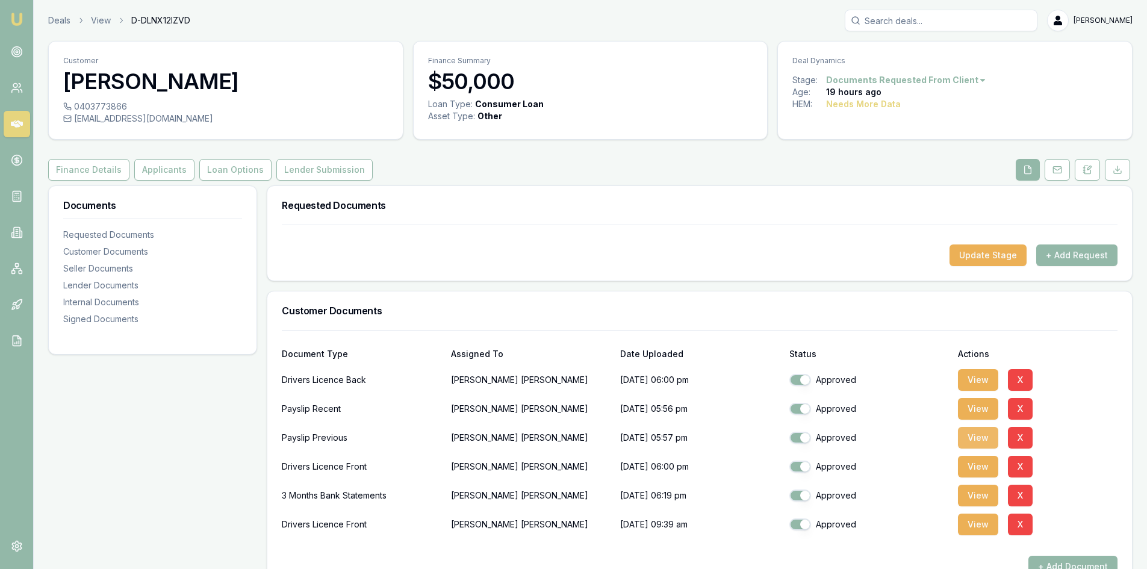
click at [990, 437] on button "View" at bounding box center [978, 438] width 40 height 22
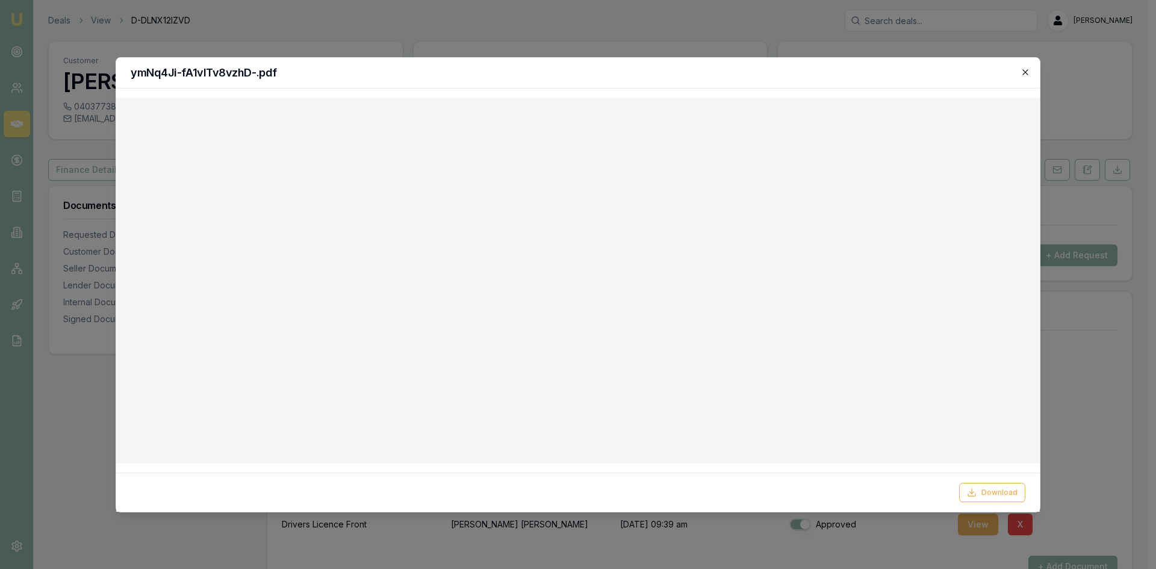
click at [1026, 72] on icon "button" at bounding box center [1025, 71] width 5 height 5
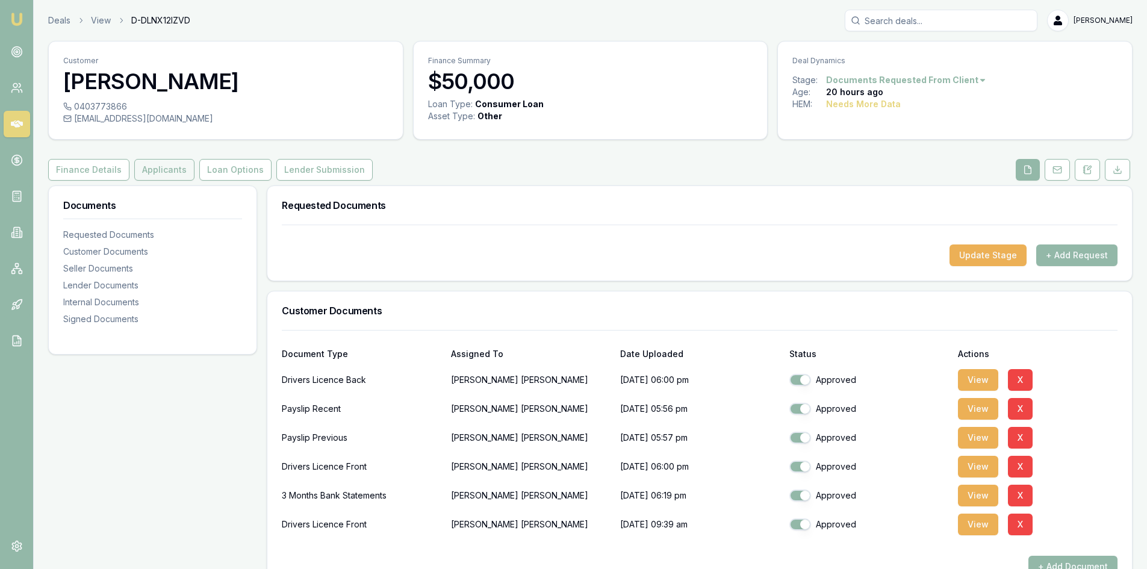
click at [142, 170] on button "Applicants" at bounding box center [164, 170] width 60 height 22
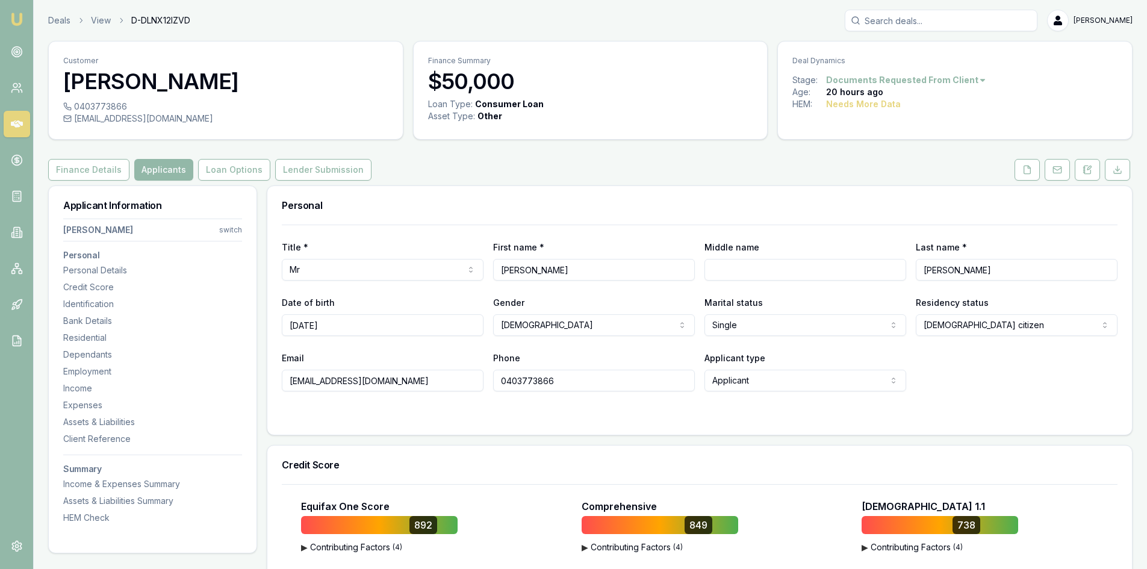
scroll to position [181, 0]
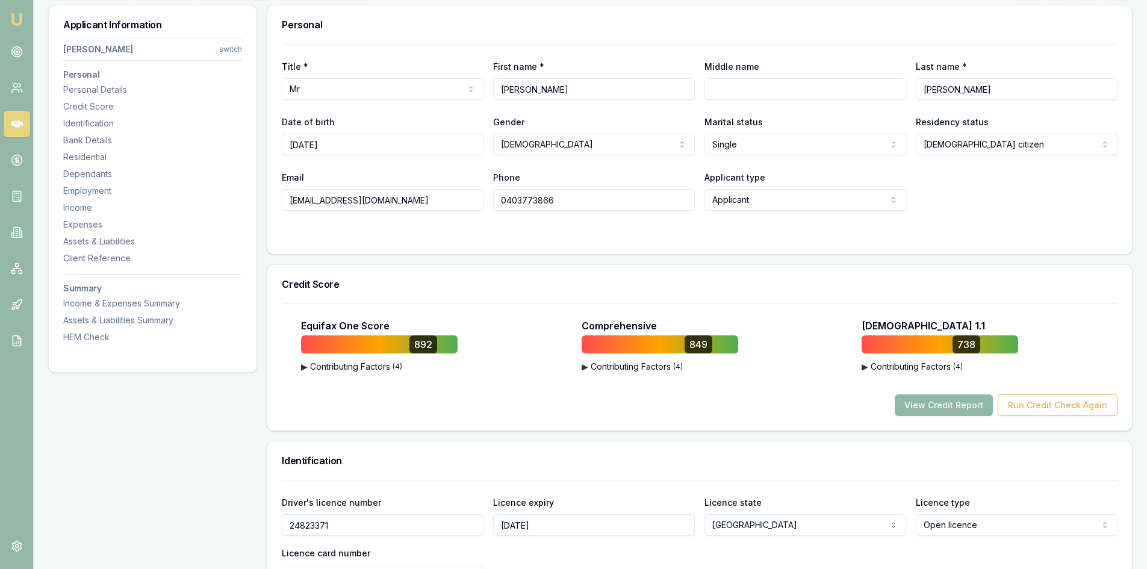
click at [940, 409] on button "View Credit Report" at bounding box center [944, 406] width 98 height 22
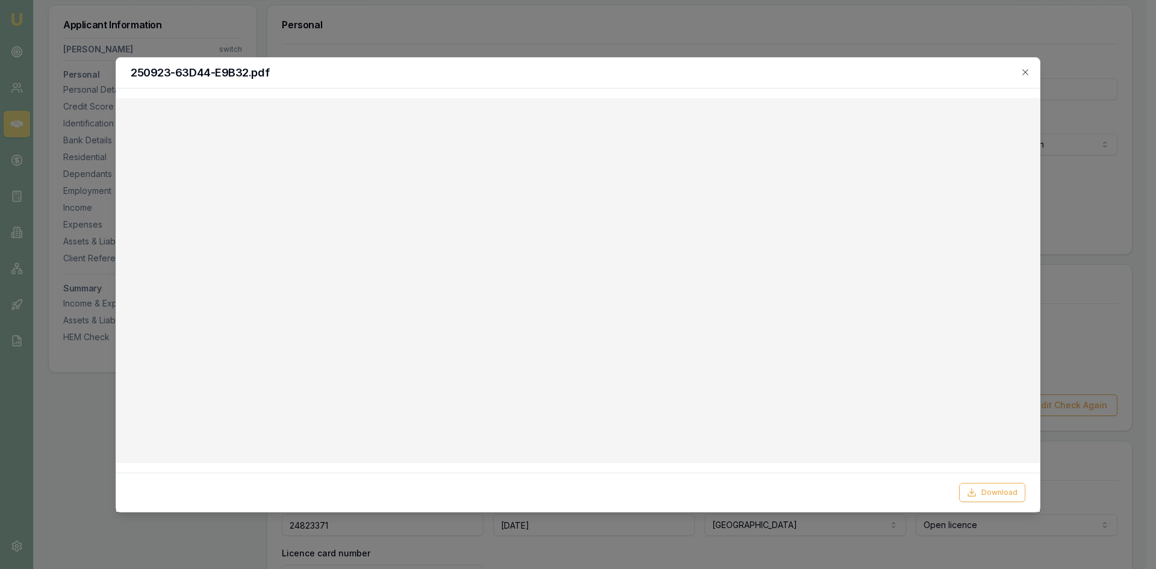
drag, startPoint x: 1029, startPoint y: 68, endPoint x: 1022, endPoint y: 68, distance: 7.8
click at [1029, 68] on icon "button" at bounding box center [1026, 72] width 10 height 10
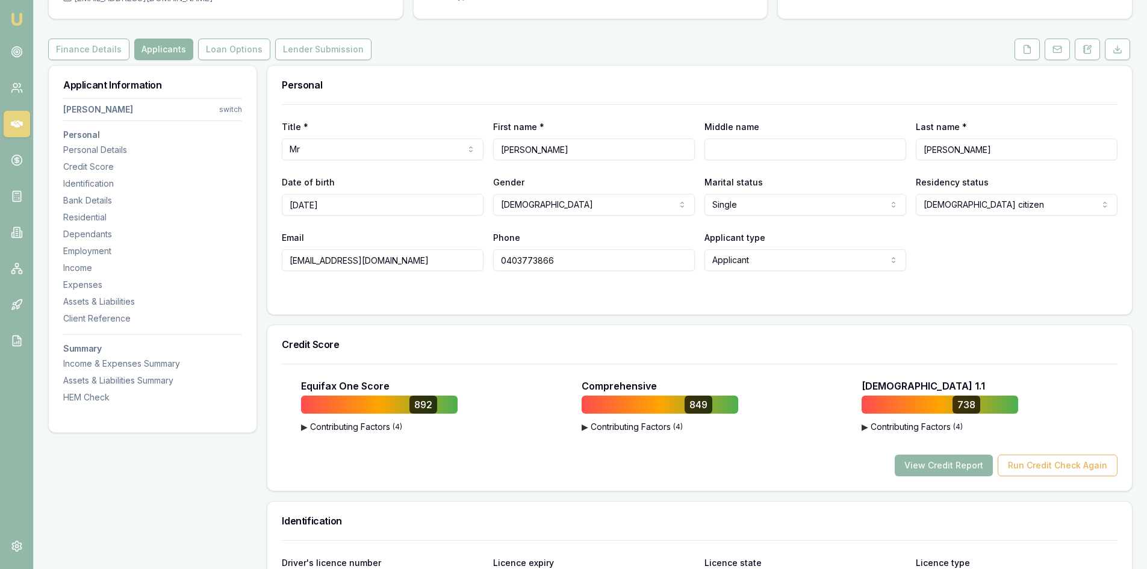
scroll to position [0, 0]
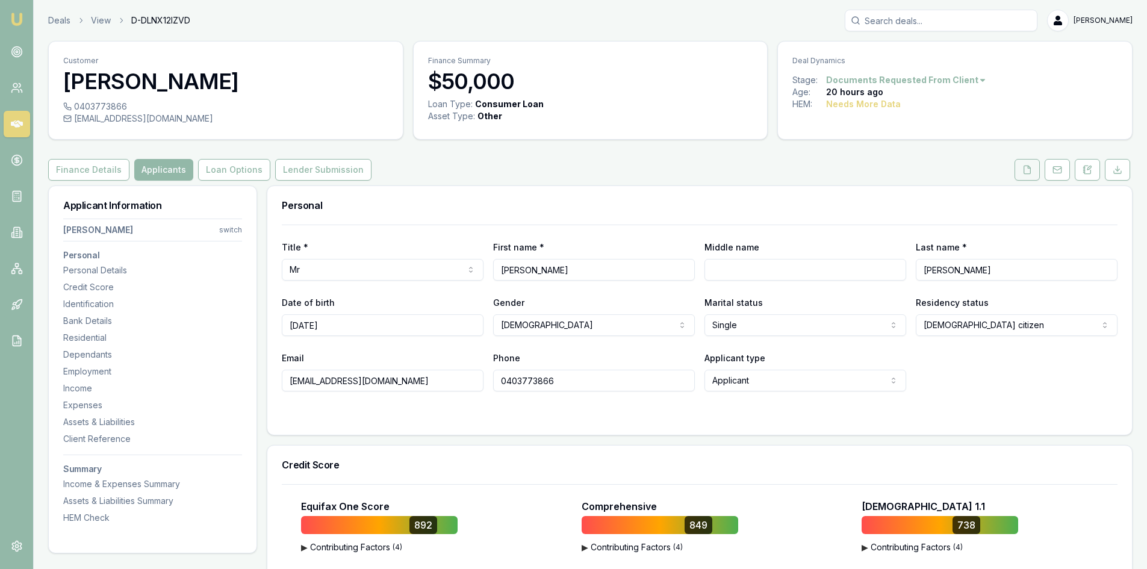
click at [1034, 176] on button at bounding box center [1027, 170] width 25 height 22
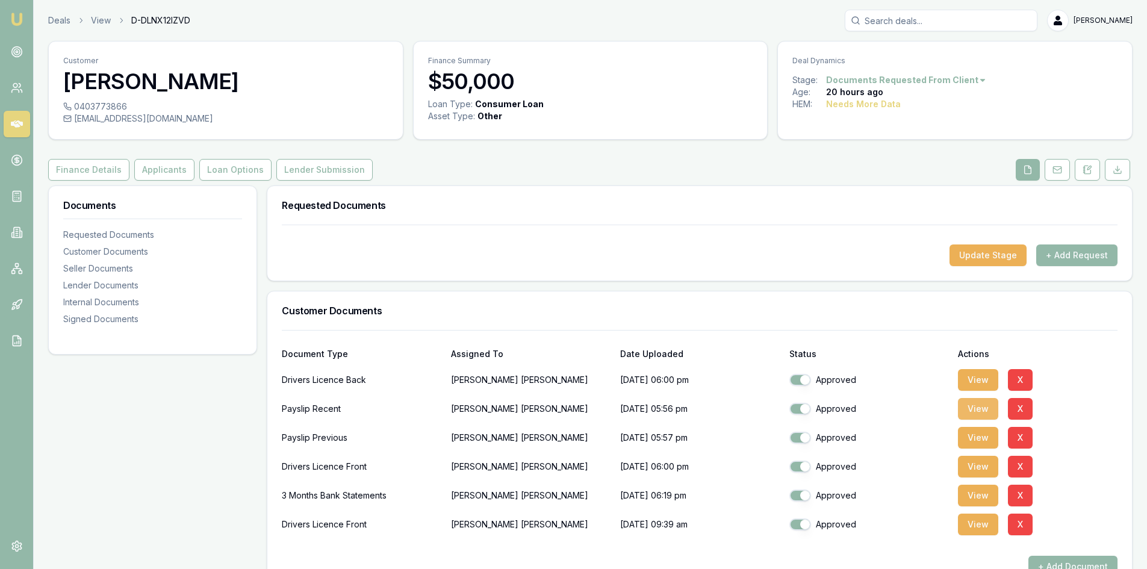
click at [980, 409] on button "View" at bounding box center [978, 409] width 40 height 22
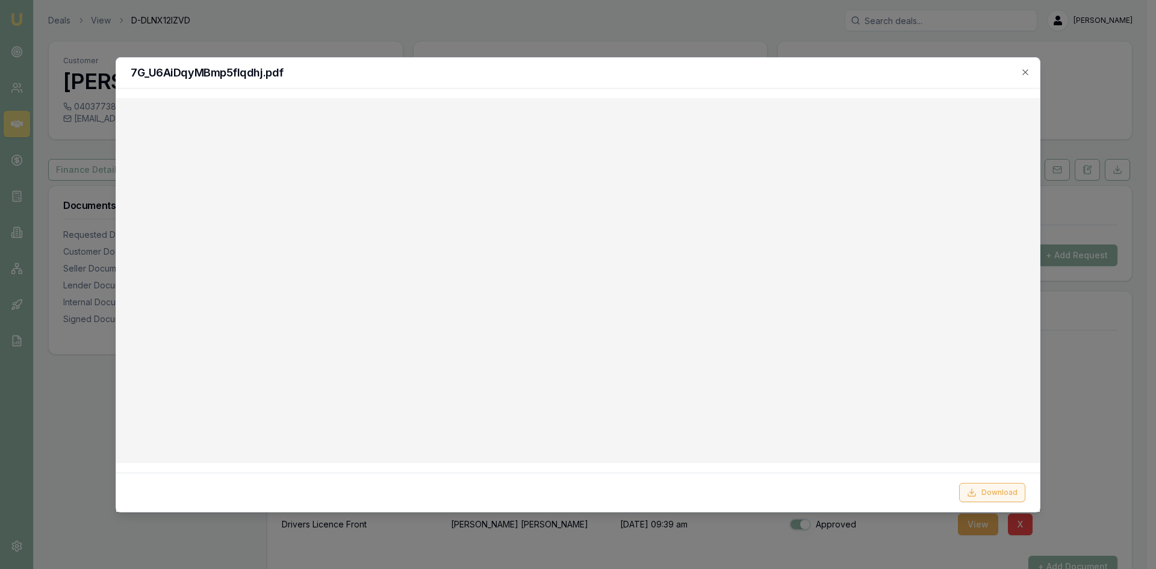
click at [1008, 495] on button "Download" at bounding box center [992, 492] width 66 height 19
click at [693, 80] on div "7G_U6AiDqyMBmp5flqdhj.pdf" at bounding box center [578, 73] width 924 height 31
click at [1026, 71] on icon "button" at bounding box center [1025, 71] width 5 height 5
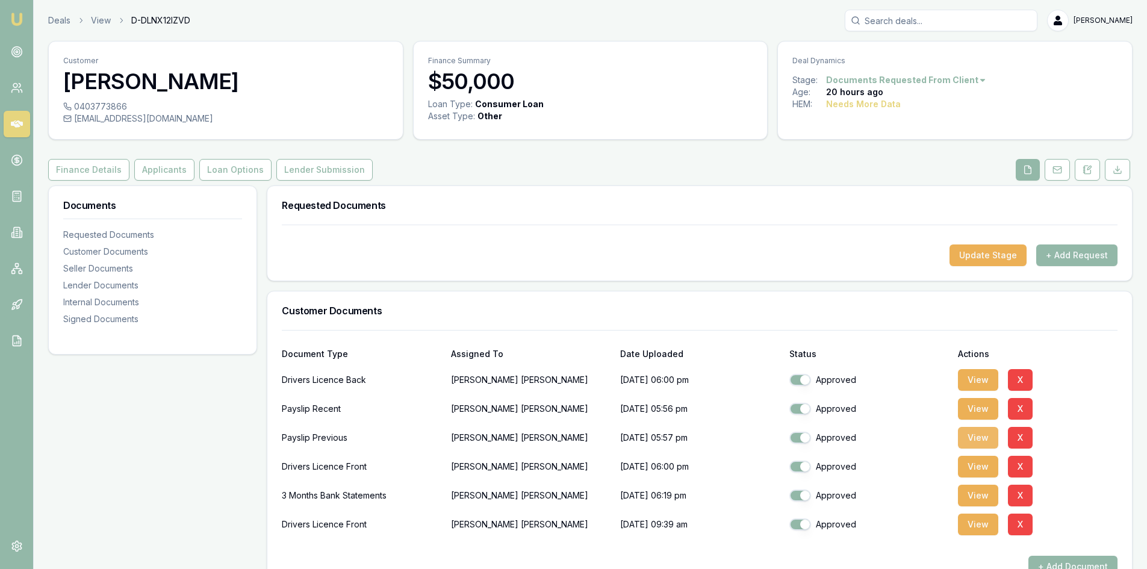
drag, startPoint x: 969, startPoint y: 444, endPoint x: 959, endPoint y: 441, distance: 10.5
click at [969, 444] on button "View" at bounding box center [978, 438] width 40 height 22
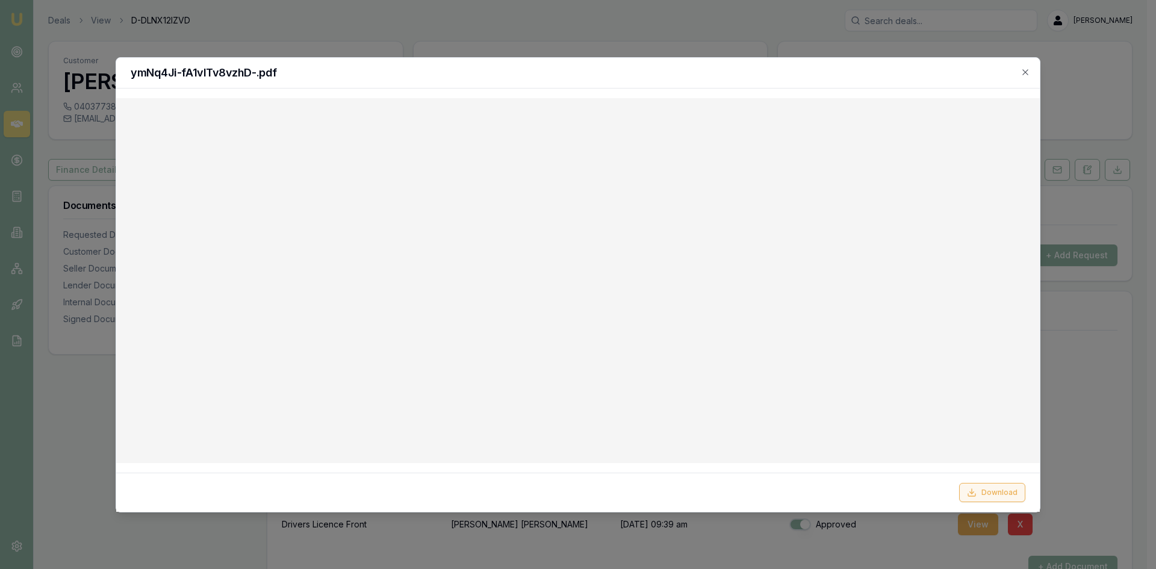
click at [995, 492] on button "Download" at bounding box center [992, 492] width 66 height 19
click at [1028, 72] on icon "button" at bounding box center [1026, 72] width 10 height 10
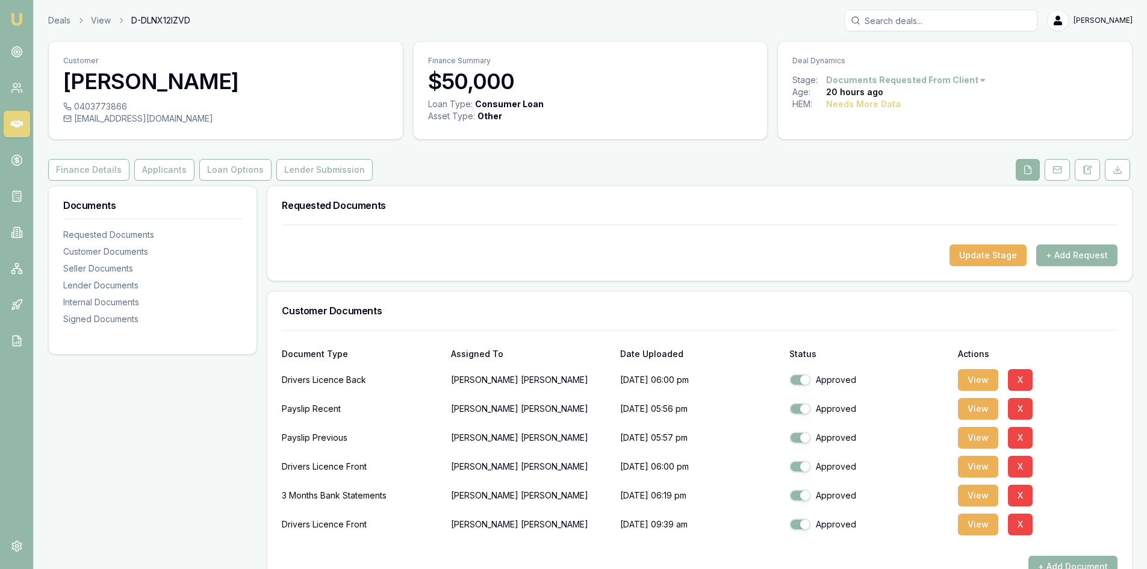
scroll to position [60, 0]
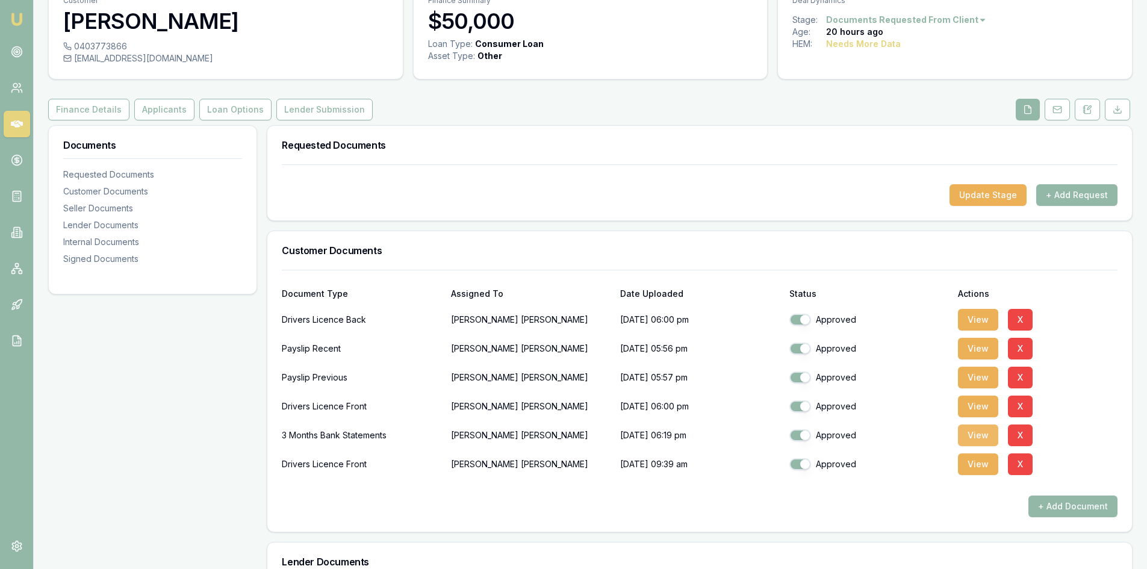
click at [982, 432] on button "View" at bounding box center [978, 436] width 40 height 22
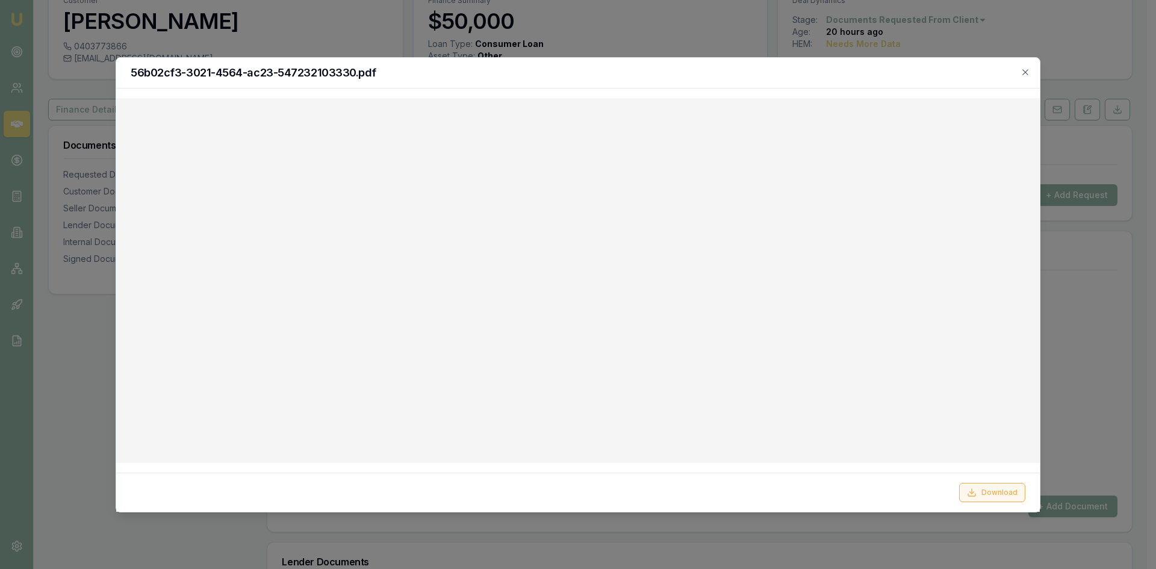
click at [988, 494] on button "Download" at bounding box center [992, 492] width 66 height 19
click at [304, 22] on div at bounding box center [578, 284] width 1156 height 569
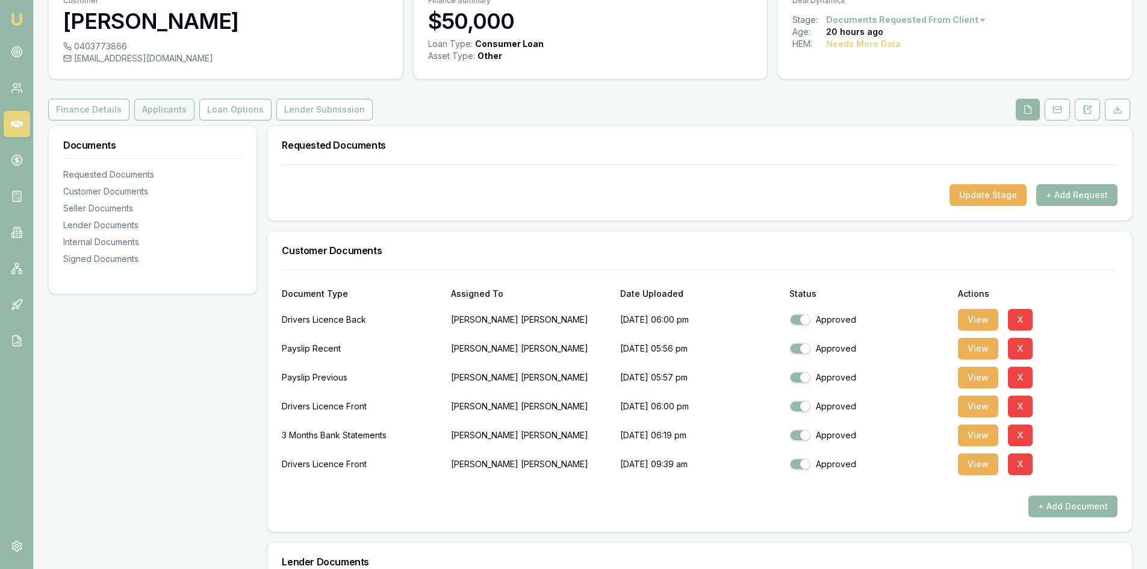
click at [141, 109] on button "Applicants" at bounding box center [164, 110] width 60 height 22
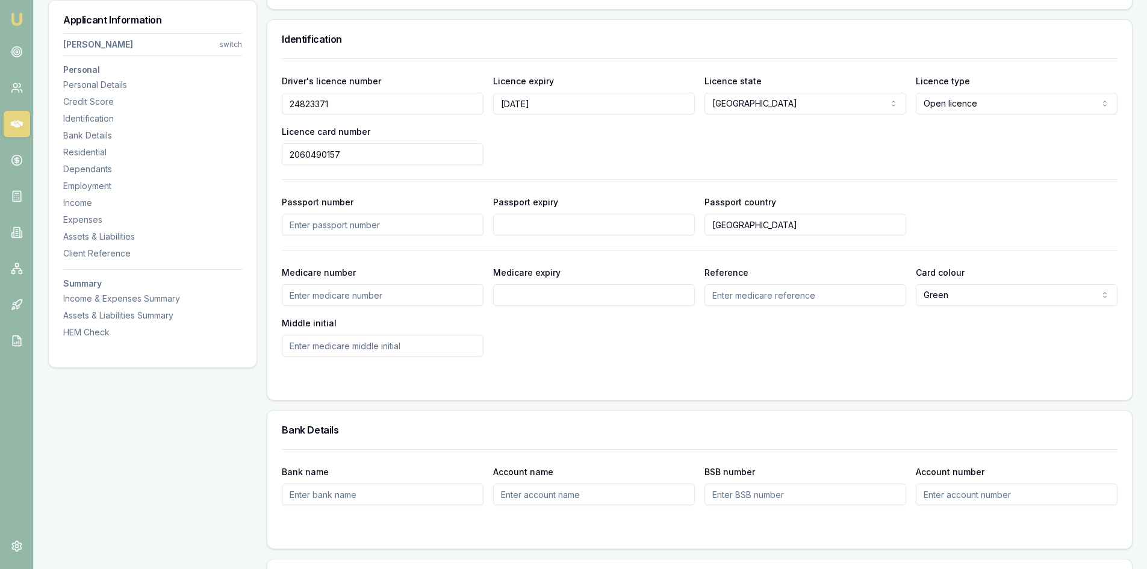
scroll to position [422, 0]
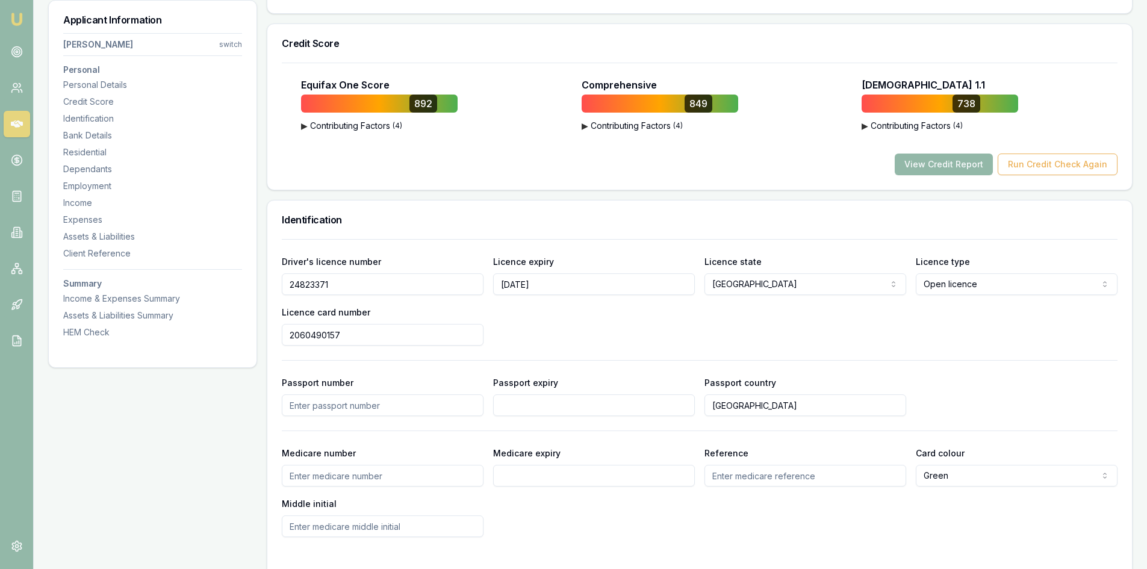
click at [314, 283] on input "24823371" at bounding box center [383, 284] width 202 height 22
click at [304, 334] on input "2060490157" at bounding box center [383, 335] width 202 height 22
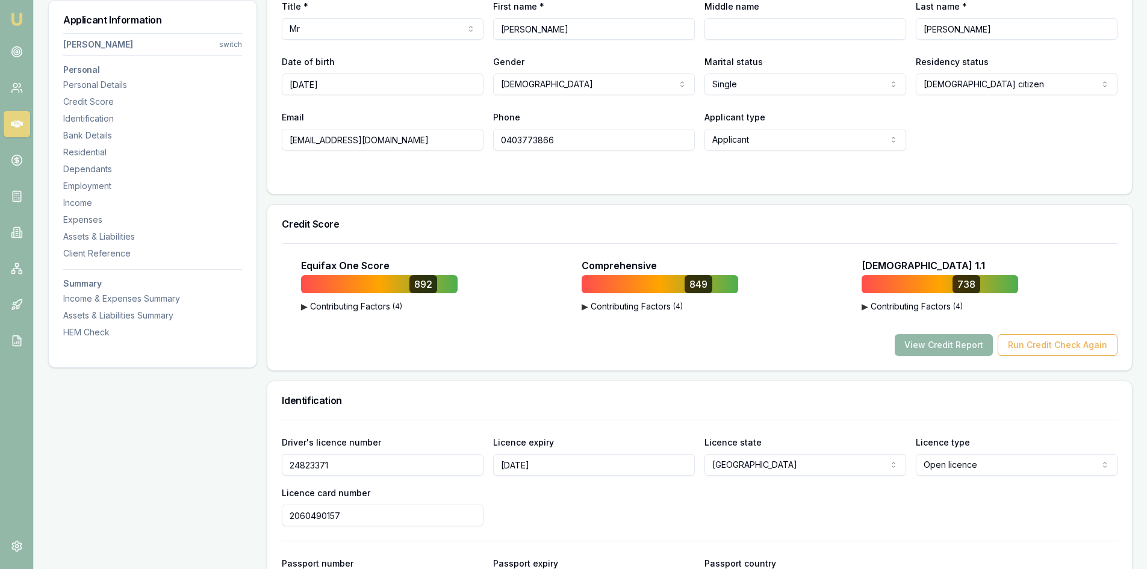
click at [522, 144] on input "0403773866" at bounding box center [594, 140] width 202 height 22
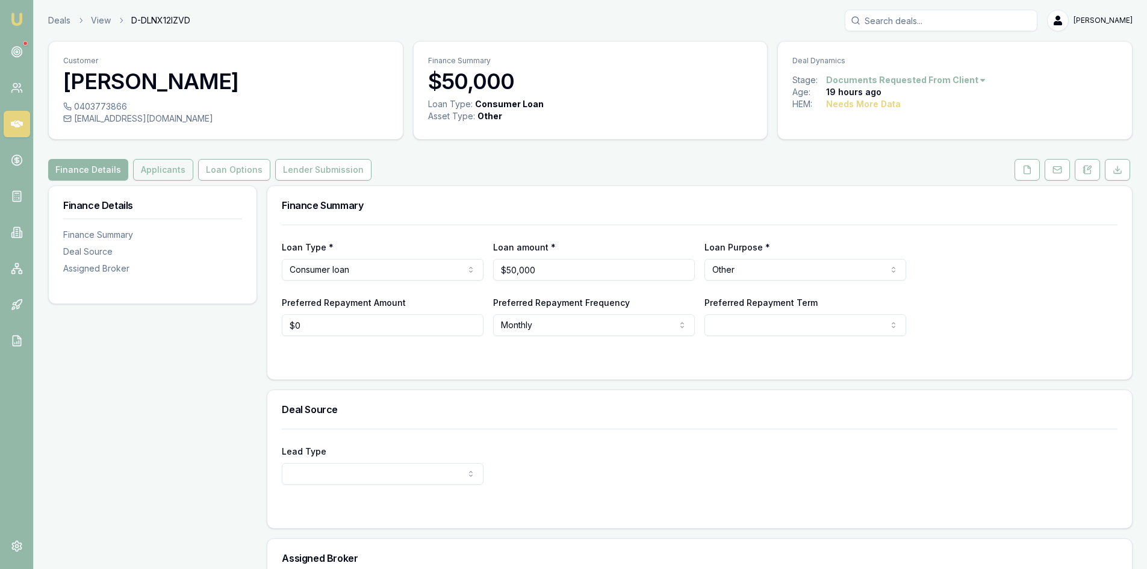
click at [148, 172] on button "Applicants" at bounding box center [163, 170] width 60 height 22
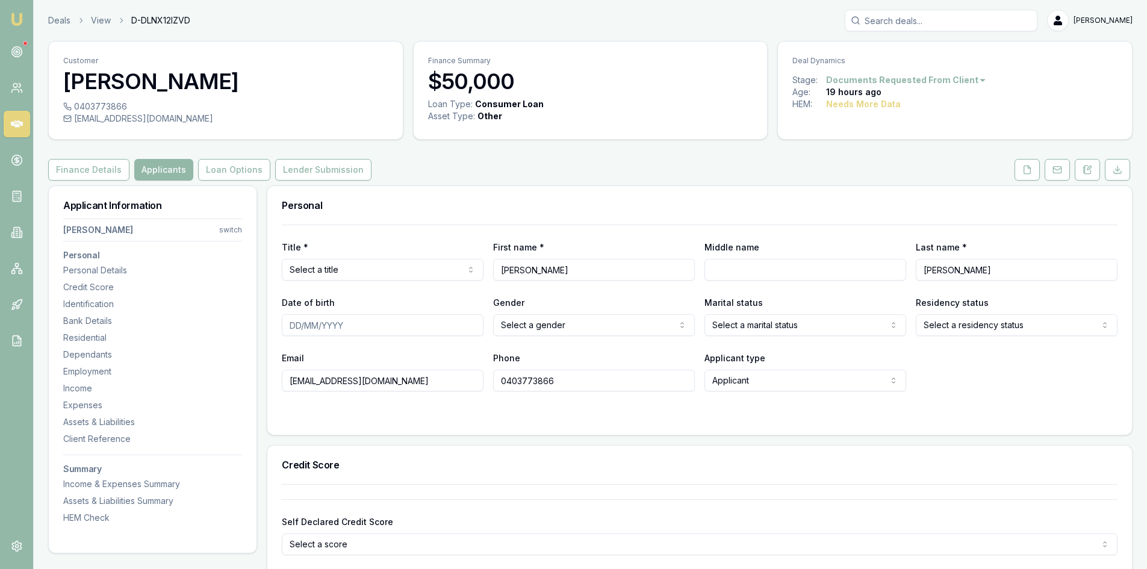
click at [384, 269] on html "Emu Broker Deals View D-DLNX12IZVD [PERSON_NAME] Toggle Menu Customer [PERSON_N…" at bounding box center [573, 284] width 1147 height 569
click at [292, 326] on input "Date of birth" at bounding box center [383, 325] width 202 height 22
type input "[DATE]"
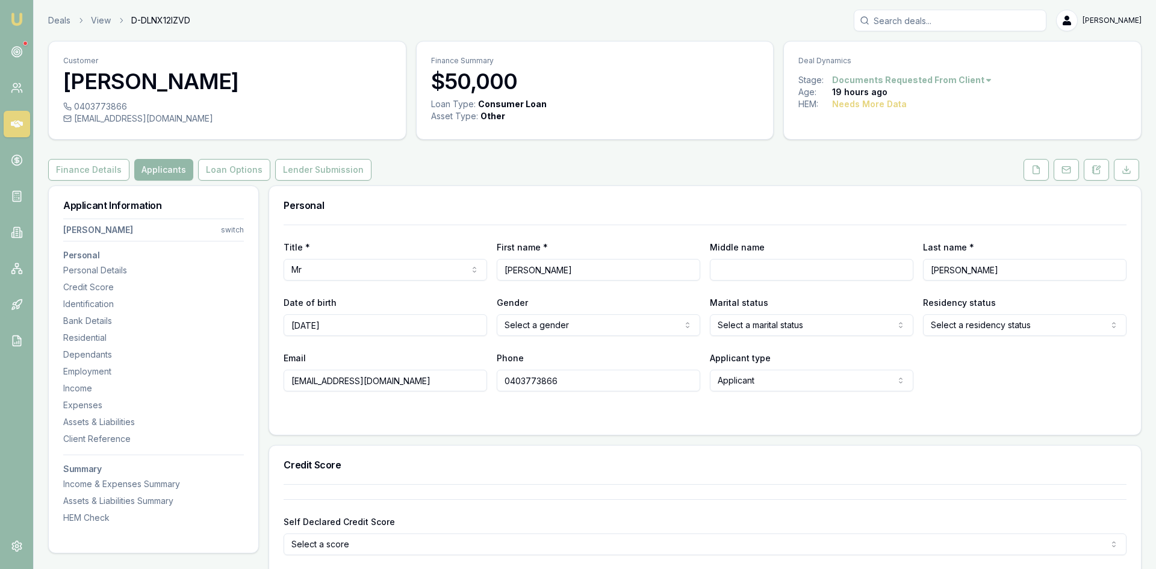
click at [565, 325] on html "Emu Broker Deals View D-DLNX12IZVD [PERSON_NAME] Toggle Menu Customer [PERSON_N…" at bounding box center [578, 284] width 1156 height 569
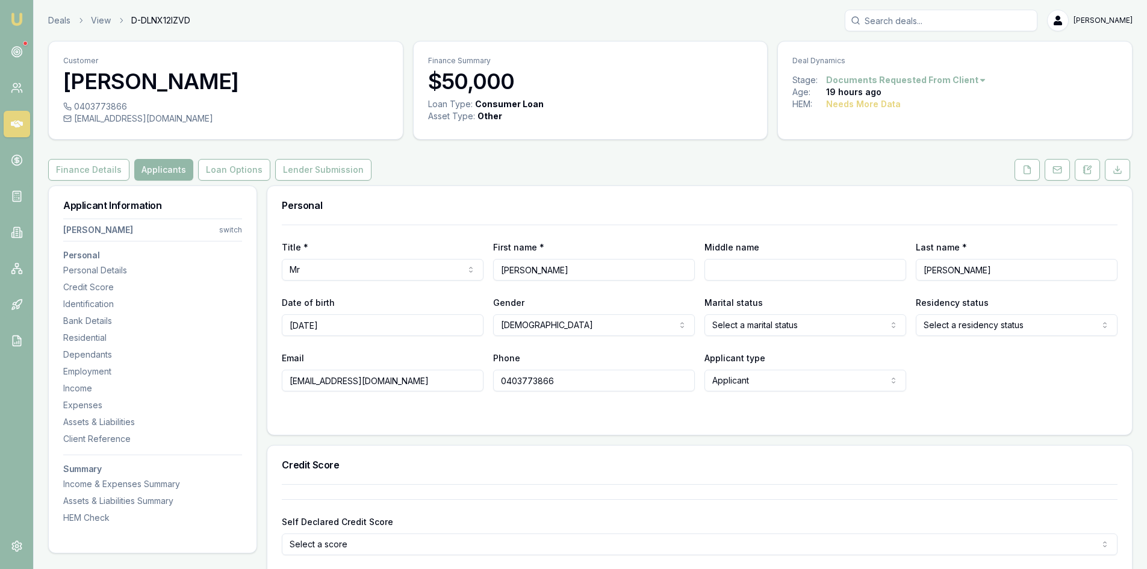
click at [803, 315] on html "Emu Broker Deals View D-DLNX12IZVD [PERSON_NAME] Toggle Menu Customer [PERSON_N…" at bounding box center [573, 284] width 1147 height 569
click at [932, 331] on html "Emu Broker Deals View D-DLNX12IZVD [PERSON_NAME] Toggle Menu Customer [PERSON_N…" at bounding box center [573, 284] width 1147 height 569
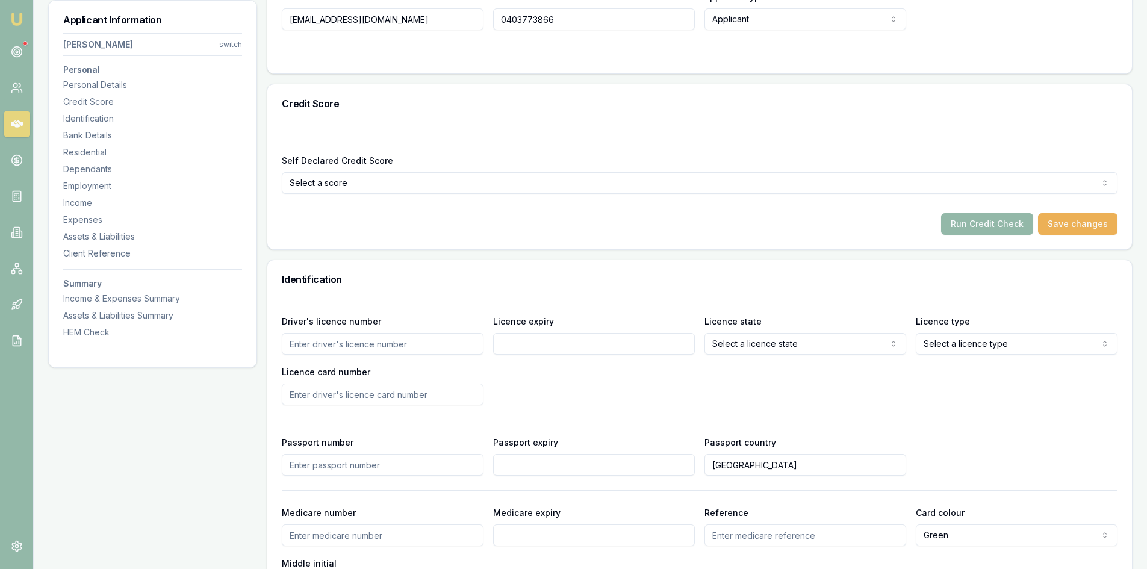
scroll to position [422, 0]
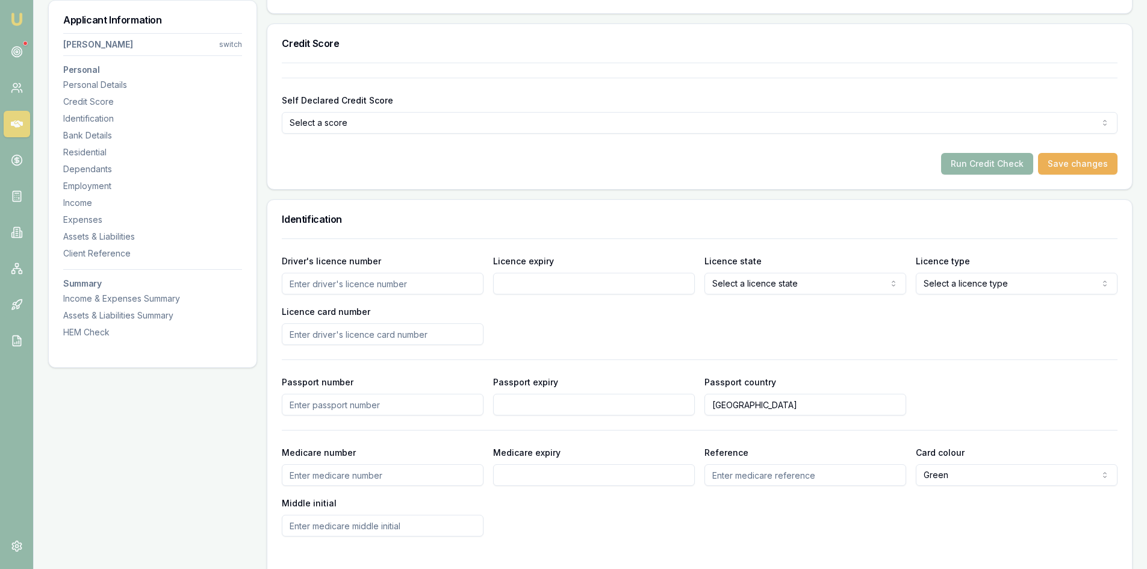
click at [319, 284] on input "Driver's licence number" at bounding box center [383, 284] width 202 height 22
click at [349, 282] on input "Driver's licence number" at bounding box center [383, 284] width 202 height 22
type input "24823371"
click at [522, 292] on input "Licence expiry" at bounding box center [594, 284] width 202 height 22
type input "[DATE]"
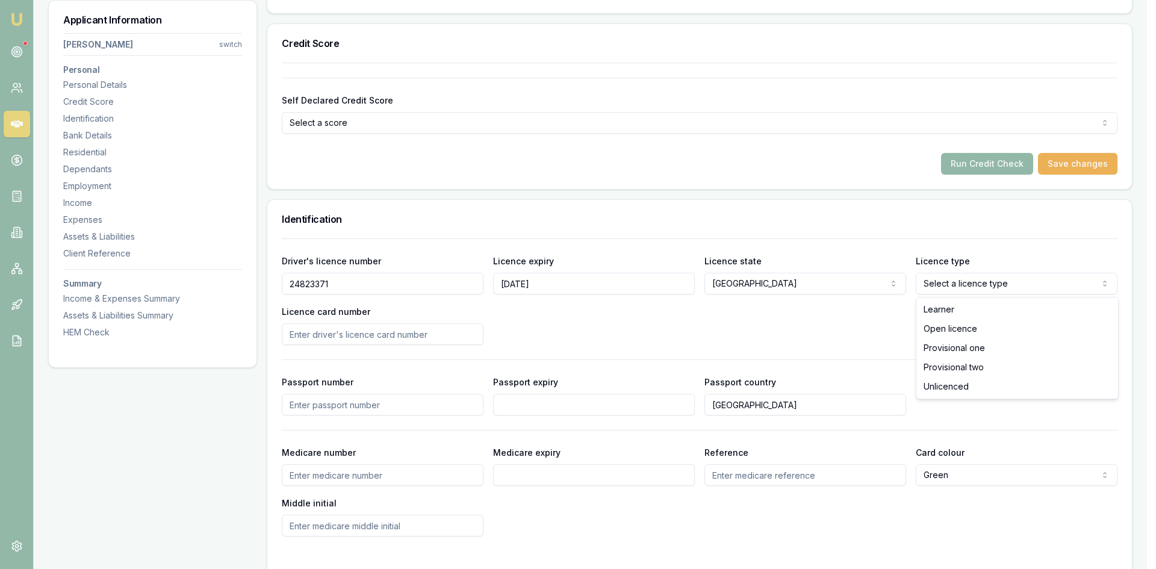
select select "OPEN_LICENCE"
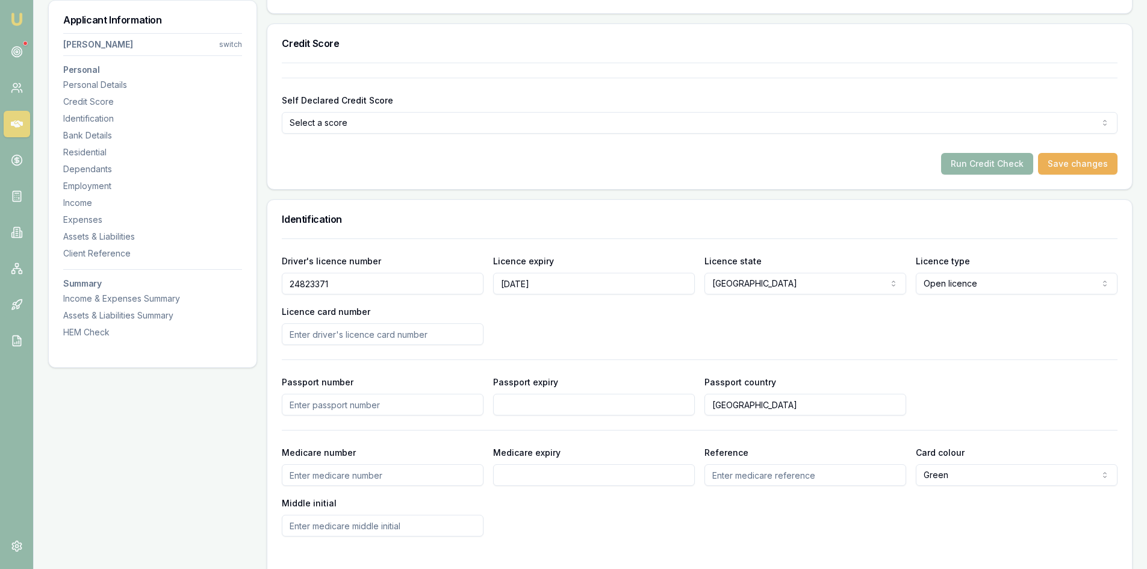
click at [331, 402] on input "Passport number" at bounding box center [383, 405] width 202 height 22
click at [399, 330] on input "Licence card number" at bounding box center [383, 334] width 202 height 22
type input "2060490157"
click at [521, 331] on div "Driver's licence number [DRIVERS_LICENSE_NUMBER] Licence expiry [DATE] Licence …" at bounding box center [700, 300] width 836 height 92
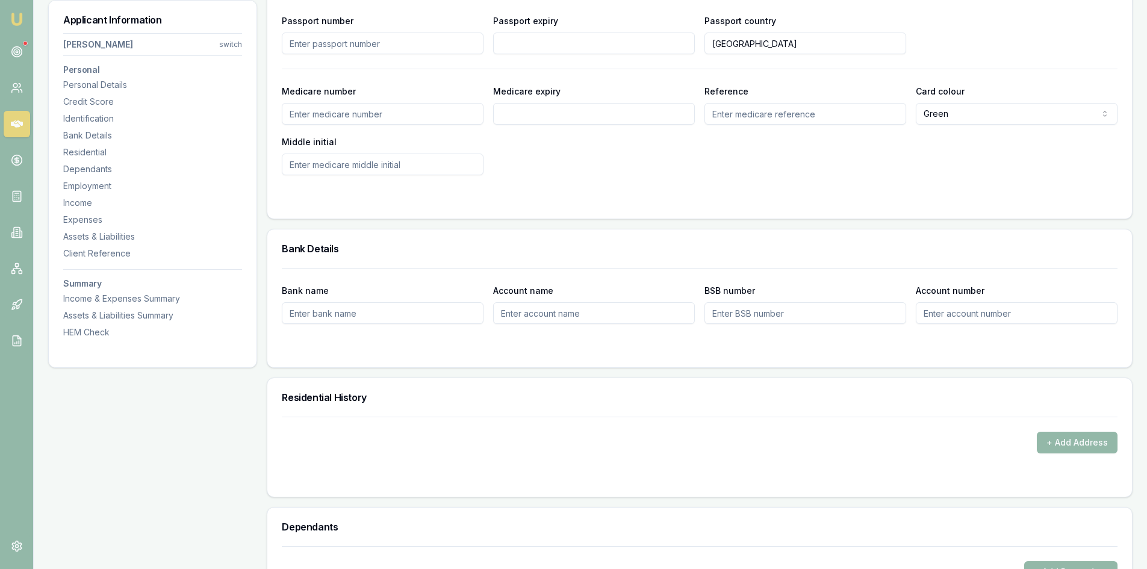
scroll to position [903, 0]
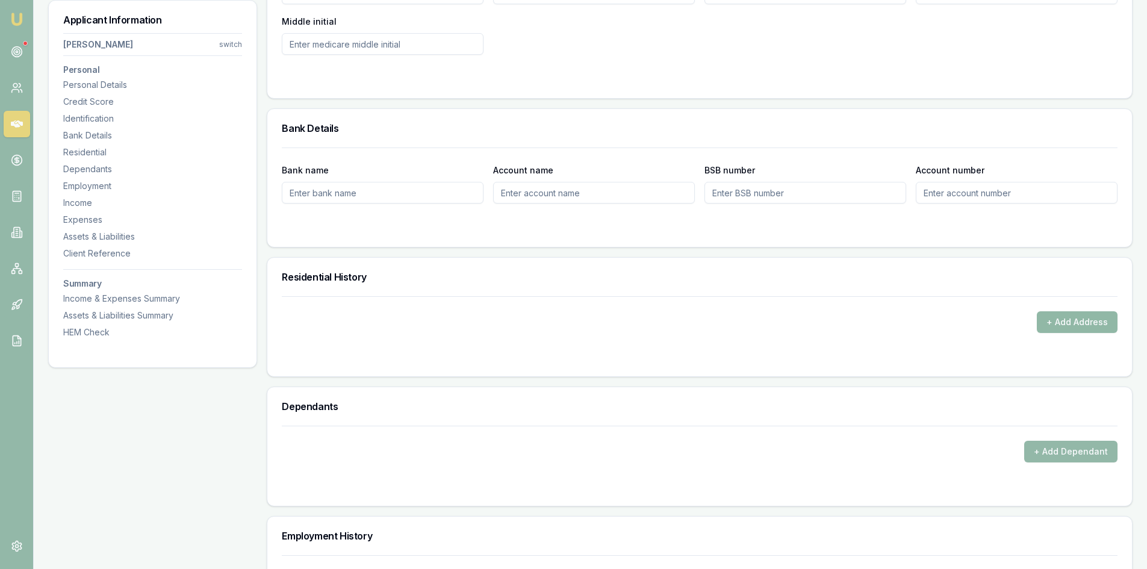
click at [1076, 327] on button "+ Add Address" at bounding box center [1077, 322] width 81 height 22
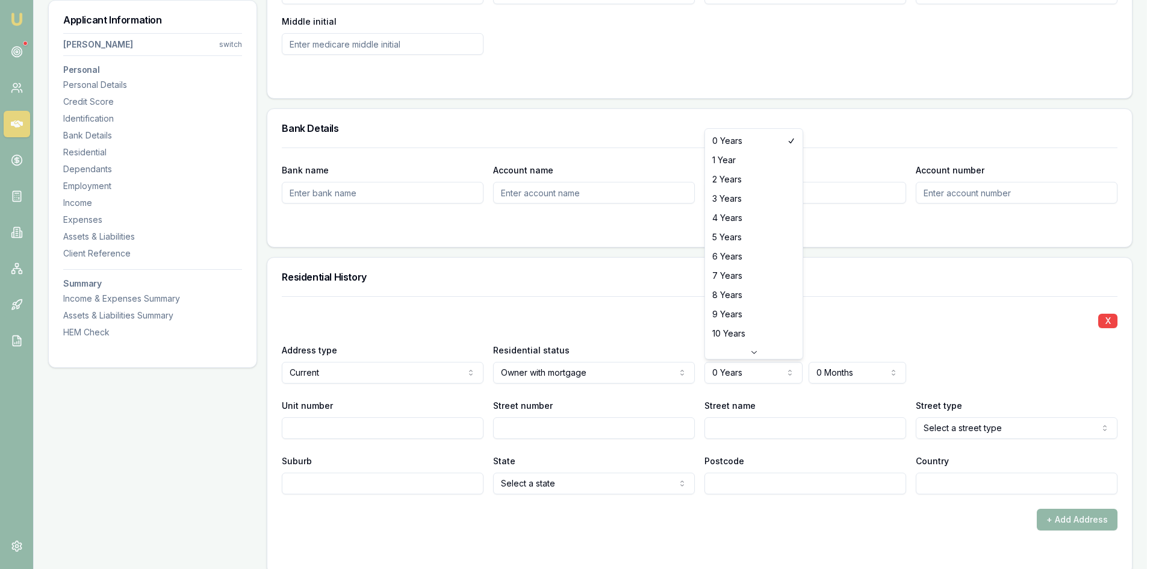
select select "5"
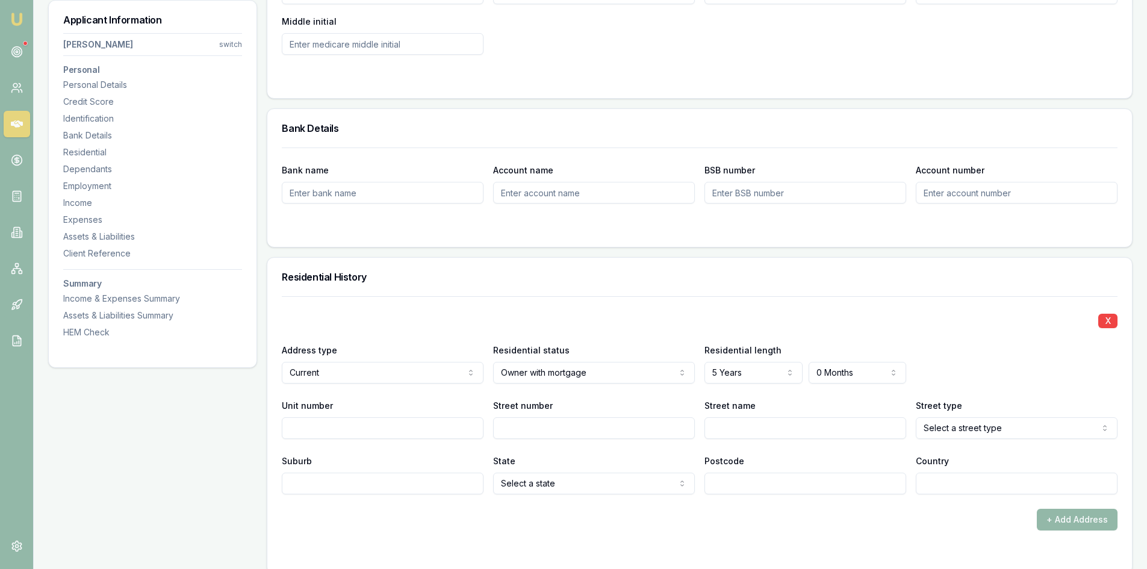
click at [833, 321] on div "X" at bounding box center [700, 319] width 836 height 17
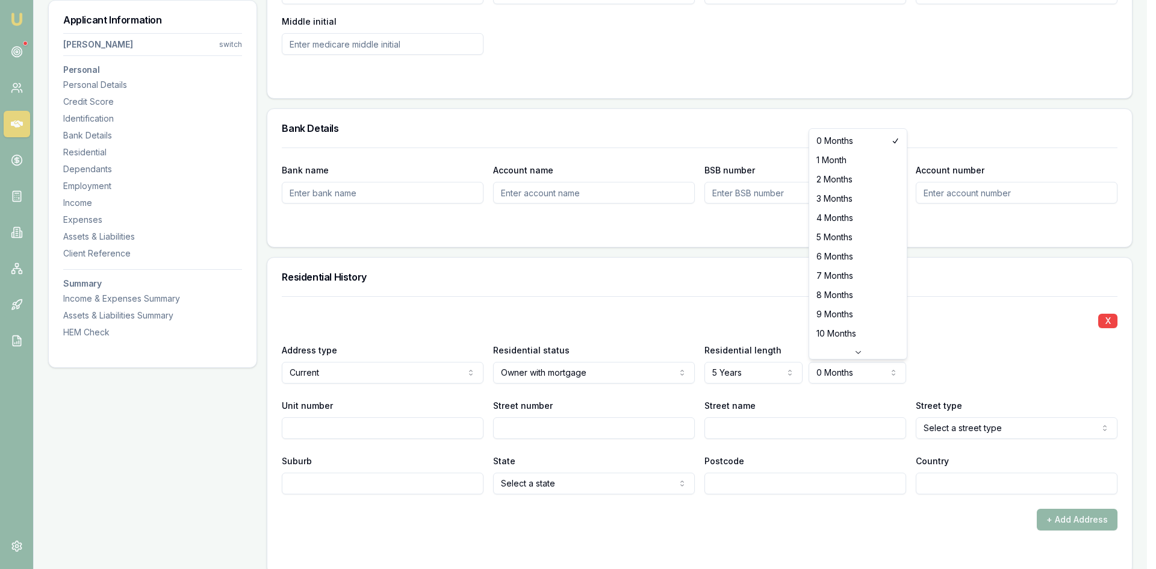
select select "6"
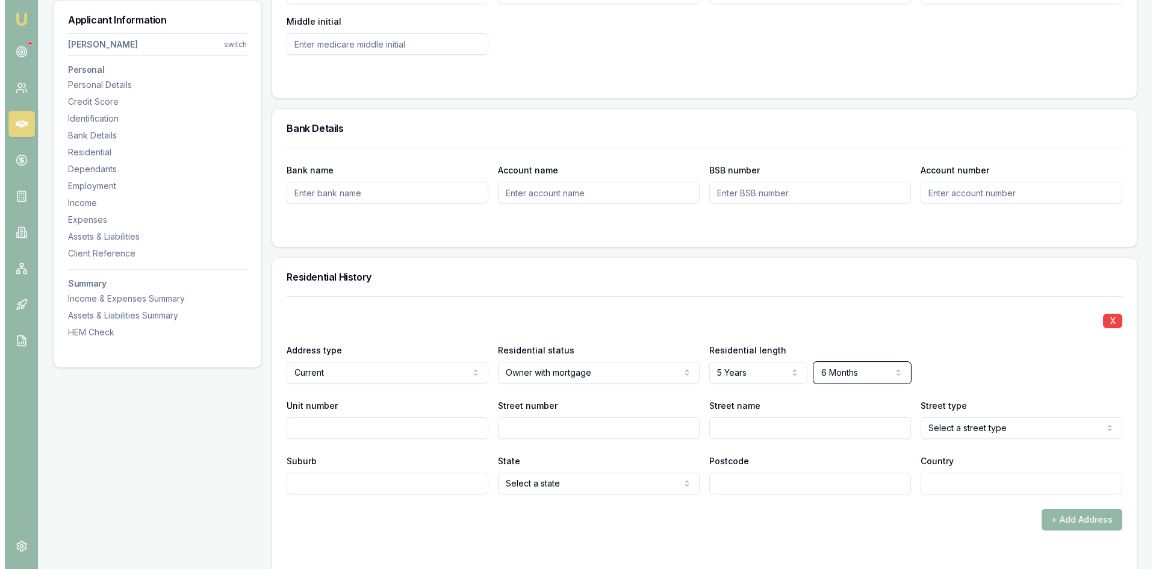
scroll to position [1024, 0]
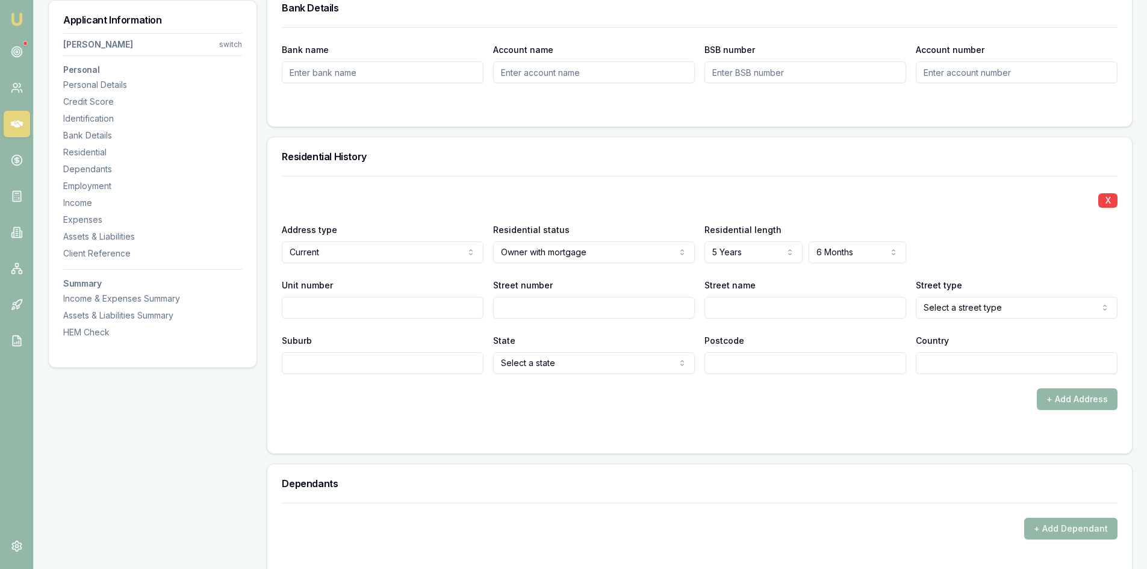
click at [521, 305] on input "Street number" at bounding box center [594, 308] width 202 height 22
type input "451"
type input "ASHFORD"
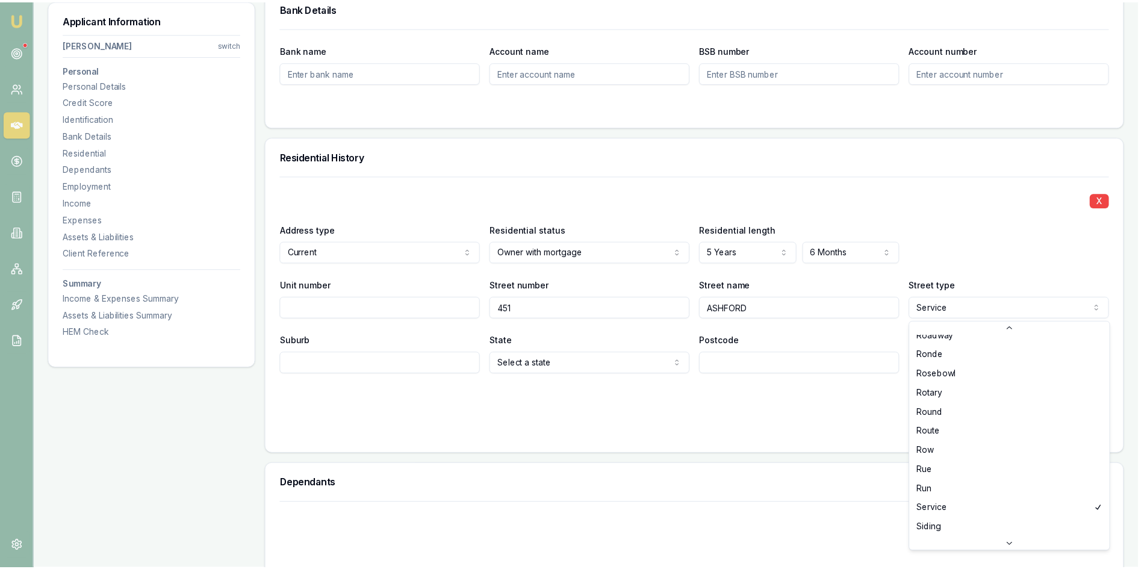
scroll to position [3149, 0]
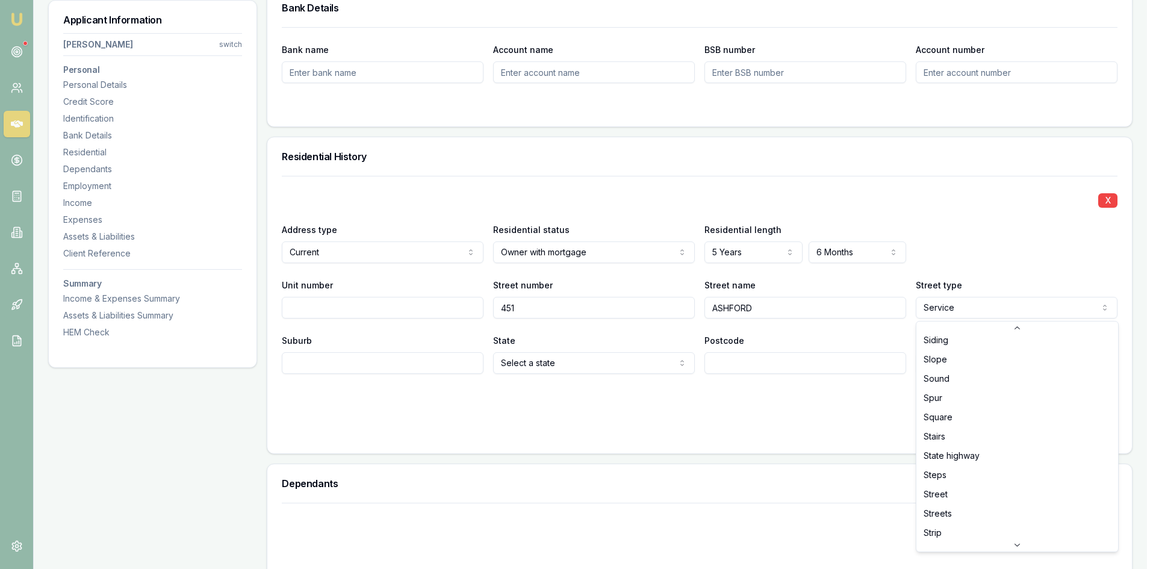
select select "Street"
drag, startPoint x: 940, startPoint y: 517, endPoint x: 938, endPoint y: 499, distance: 18.8
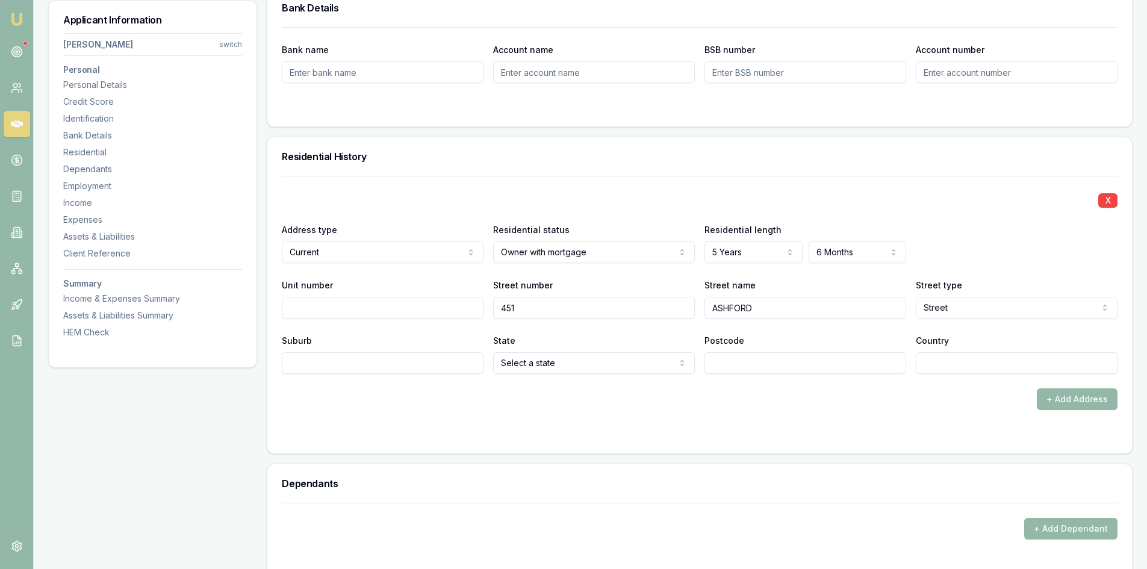
click at [938, 499] on div "Dependants" at bounding box center [699, 483] width 865 height 39
click at [402, 358] on input "Suburb" at bounding box center [383, 363] width 202 height 22
type input "LAVINGTON NSW"
click at [732, 366] on input "Postcode" at bounding box center [806, 363] width 202 height 22
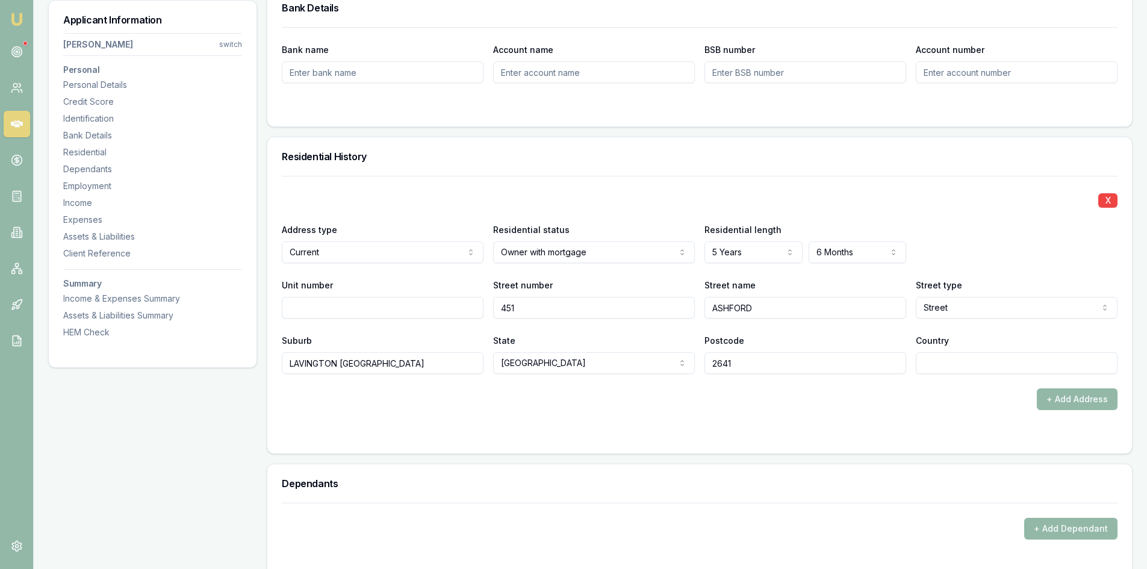
type input "2641"
click at [958, 367] on input "Country" at bounding box center [1017, 363] width 202 height 22
type input "AU"
click at [824, 426] on form "X Address type Current Current Previous Residential status Owner with mortgage …" at bounding box center [700, 307] width 836 height 263
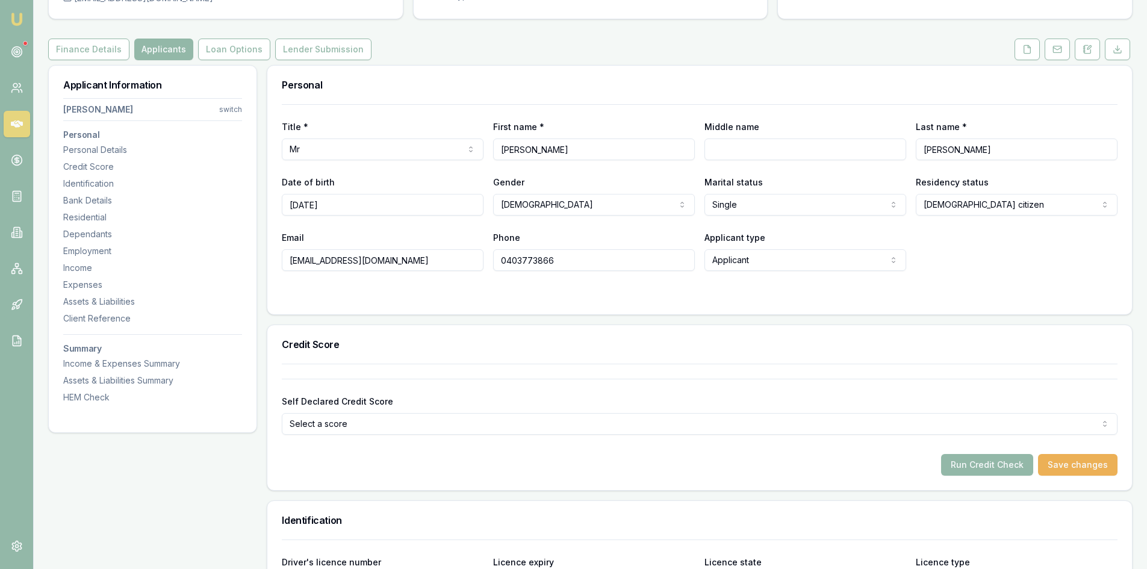
scroll to position [0, 0]
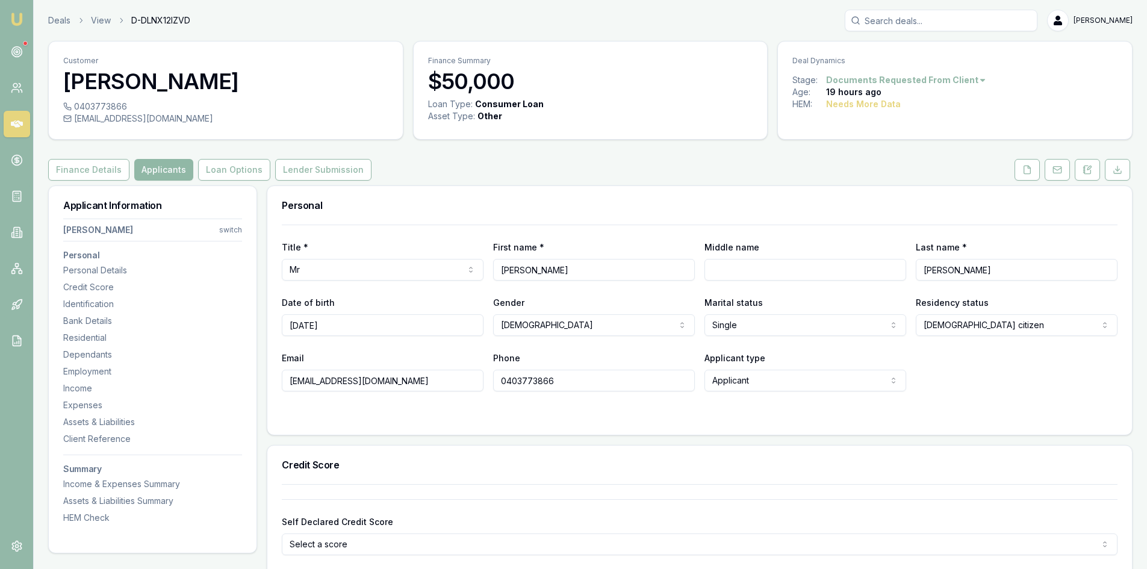
click at [148, 168] on button "Applicants" at bounding box center [163, 170] width 59 height 22
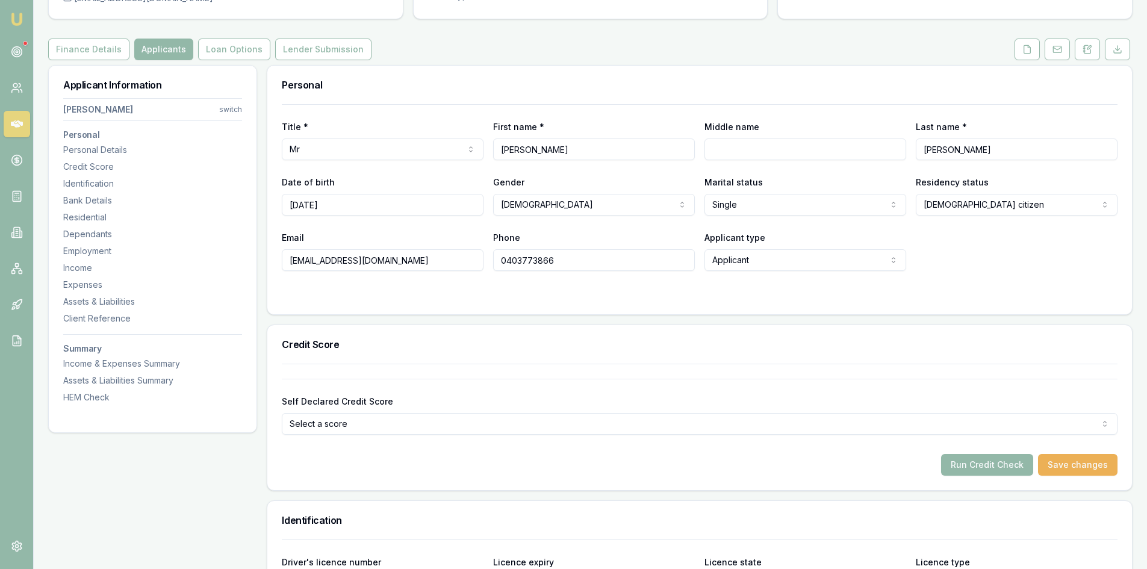
scroll to position [241, 0]
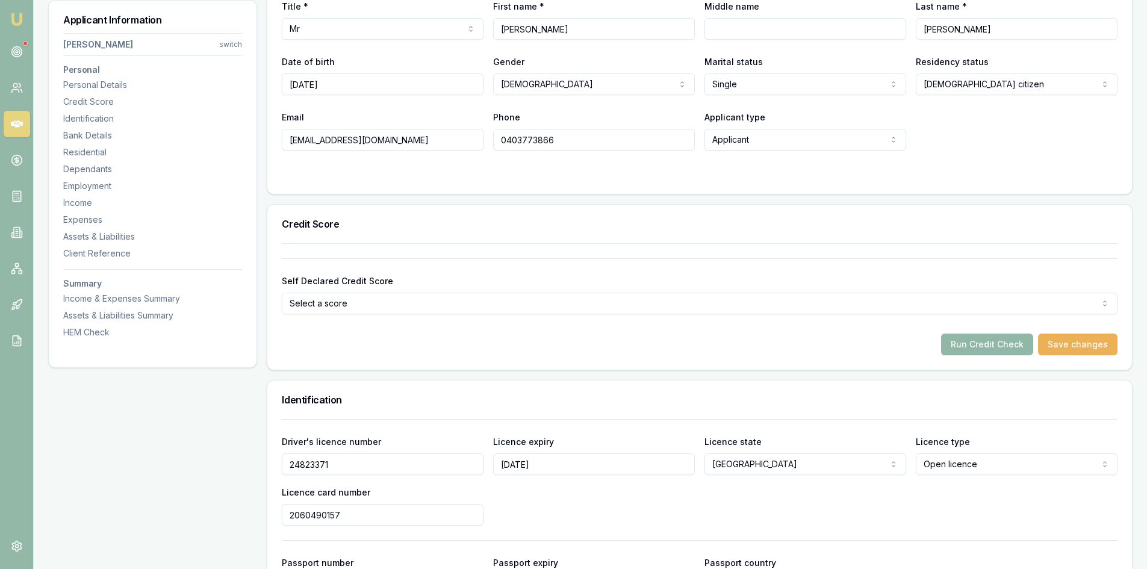
click at [982, 343] on button "Run Credit Check" at bounding box center [987, 345] width 92 height 22
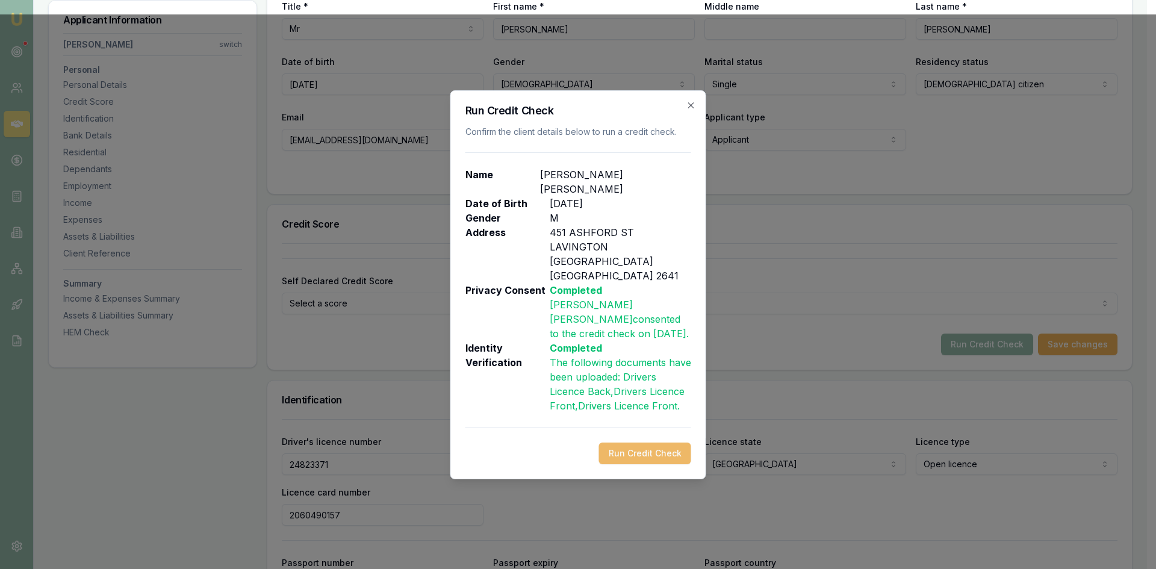
click at [647, 443] on button "Run Credit Check" at bounding box center [645, 454] width 92 height 22
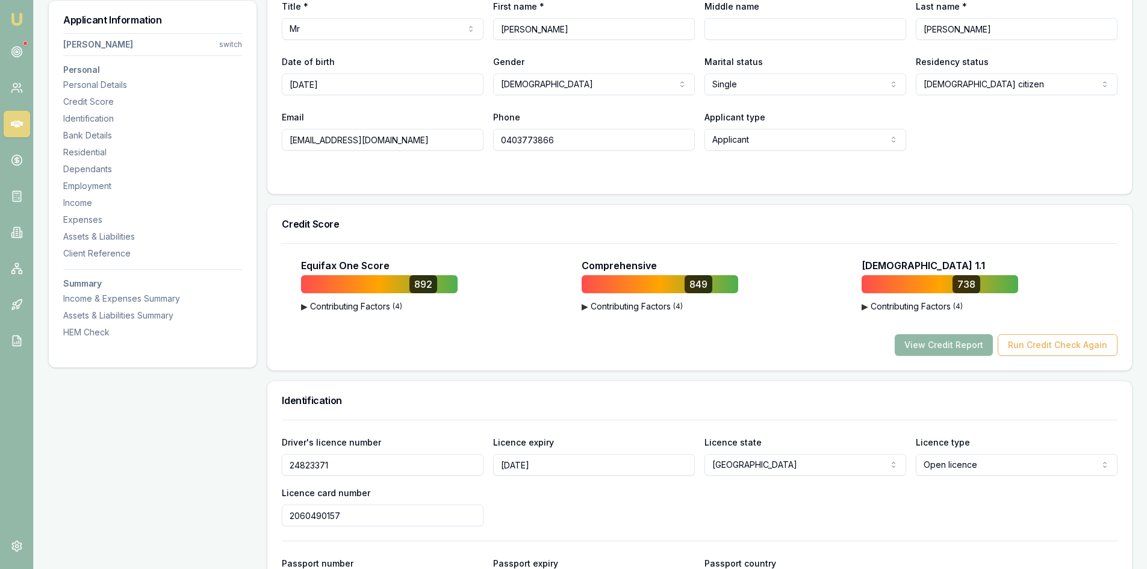
click at [938, 348] on button "View Credit Report" at bounding box center [944, 345] width 98 height 22
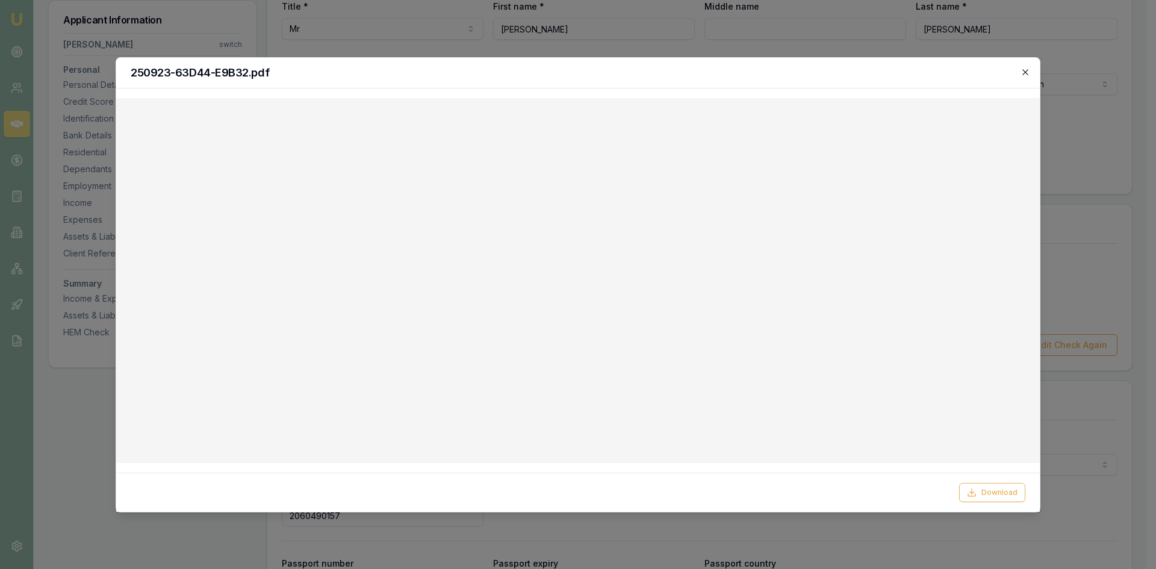
click at [1027, 75] on icon "button" at bounding box center [1026, 72] width 10 height 10
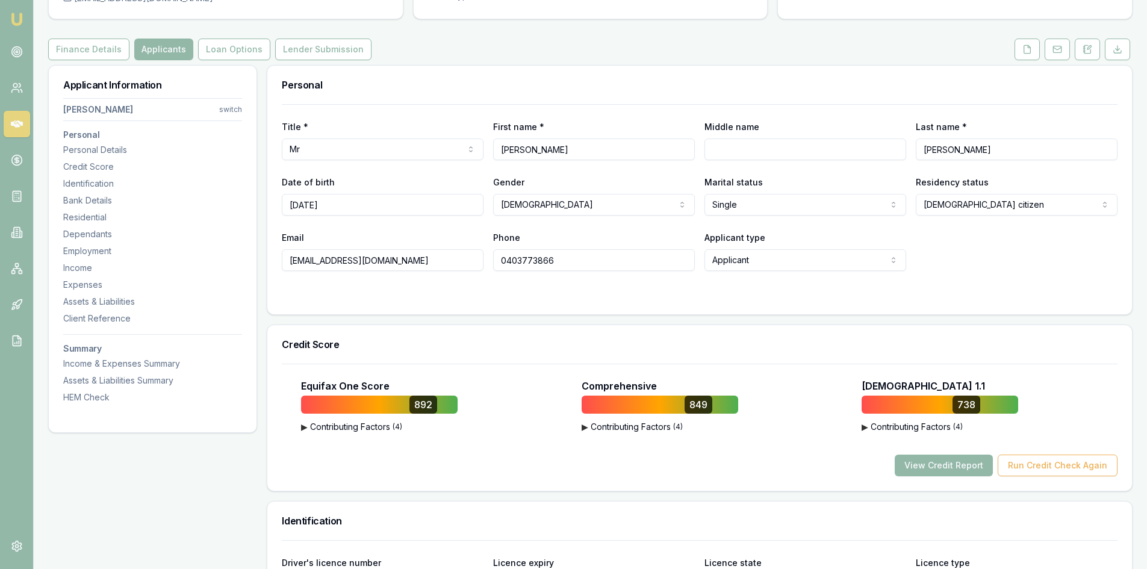
scroll to position [60, 0]
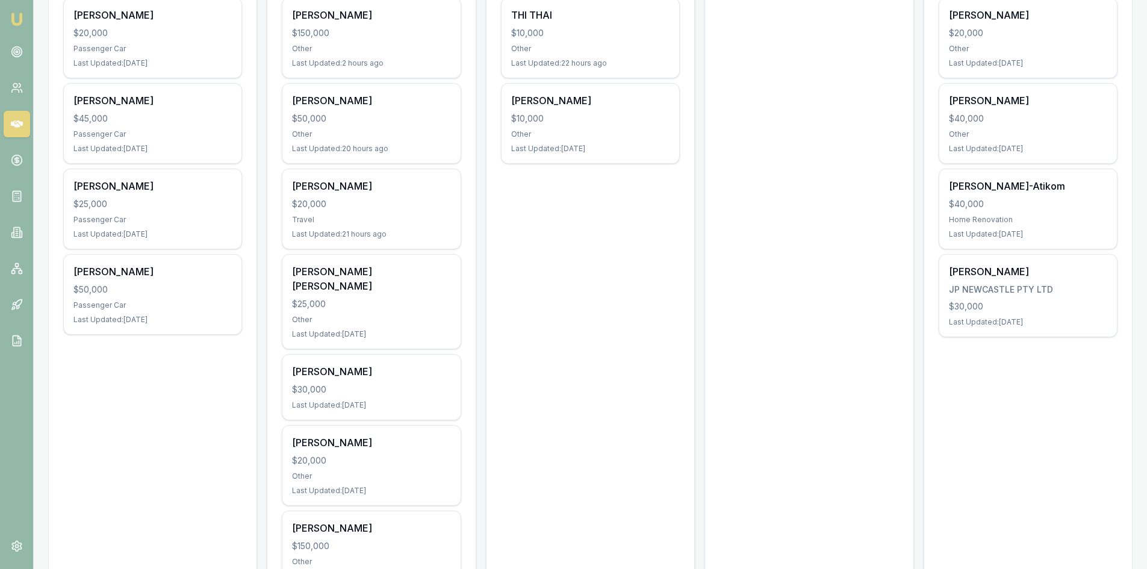
scroll to position [145, 0]
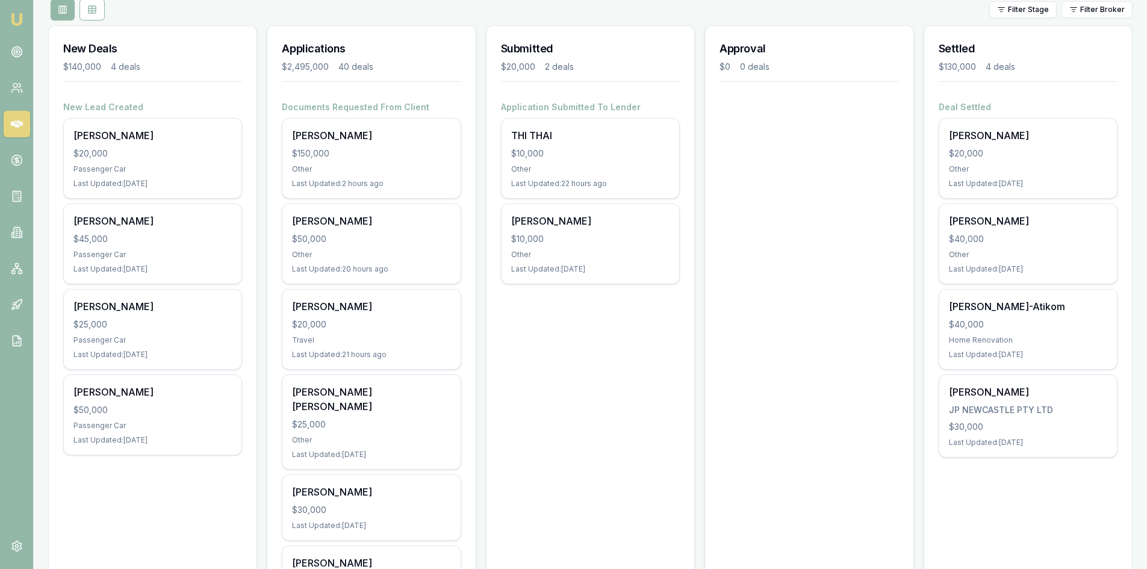
click at [396, 158] on div "$150,000" at bounding box center [371, 154] width 158 height 12
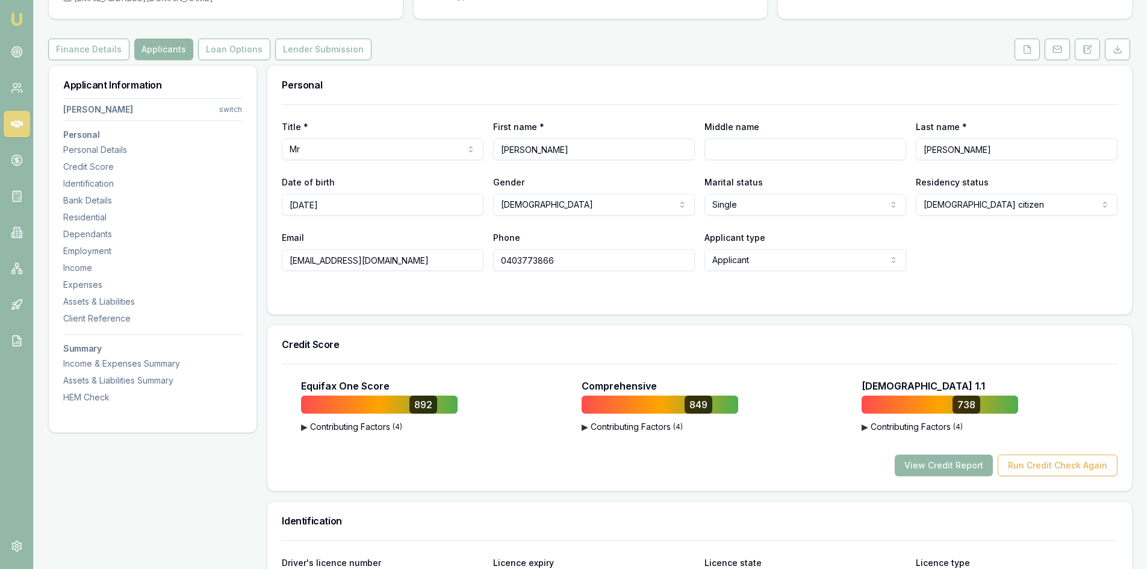
scroll to position [60, 0]
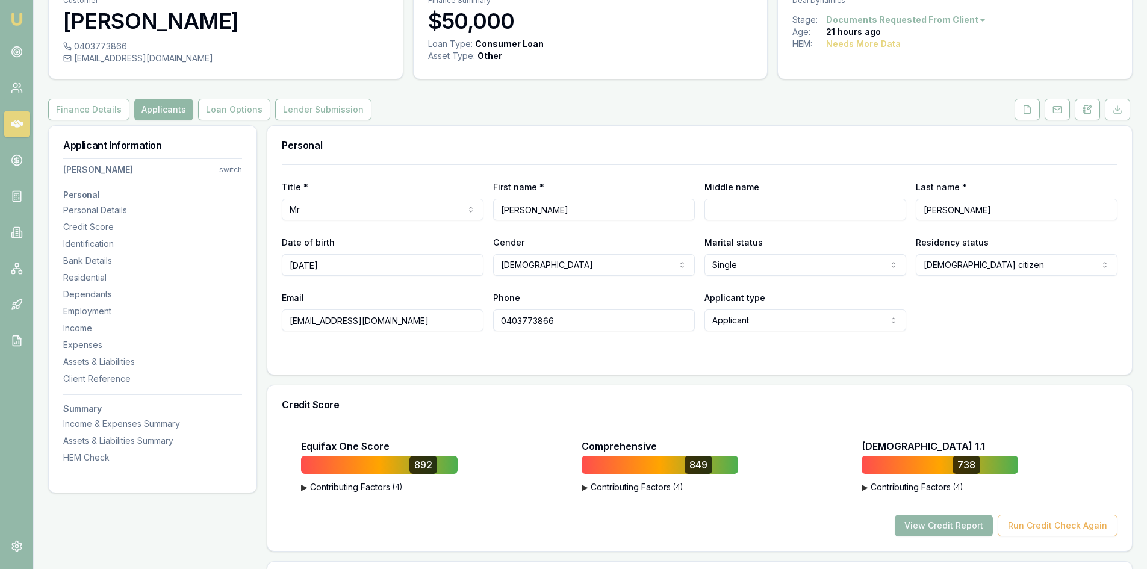
click at [150, 109] on button "Applicants" at bounding box center [163, 110] width 59 height 22
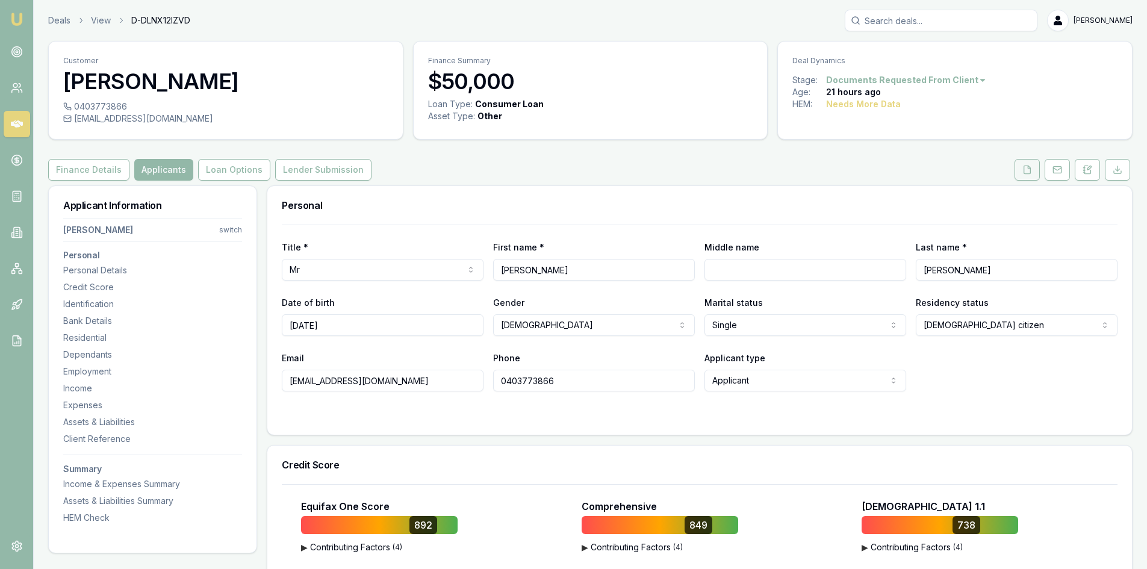
click at [1030, 177] on button at bounding box center [1027, 170] width 25 height 22
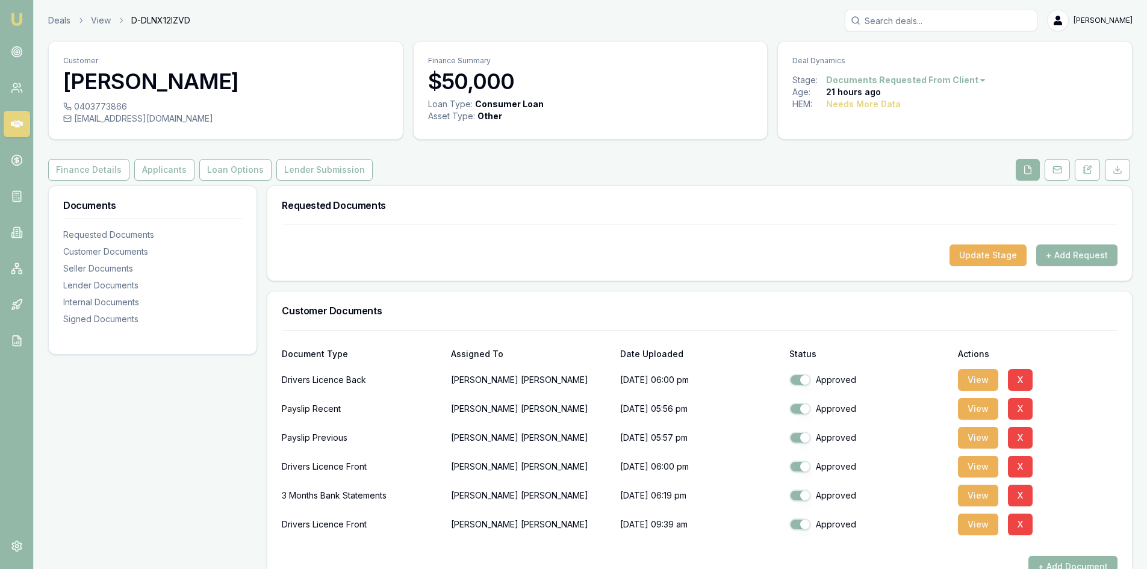
scroll to position [60, 0]
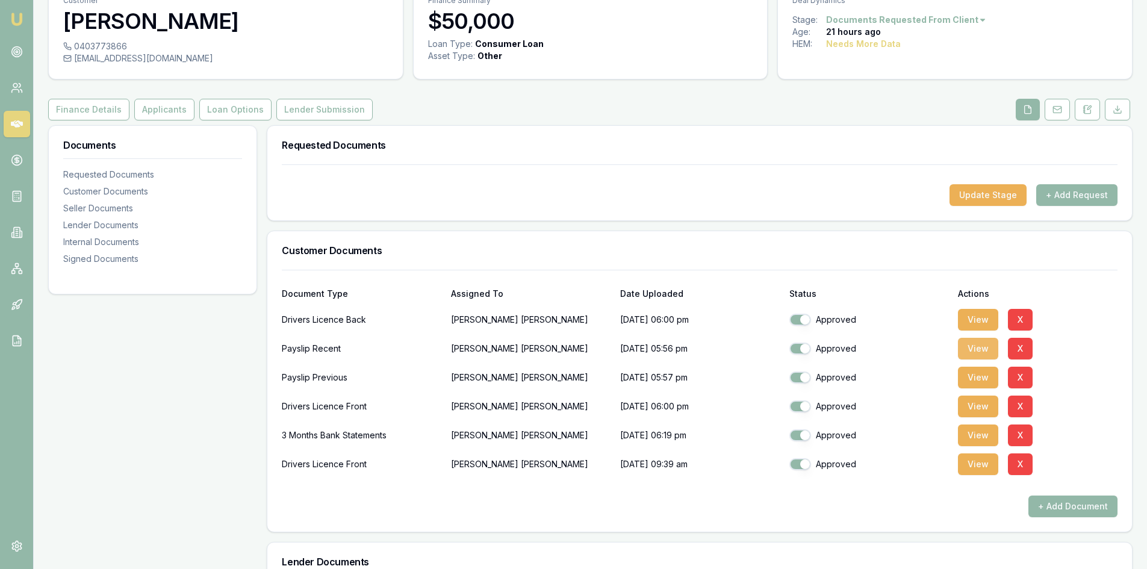
click at [978, 347] on button "View" at bounding box center [978, 349] width 40 height 22
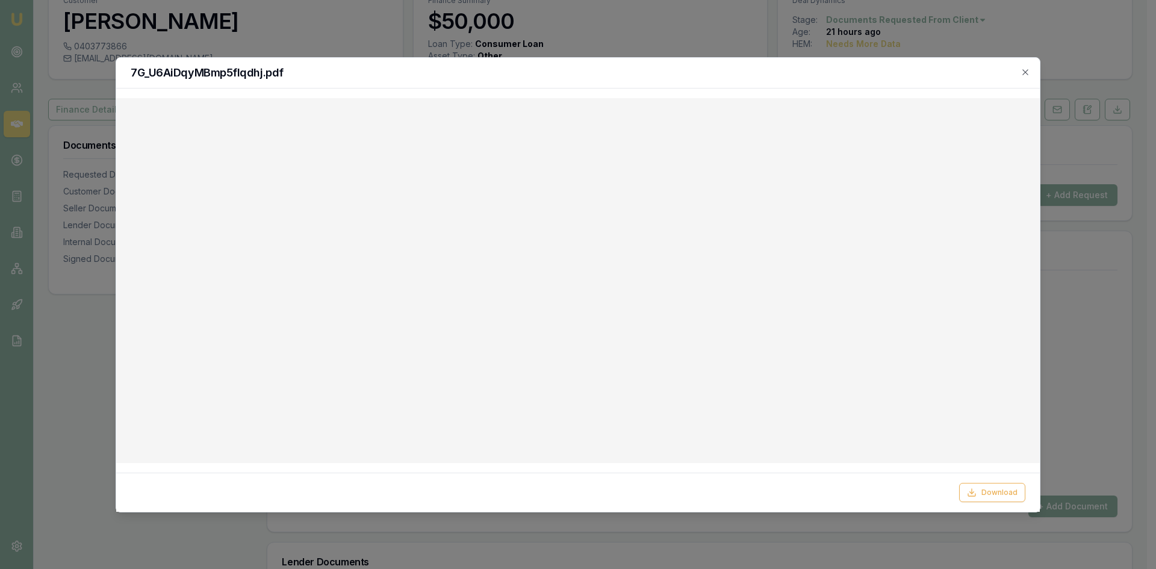
drag, startPoint x: 1025, startPoint y: 66, endPoint x: 976, endPoint y: 71, distance: 48.5
click at [1025, 66] on div "7G_U6AiDqyMBmp5flqdhj.pdf" at bounding box center [578, 73] width 924 height 31
click at [1028, 68] on icon "button" at bounding box center [1026, 72] width 10 height 10
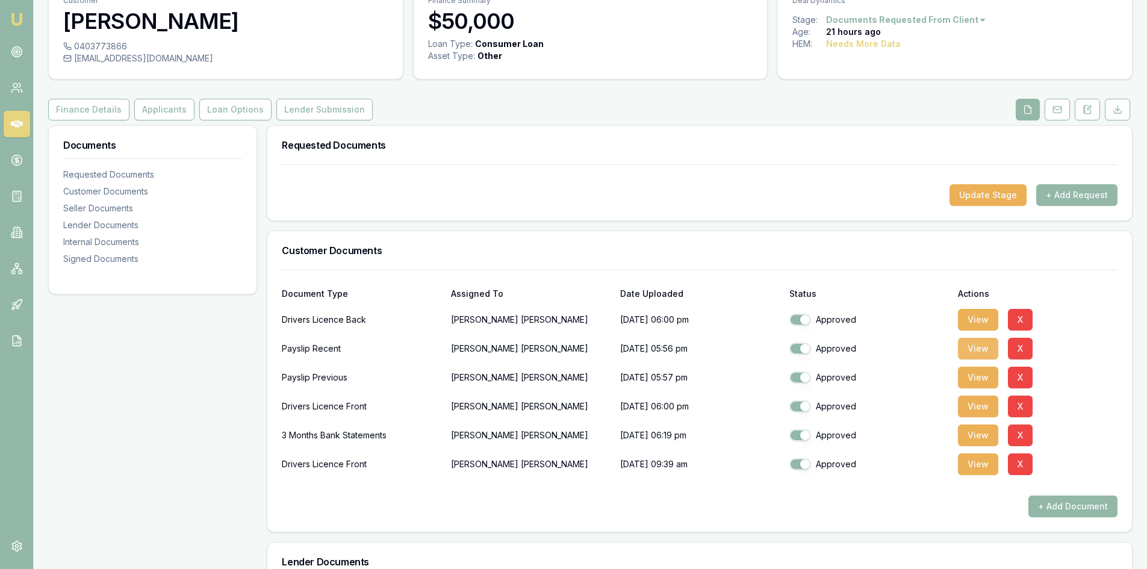
click at [991, 346] on button "View" at bounding box center [978, 349] width 40 height 22
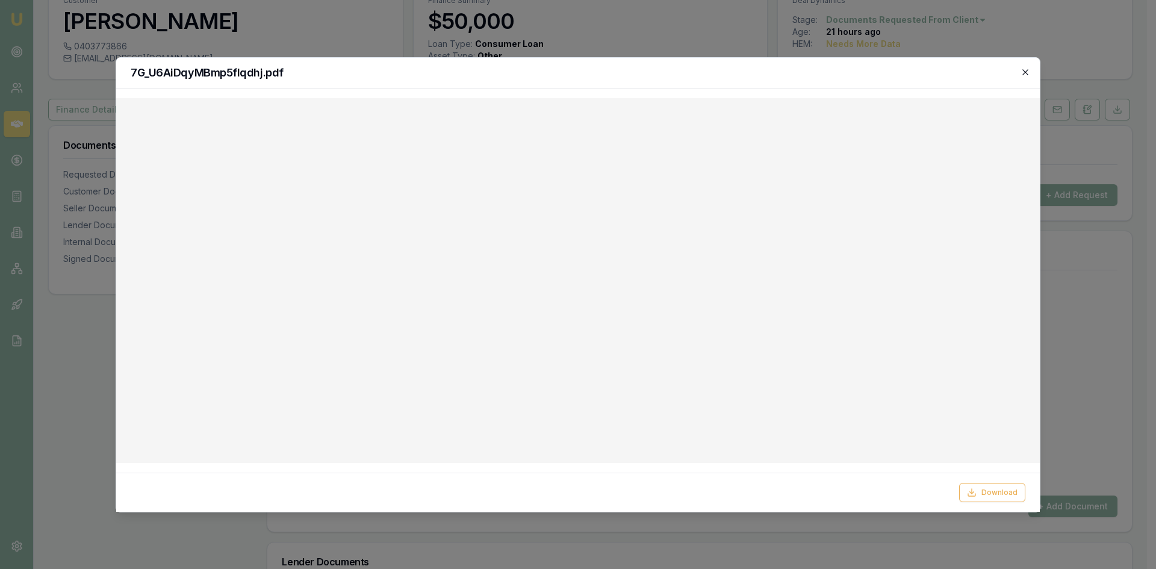
click at [1030, 73] on icon "button" at bounding box center [1026, 72] width 10 height 10
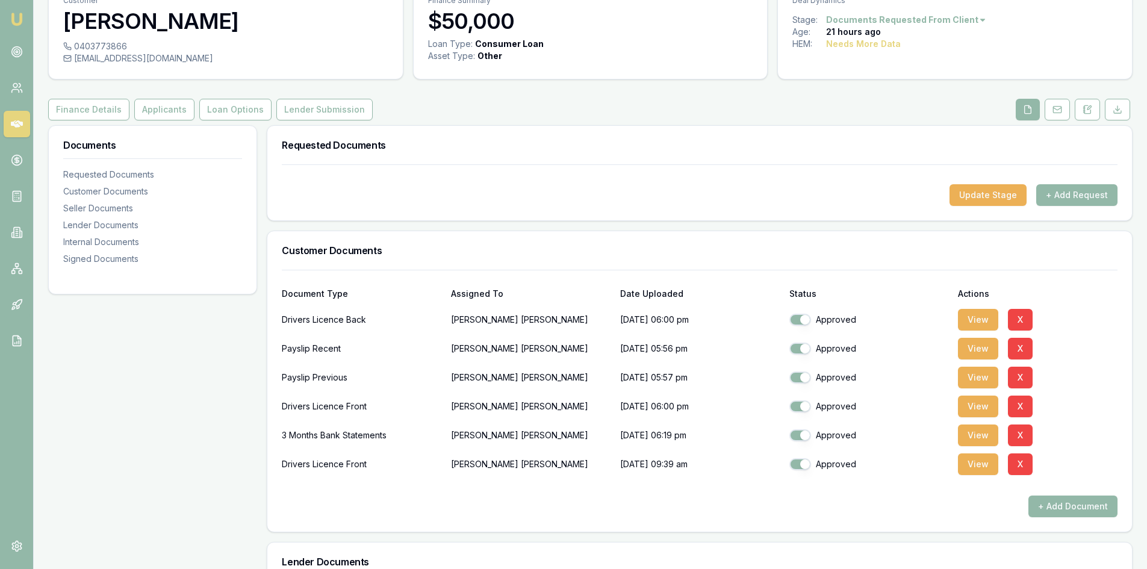
click at [17, 124] on icon at bounding box center [17, 123] width 12 height 7
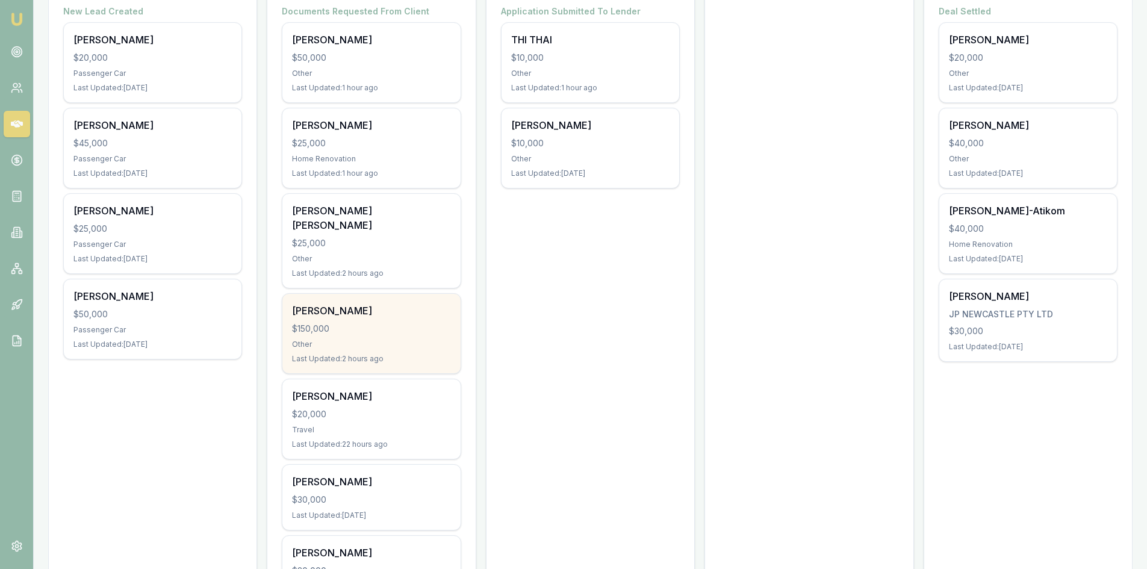
scroll to position [181, 0]
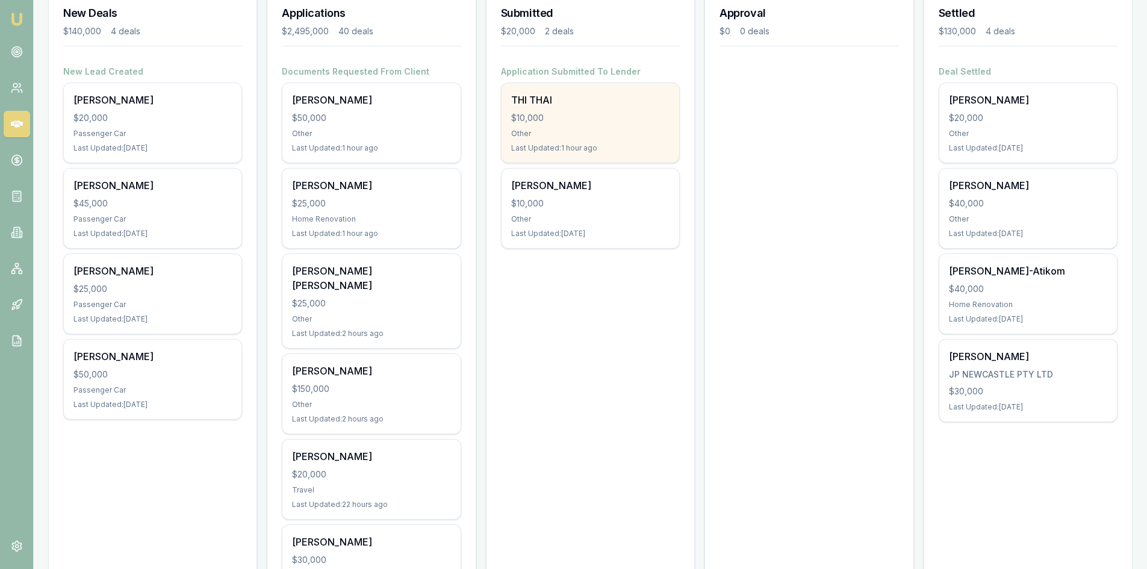
click at [543, 113] on div "$10,000" at bounding box center [590, 118] width 158 height 12
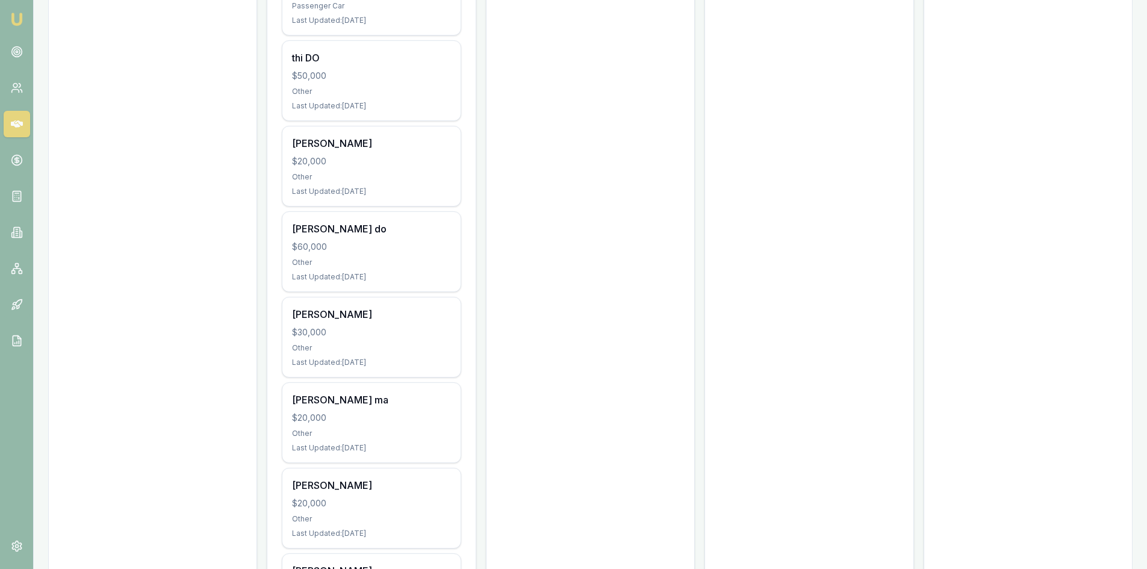
scroll to position [1385, 0]
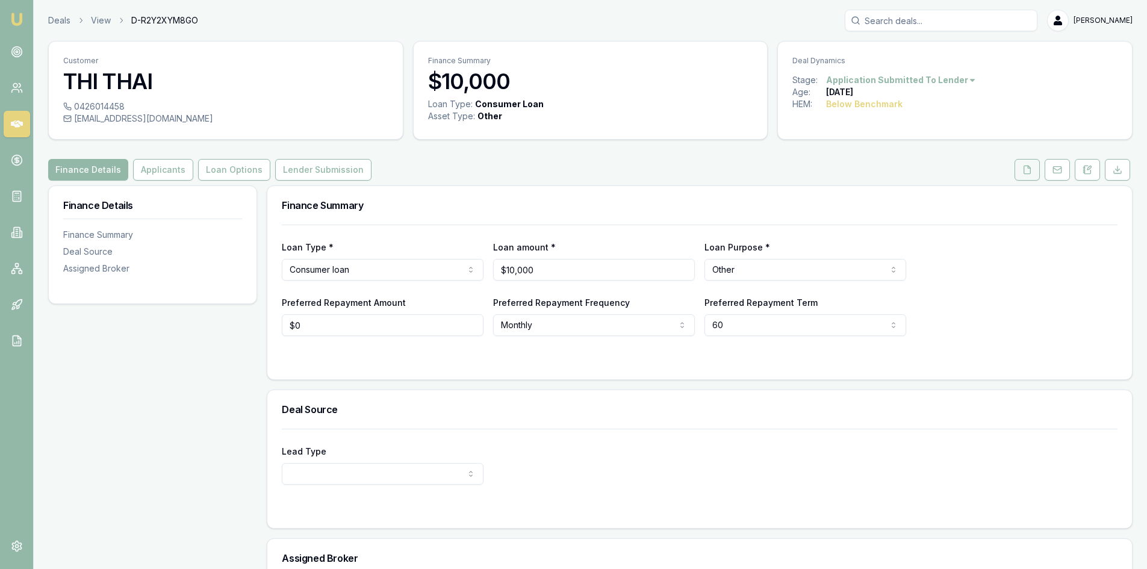
click at [1021, 171] on button at bounding box center [1027, 170] width 25 height 22
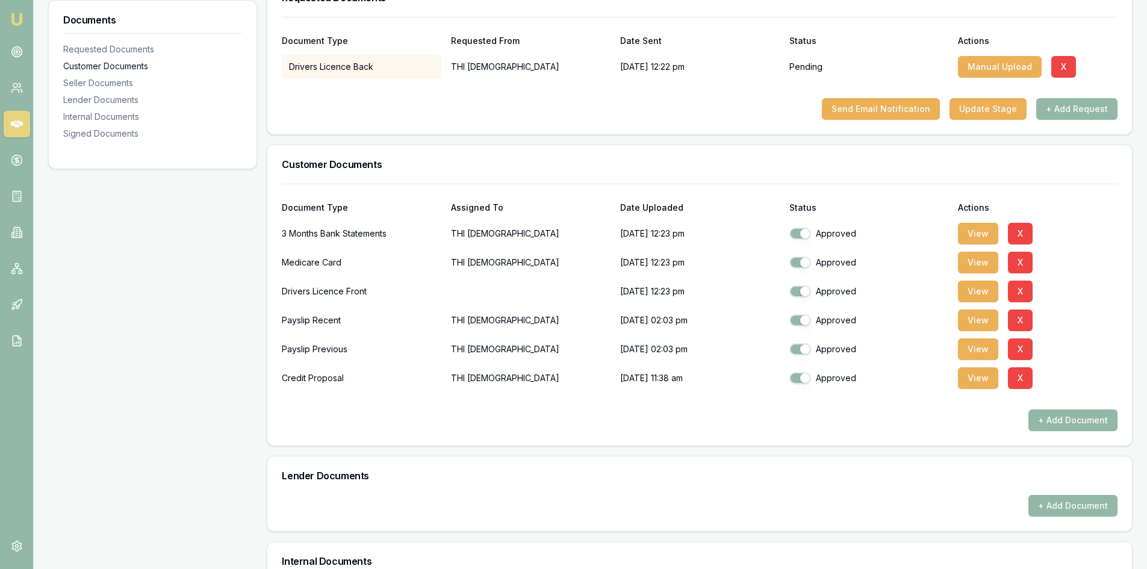
scroll to position [148, 0]
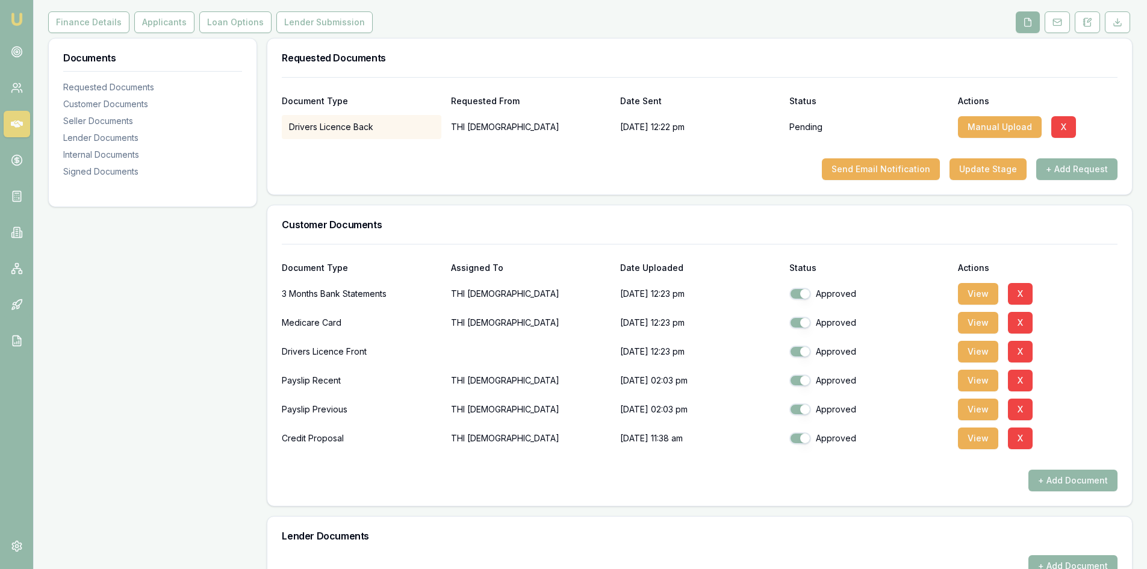
click at [11, 123] on icon at bounding box center [17, 123] width 12 height 7
